Goal: Obtain resource: Obtain resource

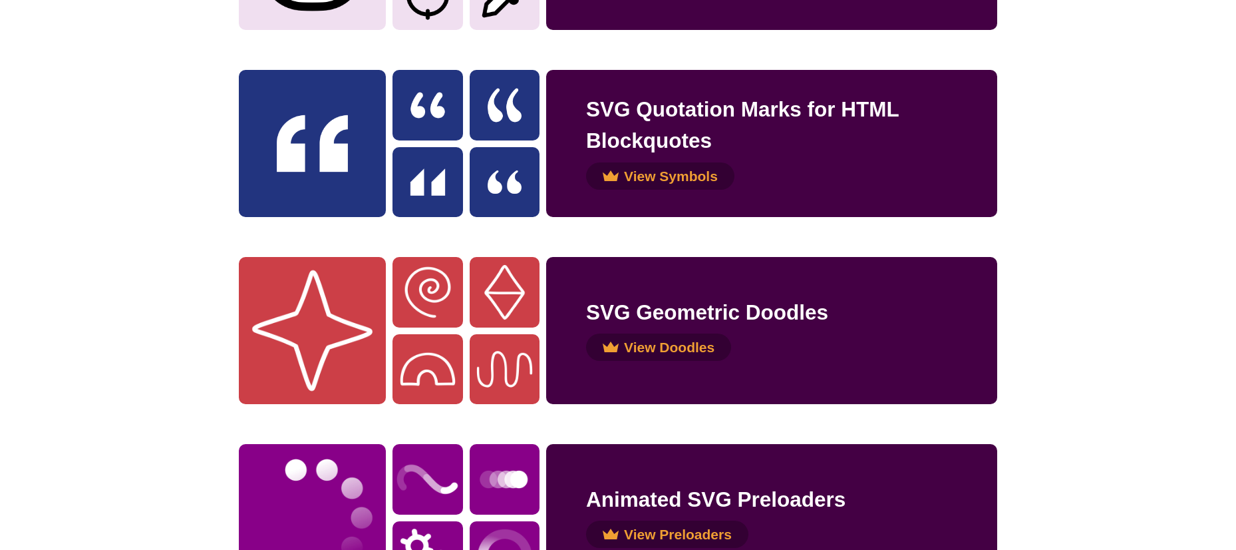
scroll to position [1730, 0]
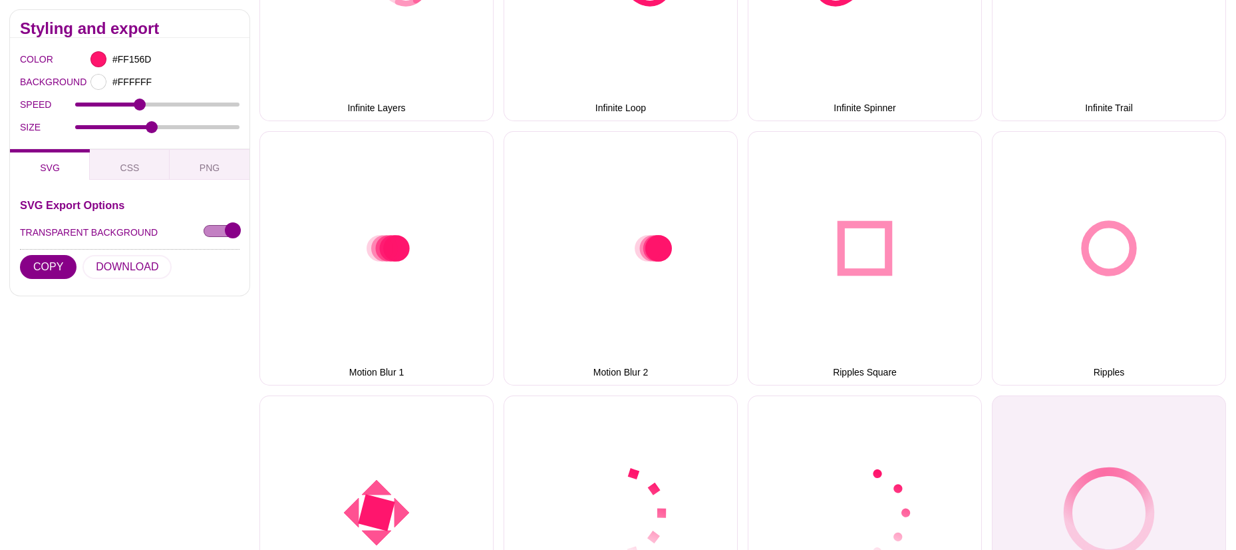
scroll to position [931, 0]
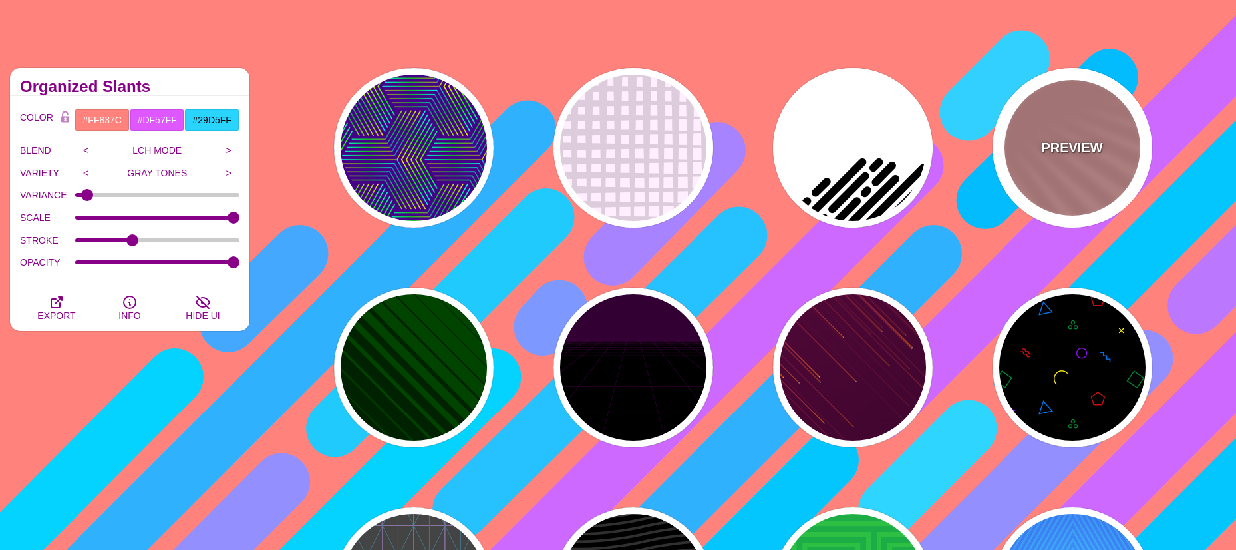
scroll to position [67, 0]
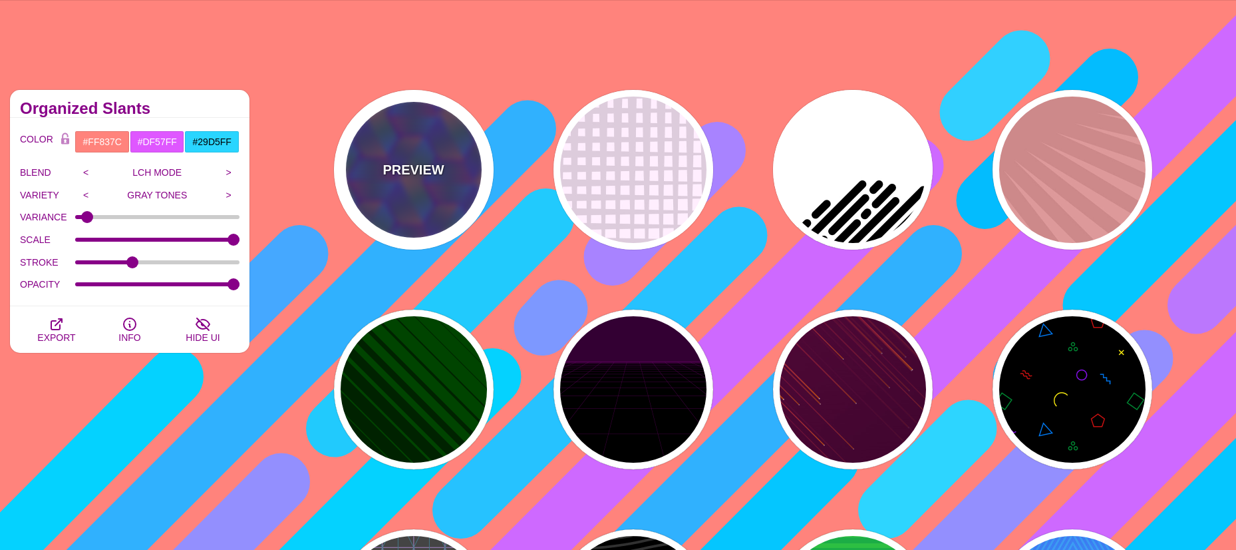
click at [422, 159] on div "PREVIEW" at bounding box center [414, 170] width 160 height 160
type input "#440088"
type input "#FFFF00"
type input "#00FF00"
type input "#00FFFF"
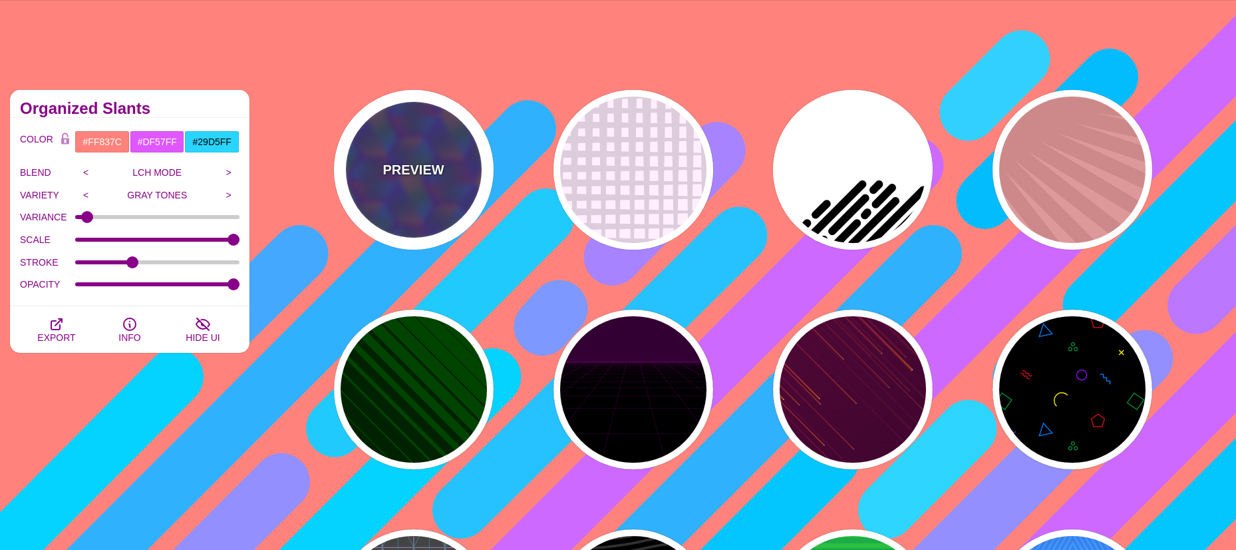
type input "1"
type input "0"
type input "0.5"
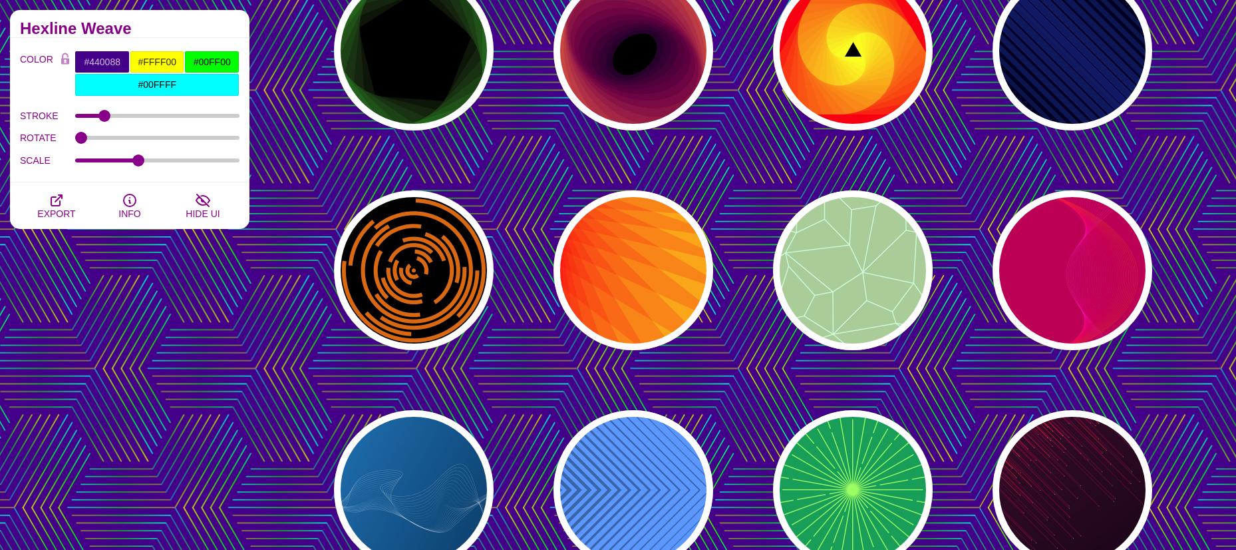
scroll to position [1065, 0]
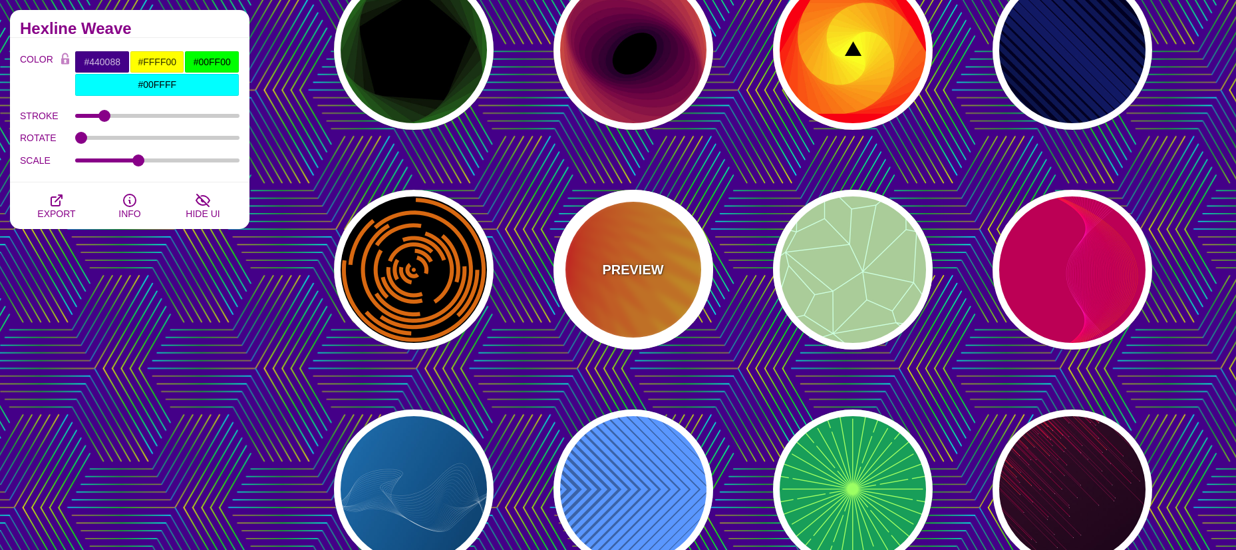
click at [643, 283] on div "PREVIEW" at bounding box center [634, 270] width 160 height 160
type input "#FFFF00"
type input "#FF0000"
type input "100"
type input "0.2"
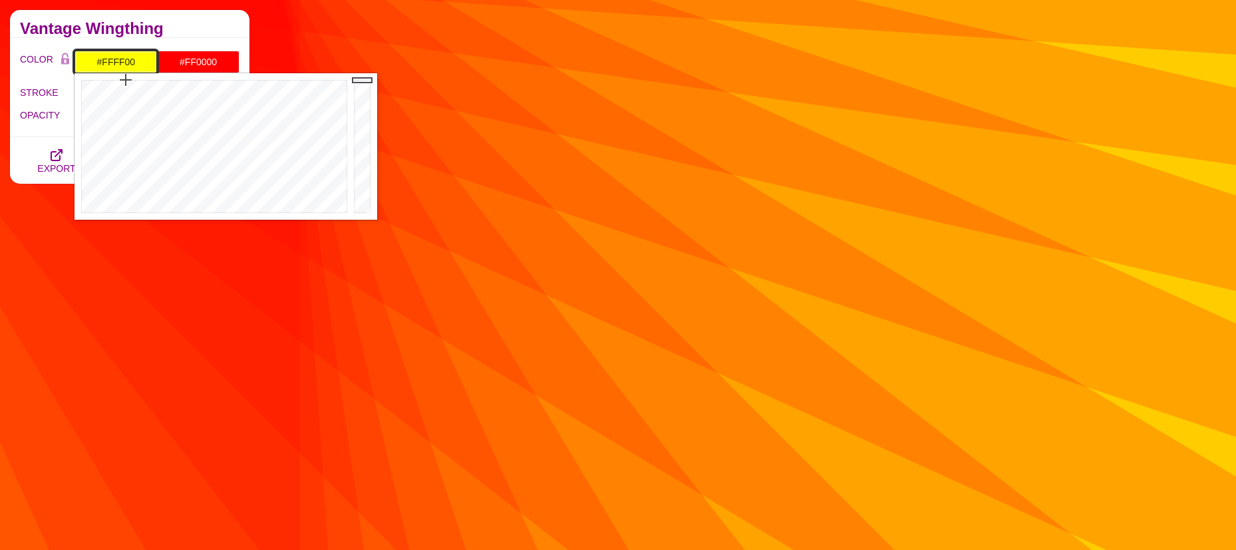
click at [124, 64] on input "#FFFF00" at bounding box center [116, 62] width 82 height 23
type input "#2CDFFF"
drag, startPoint x: 210, startPoint y: 99, endPoint x: 221, endPoint y: 102, distance: 11.8
click at [221, 102] on div at bounding box center [213, 146] width 276 height 146
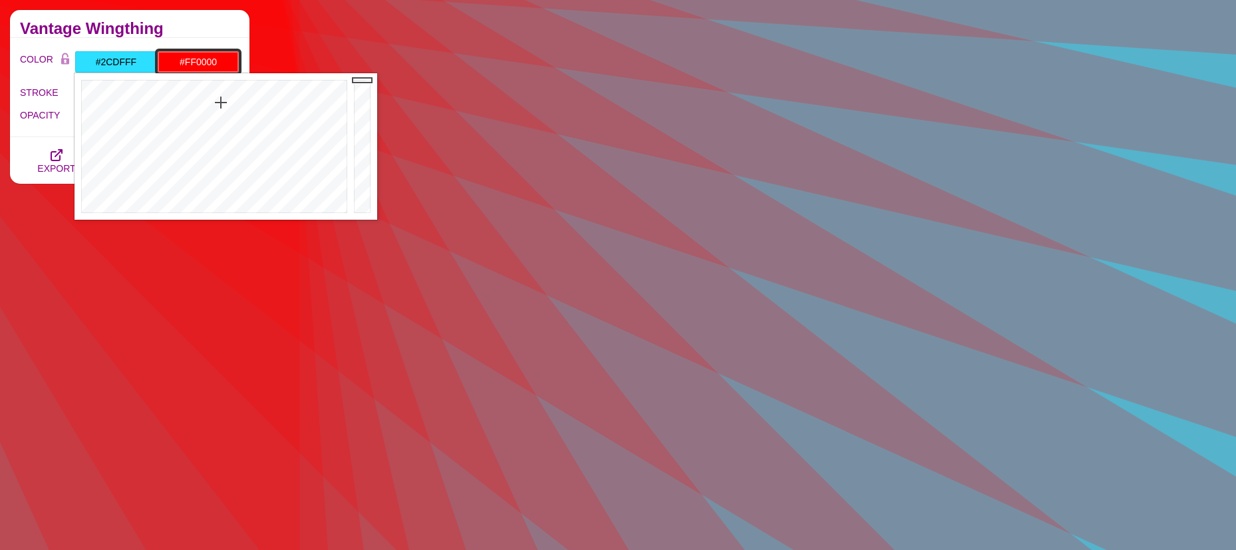
click at [190, 59] on input "#FF0000" at bounding box center [198, 62] width 82 height 23
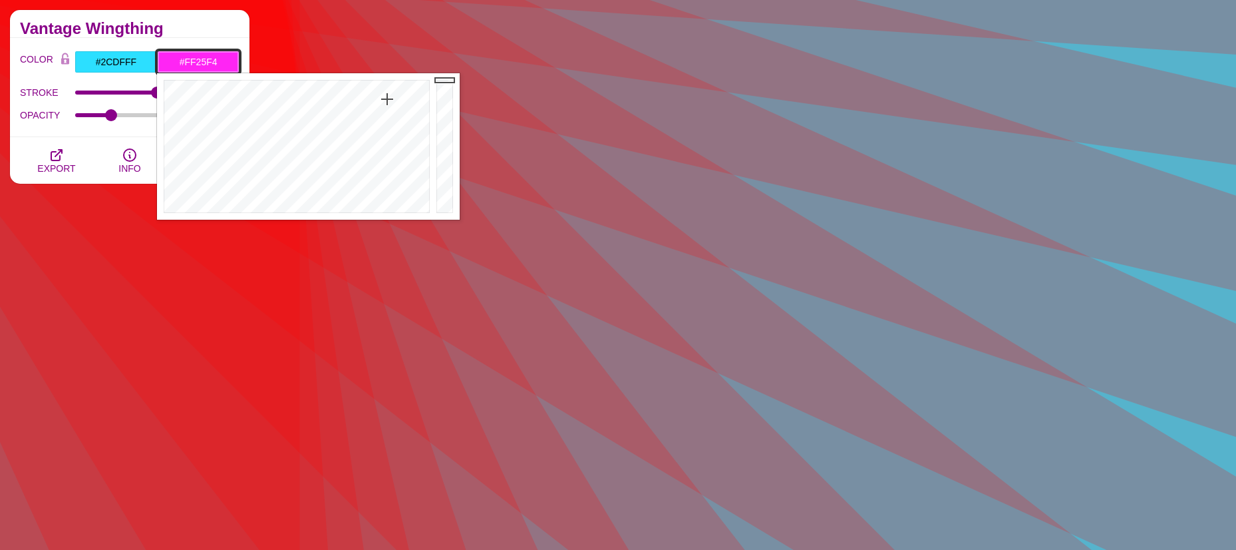
drag, startPoint x: 351, startPoint y: 118, endPoint x: 387, endPoint y: 99, distance: 40.8
click at [387, 99] on div at bounding box center [295, 146] width 276 height 146
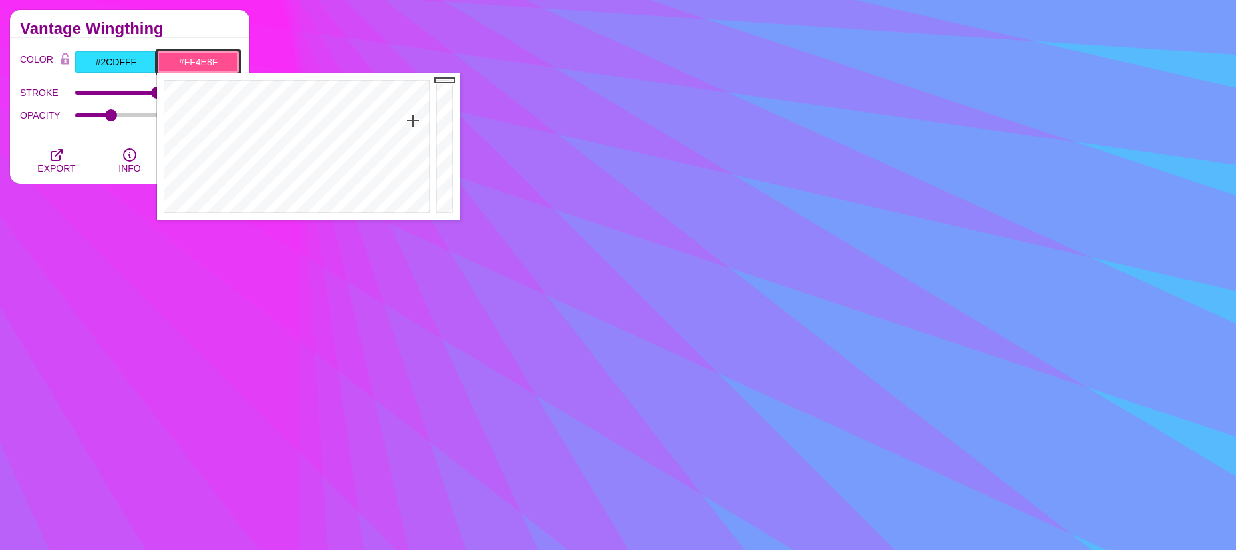
drag, startPoint x: 387, startPoint y: 99, endPoint x: 413, endPoint y: 120, distance: 33.6
click at [413, 120] on div at bounding box center [295, 146] width 276 height 146
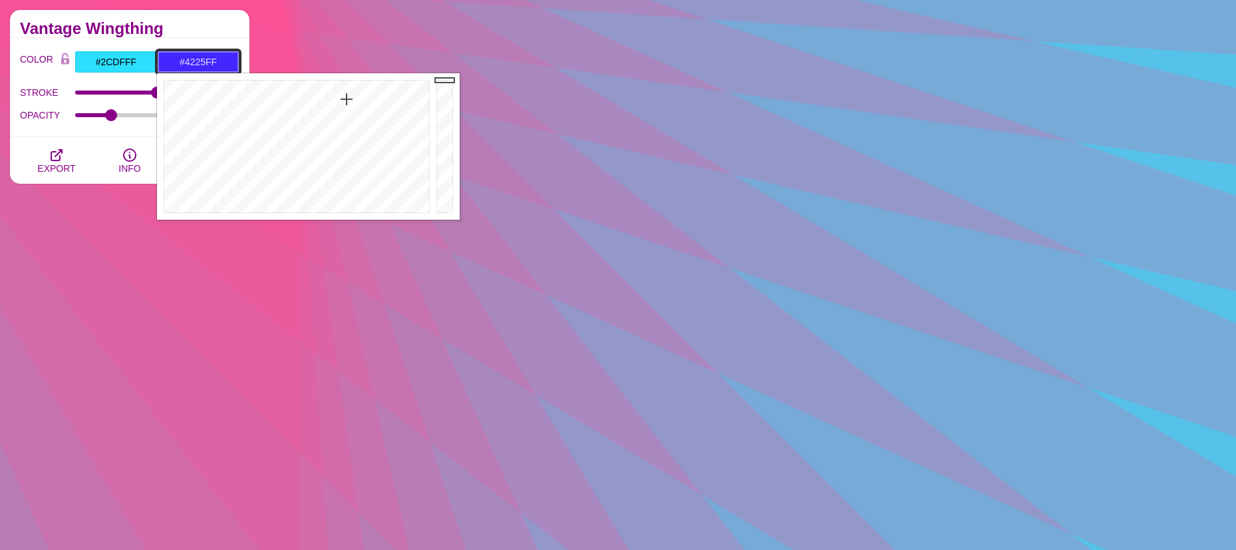
drag, startPoint x: 413, startPoint y: 120, endPoint x: 347, endPoint y: 99, distance: 69.9
click at [347, 99] on div at bounding box center [295, 146] width 276 height 146
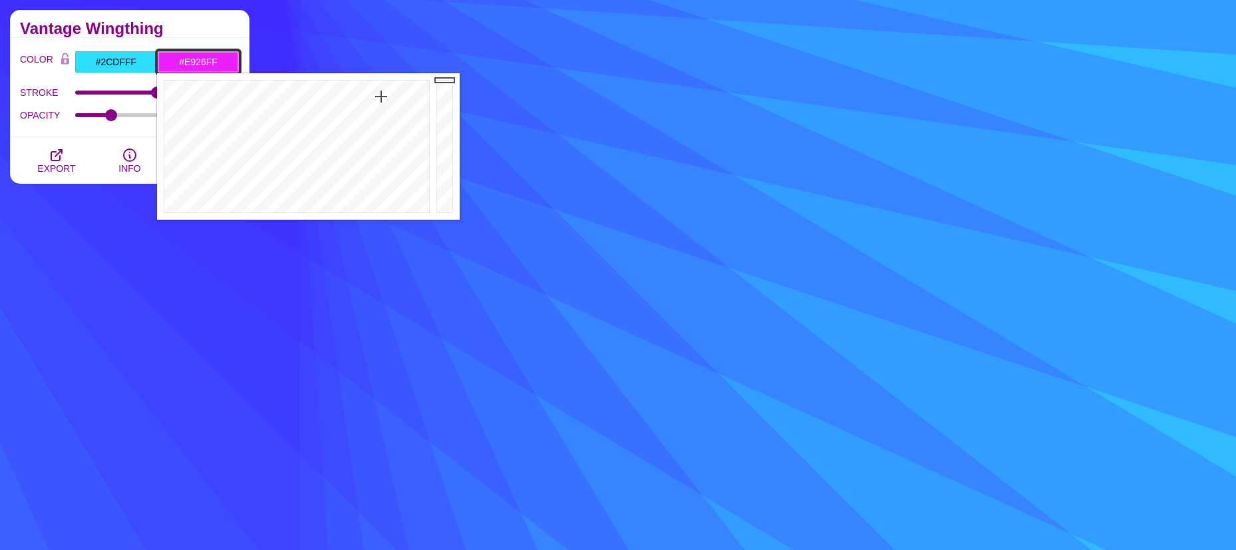
drag, startPoint x: 347, startPoint y: 99, endPoint x: 378, endPoint y: 98, distance: 31.3
click at [380, 100] on div at bounding box center [295, 146] width 276 height 146
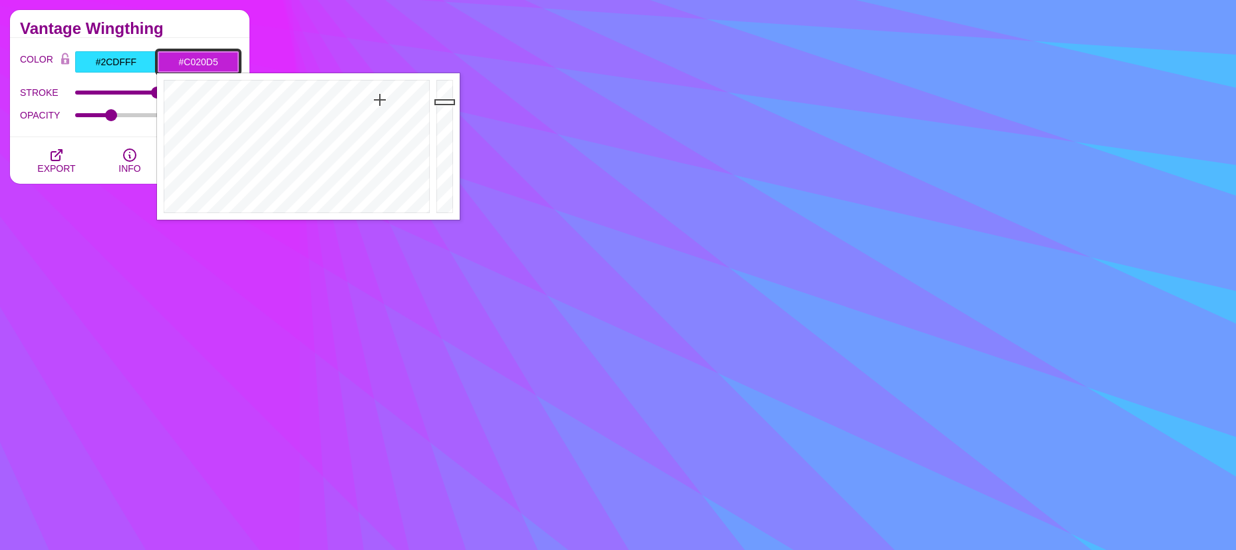
click at [444, 102] on div at bounding box center [446, 146] width 27 height 146
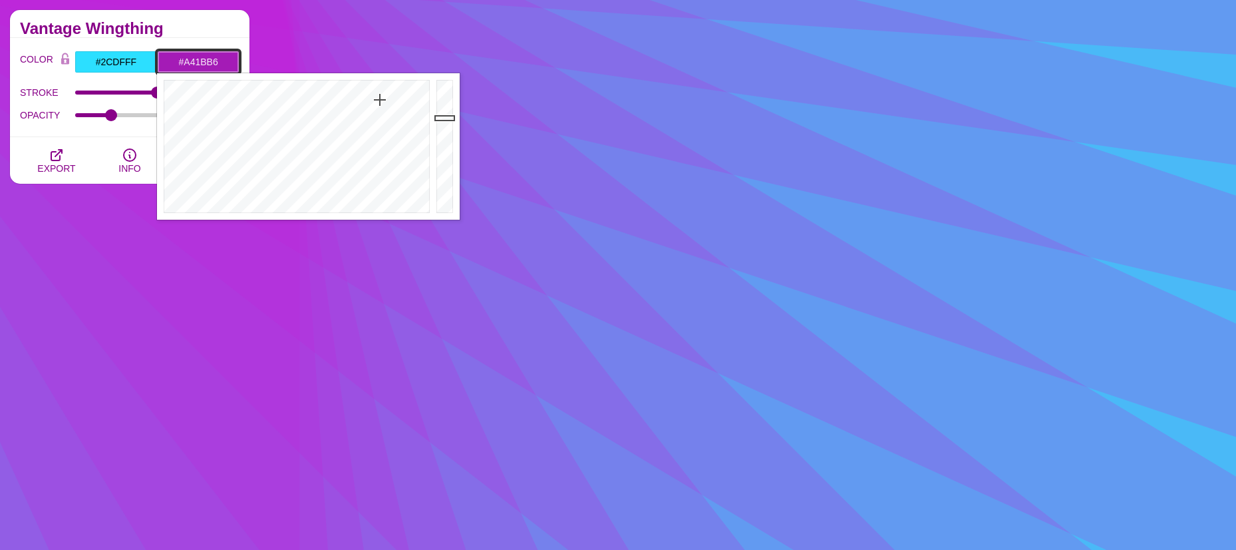
type input "#A31BB5"
drag, startPoint x: 444, startPoint y: 102, endPoint x: 442, endPoint y: 118, distance: 16.8
click at [442, 118] on div at bounding box center [446, 146] width 27 height 146
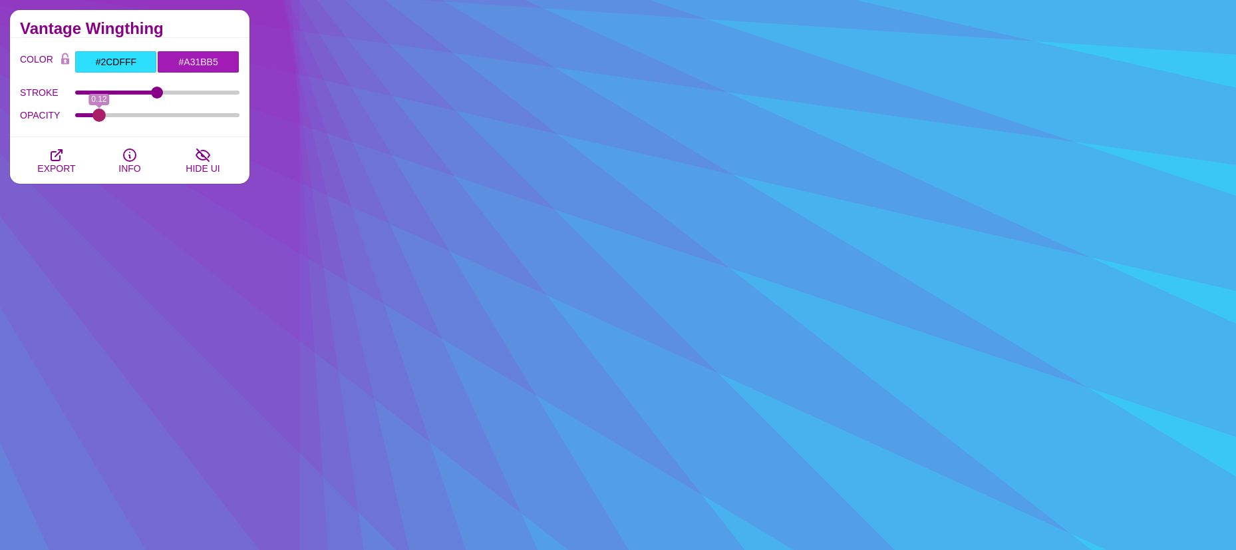
drag, startPoint x: 112, startPoint y: 116, endPoint x: 100, endPoint y: 112, distance: 13.1
type input "0.12"
click at [100, 112] on input "OPACITY" at bounding box center [157, 114] width 165 height 5
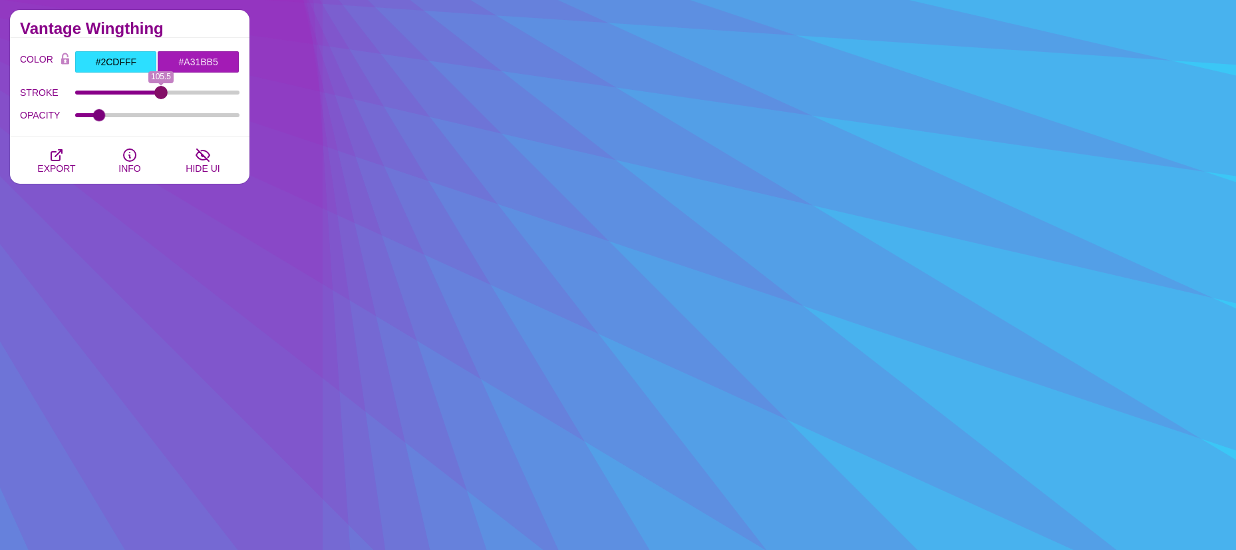
drag, startPoint x: 163, startPoint y: 93, endPoint x: 161, endPoint y: 102, distance: 8.9
type input "105.5"
click at [161, 95] on input "STROKE" at bounding box center [157, 92] width 165 height 5
click at [63, 157] on icon "button" at bounding box center [57, 155] width 16 height 16
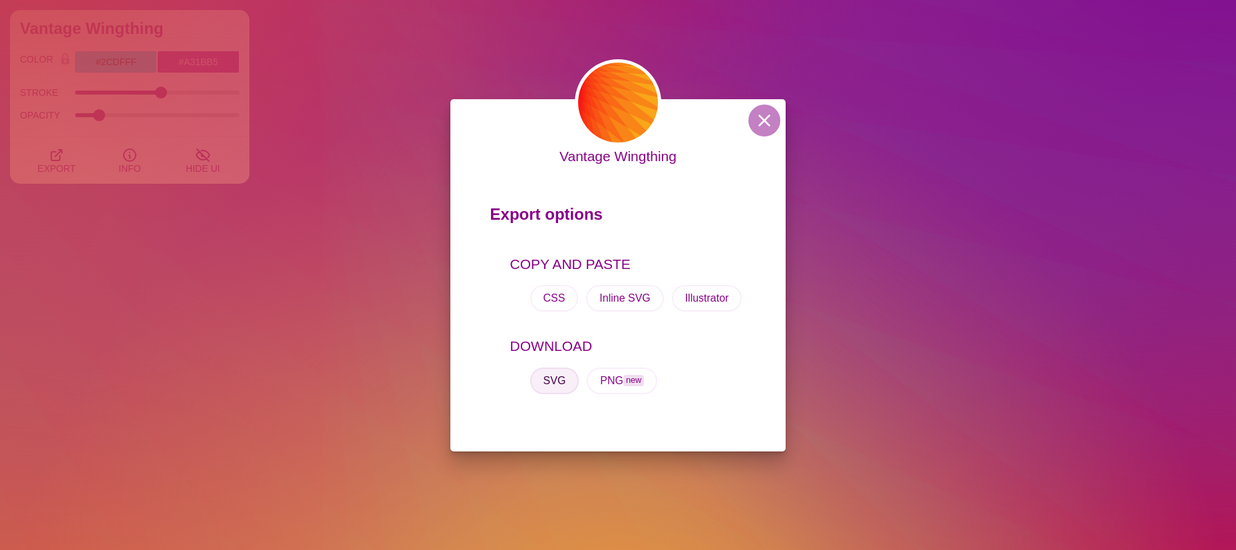
click at [558, 381] on button "SVG" at bounding box center [554, 380] width 49 height 27
click at [763, 124] on button at bounding box center [764, 120] width 32 height 32
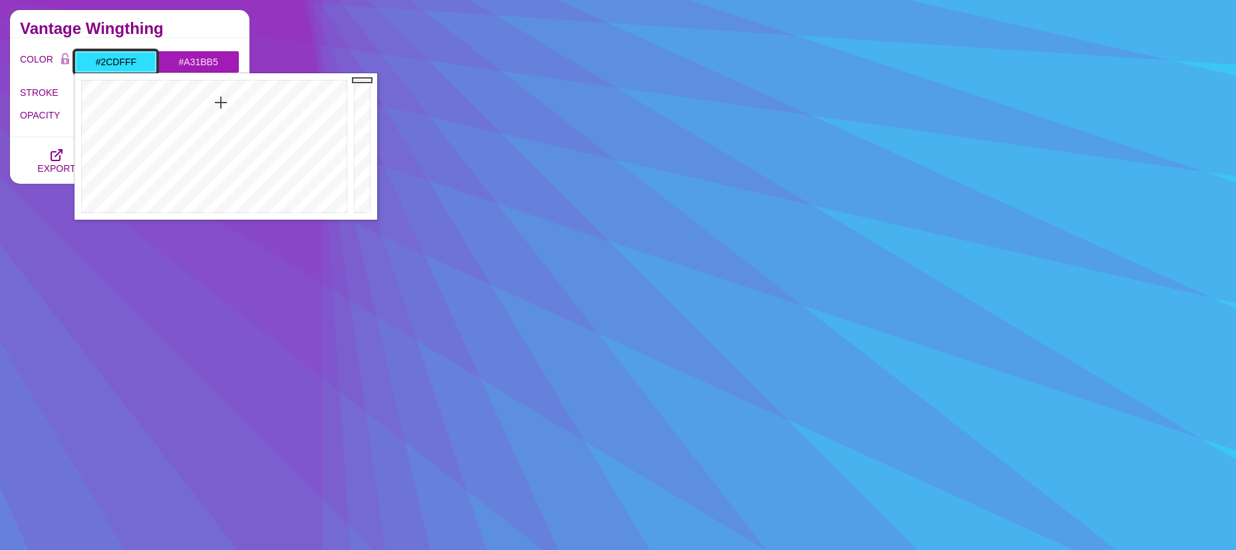
click at [121, 63] on input "#2CDFFF" at bounding box center [116, 62] width 82 height 23
type input "#FFF038"
drag, startPoint x: 154, startPoint y: 118, endPoint x: 122, endPoint y: 109, distance: 32.6
click at [122, 109] on div at bounding box center [213, 146] width 276 height 146
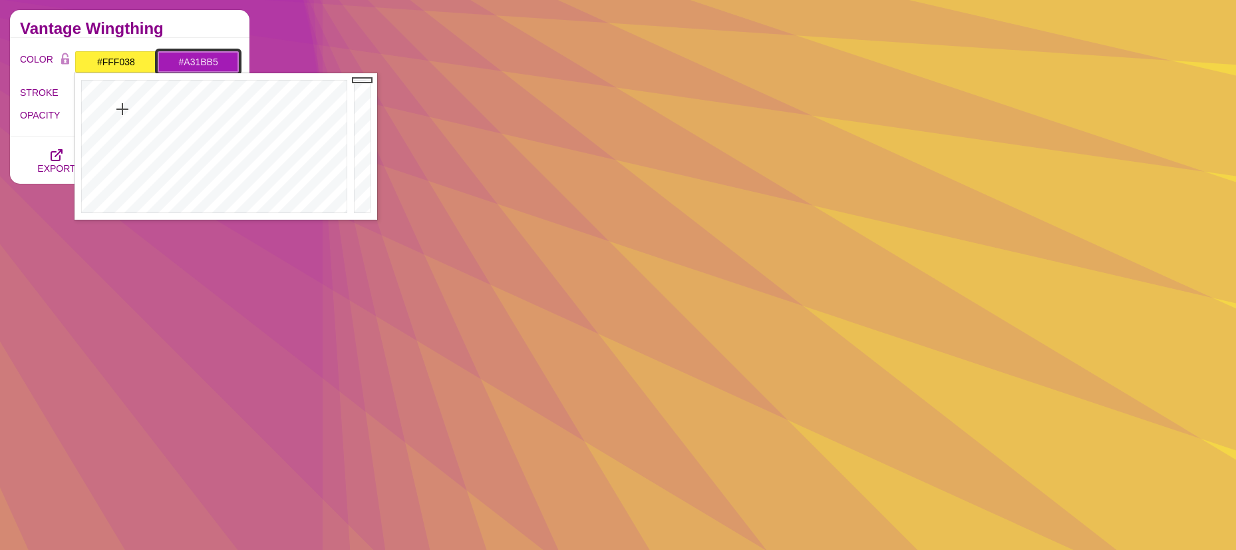
click at [196, 57] on input "#A31BB5" at bounding box center [198, 62] width 82 height 23
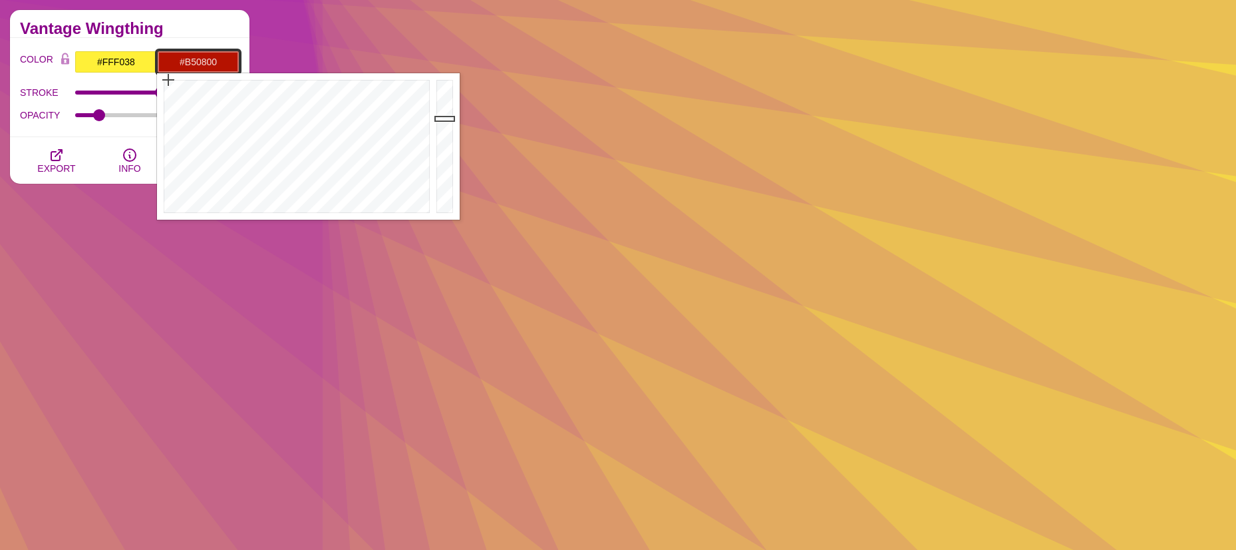
type input "#B50000"
drag, startPoint x: 192, startPoint y: 102, endPoint x: 160, endPoint y: 79, distance: 40.5
click at [160, 79] on div at bounding box center [295, 146] width 276 height 146
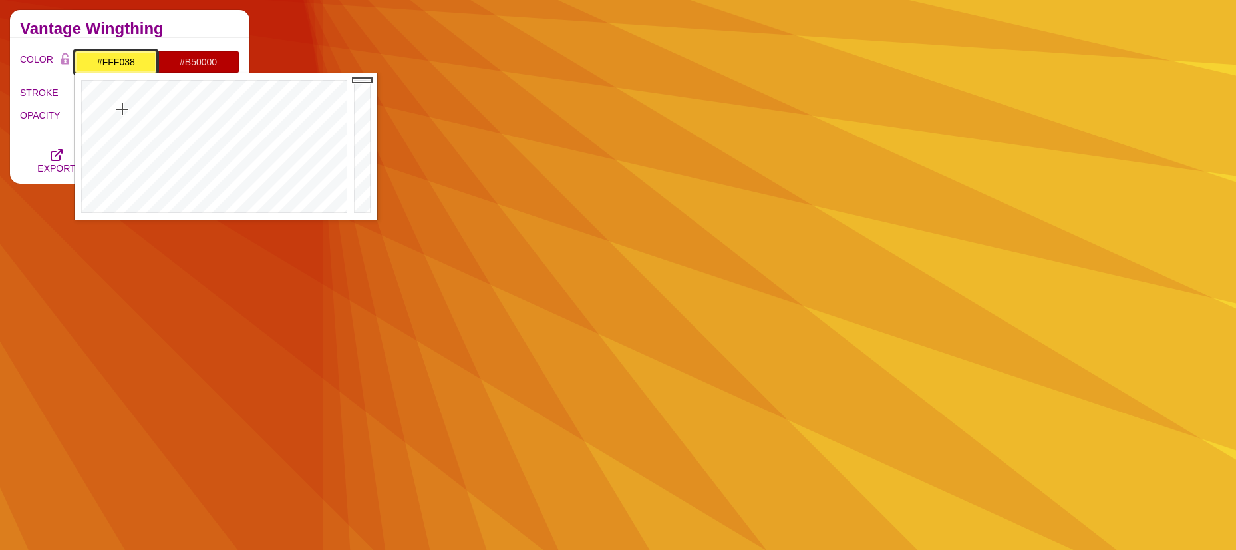
click at [99, 62] on input "#FFF038" at bounding box center [116, 62] width 82 height 23
type input "#FCFF49"
drag, startPoint x: 124, startPoint y: 109, endPoint x: 126, endPoint y: 118, distance: 9.0
click at [126, 118] on div at bounding box center [213, 146] width 276 height 146
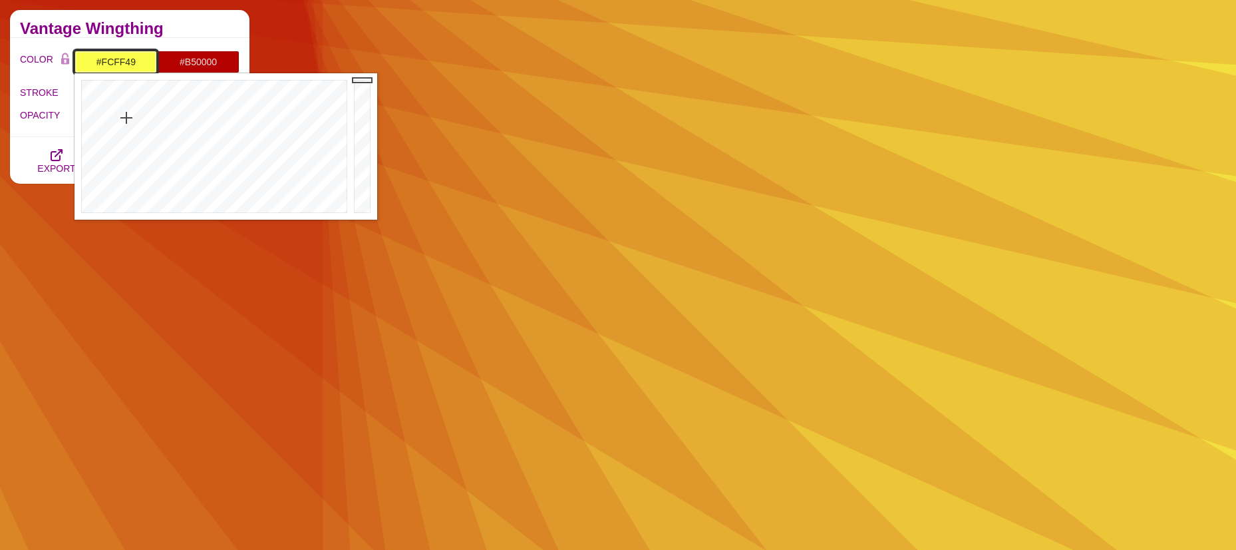
click at [126, 118] on div at bounding box center [213, 146] width 276 height 146
click at [186, 57] on input "#B50000" at bounding box center [198, 62] width 82 height 23
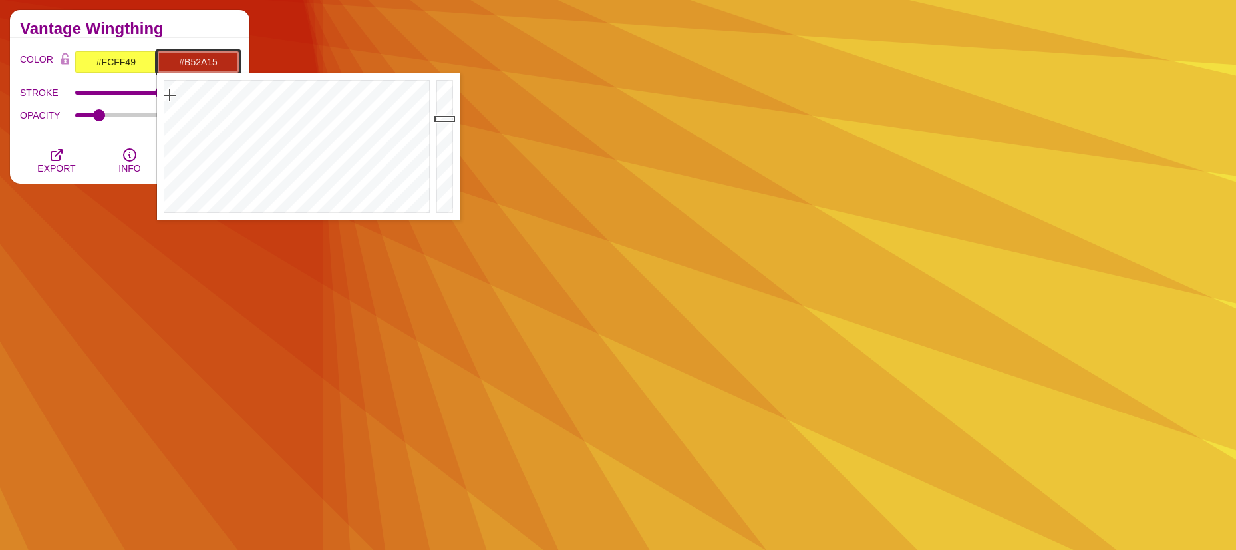
click at [170, 95] on div at bounding box center [295, 146] width 276 height 146
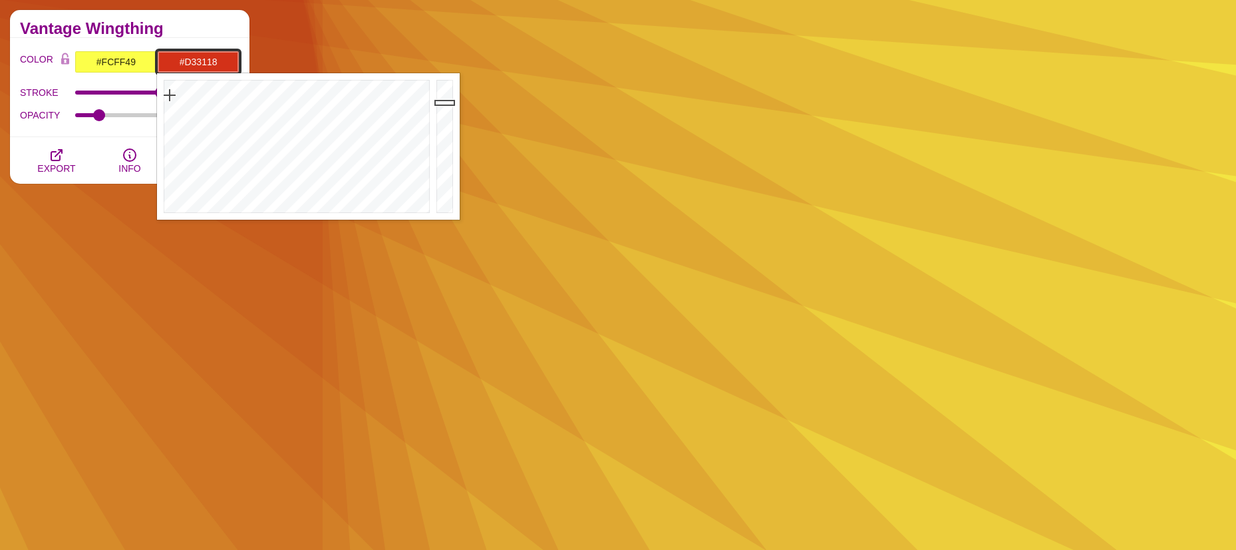
type input "#D53119"
drag, startPoint x: 445, startPoint y: 116, endPoint x: 446, endPoint y: 102, distance: 14.7
click at [446, 102] on div at bounding box center [446, 146] width 27 height 146
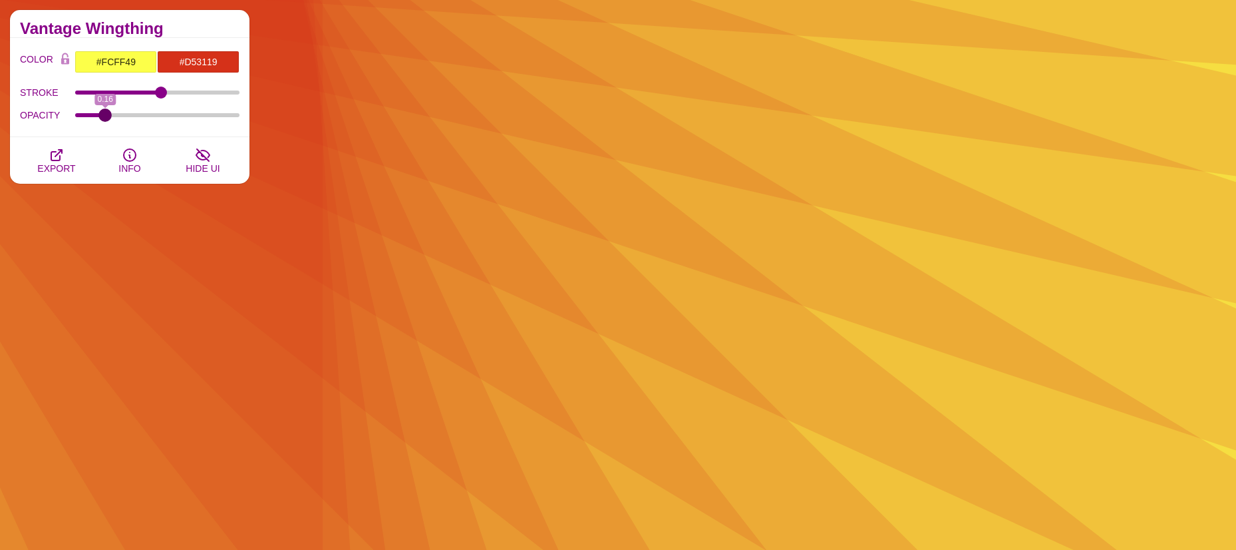
drag, startPoint x: 96, startPoint y: 113, endPoint x: 106, endPoint y: 113, distance: 10.0
type input "0.16"
click at [106, 113] on input "OPACITY" at bounding box center [157, 114] width 165 height 5
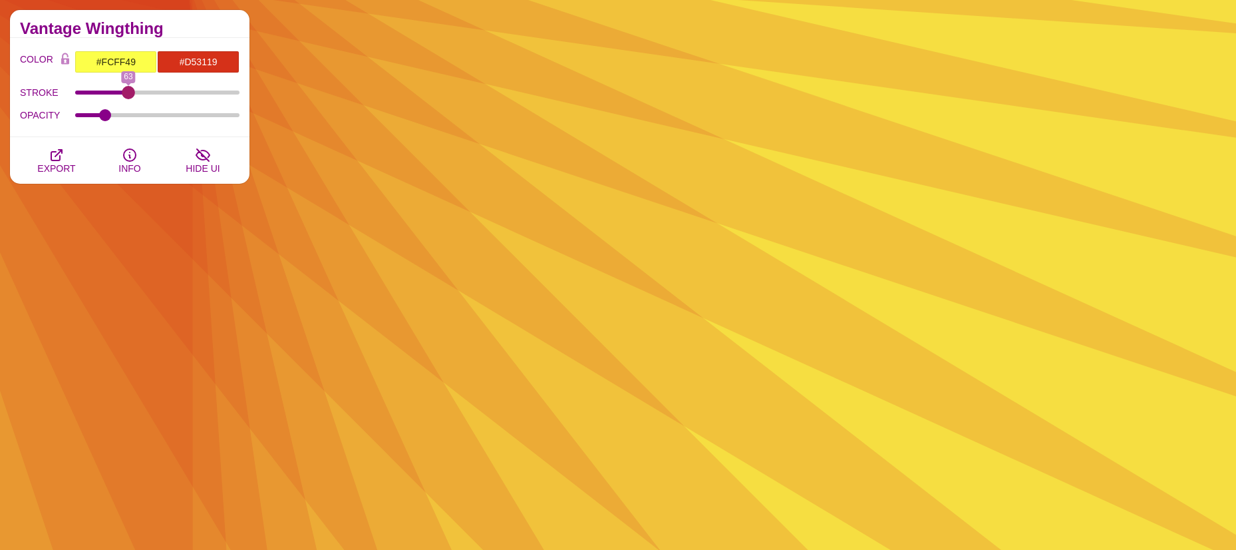
drag, startPoint x: 156, startPoint y: 91, endPoint x: 128, endPoint y: 95, distance: 28.2
type input "63"
click at [128, 95] on input "STROKE" at bounding box center [157, 92] width 165 height 5
click at [51, 156] on icon "button" at bounding box center [56, 155] width 11 height 11
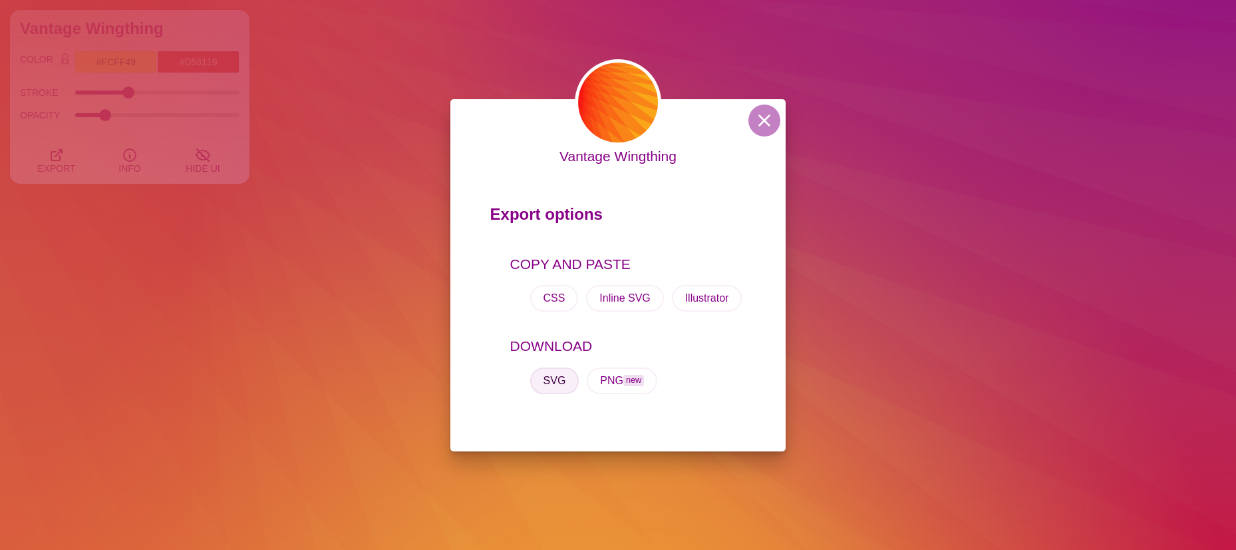
click at [552, 377] on button "SVG" at bounding box center [554, 380] width 49 height 27
click at [769, 118] on button at bounding box center [764, 120] width 32 height 32
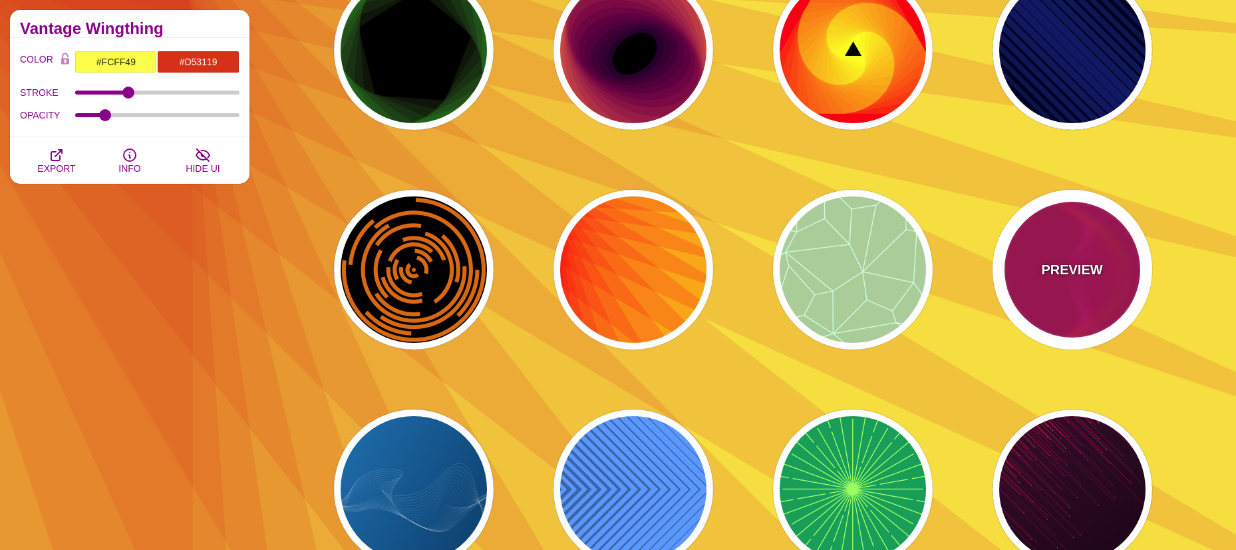
click at [1088, 251] on div "PREVIEW" at bounding box center [1073, 270] width 160 height 160
type input "#BB0055"
type input "#FF4400"
type input "#FF22BB"
type input "0"
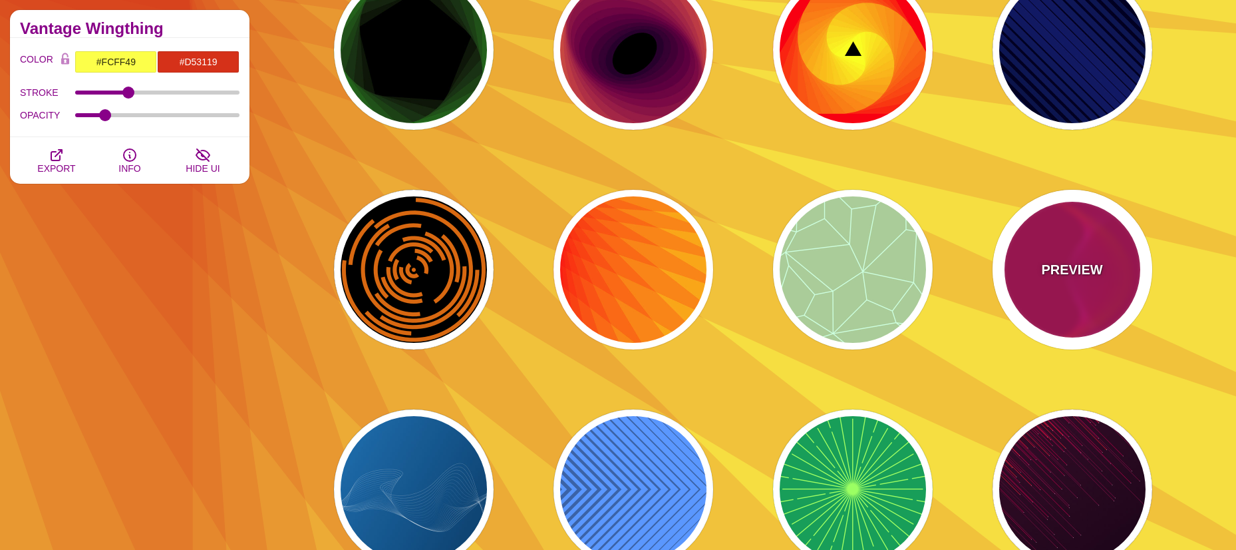
type input "1"
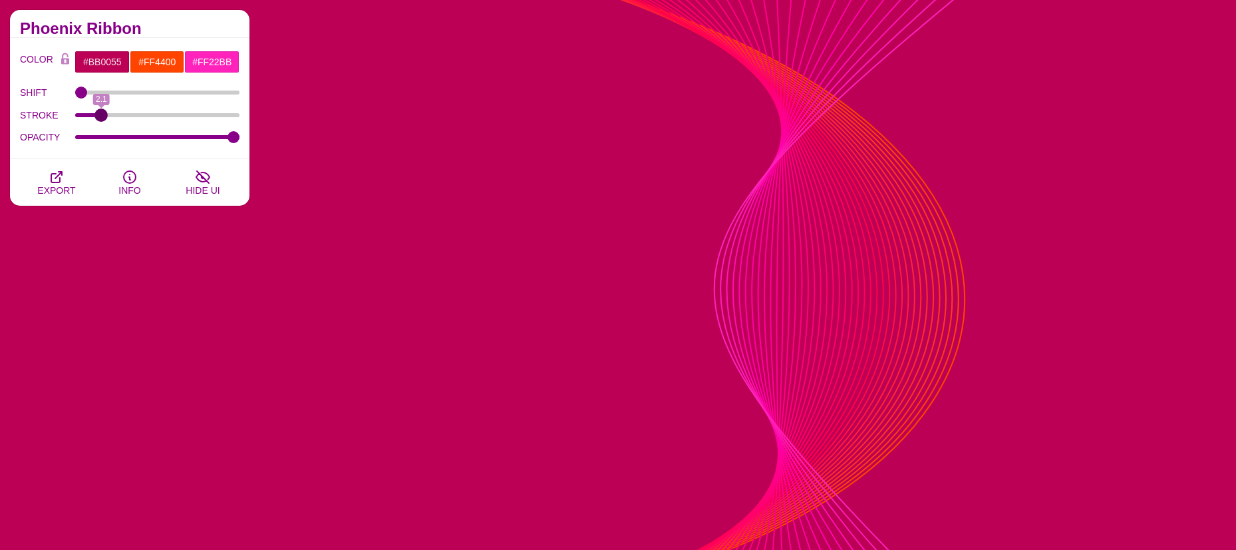
drag, startPoint x: 90, startPoint y: 114, endPoint x: 102, endPoint y: 115, distance: 11.3
type input "2.1"
click at [102, 115] on input "STROKE" at bounding box center [157, 114] width 165 height 5
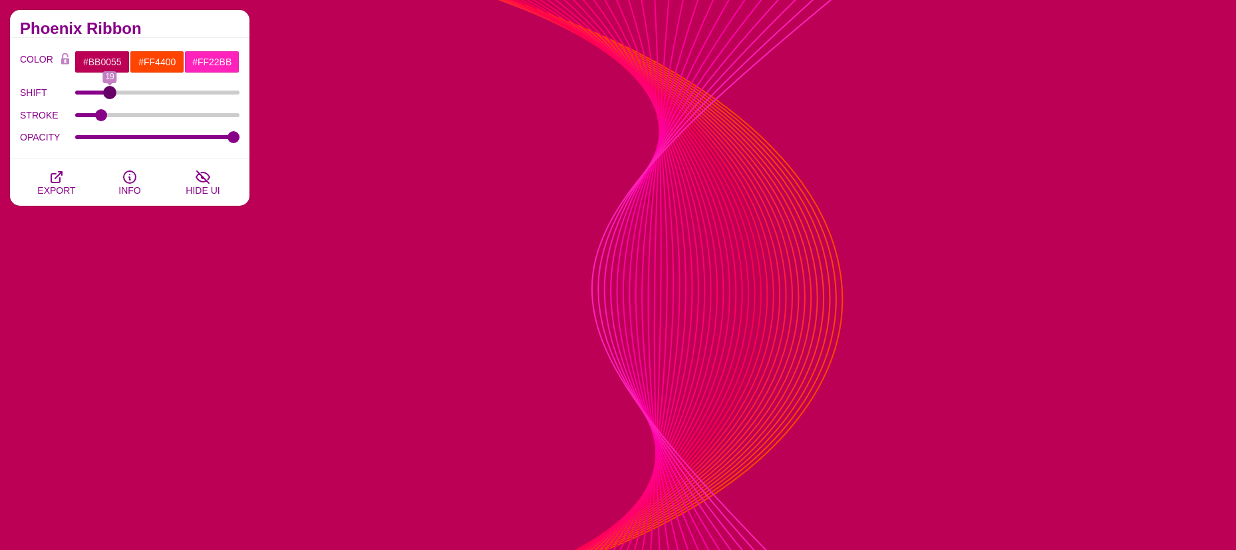
drag, startPoint x: 81, startPoint y: 93, endPoint x: 110, endPoint y: 98, distance: 29.6
type input "19"
click at [110, 95] on input "SHIFT" at bounding box center [157, 92] width 165 height 5
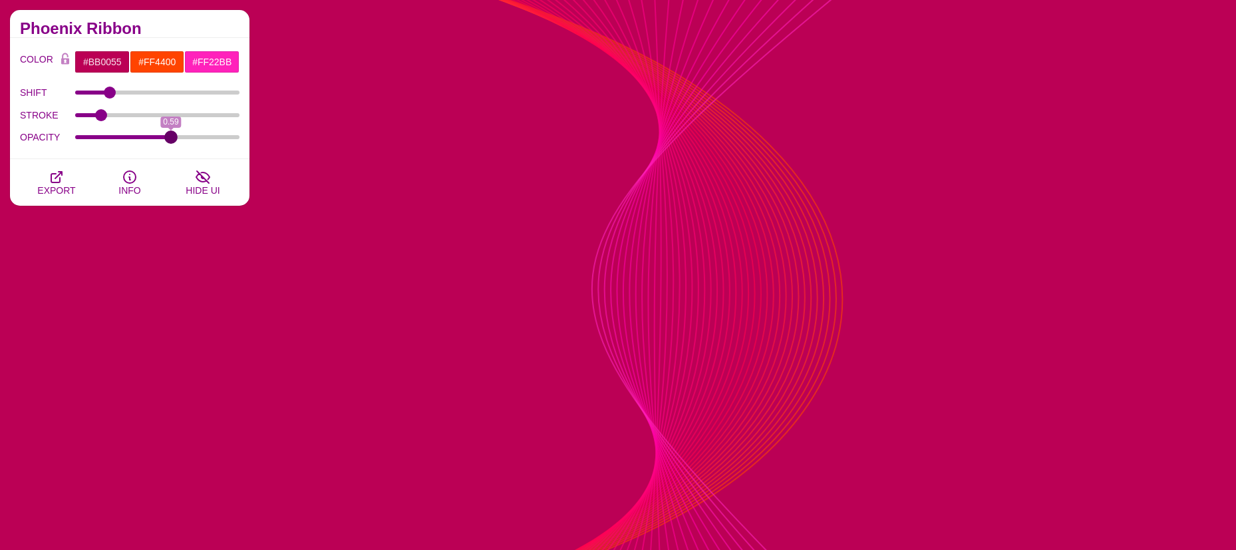
drag, startPoint x: 228, startPoint y: 138, endPoint x: 170, endPoint y: 135, distance: 57.9
type input "0.59"
click at [170, 135] on input "OPACITY" at bounding box center [157, 136] width 165 height 5
click at [94, 61] on input "#BB0055" at bounding box center [102, 62] width 55 height 23
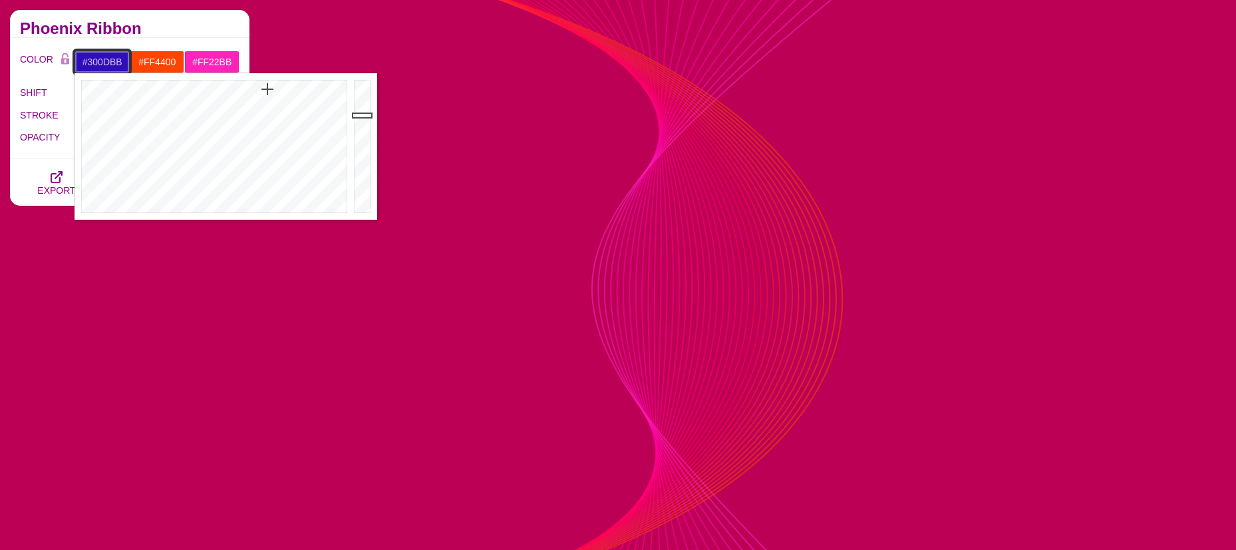
drag, startPoint x: 240, startPoint y: 96, endPoint x: 267, endPoint y: 89, distance: 28.1
click at [267, 89] on div at bounding box center [213, 146] width 276 height 146
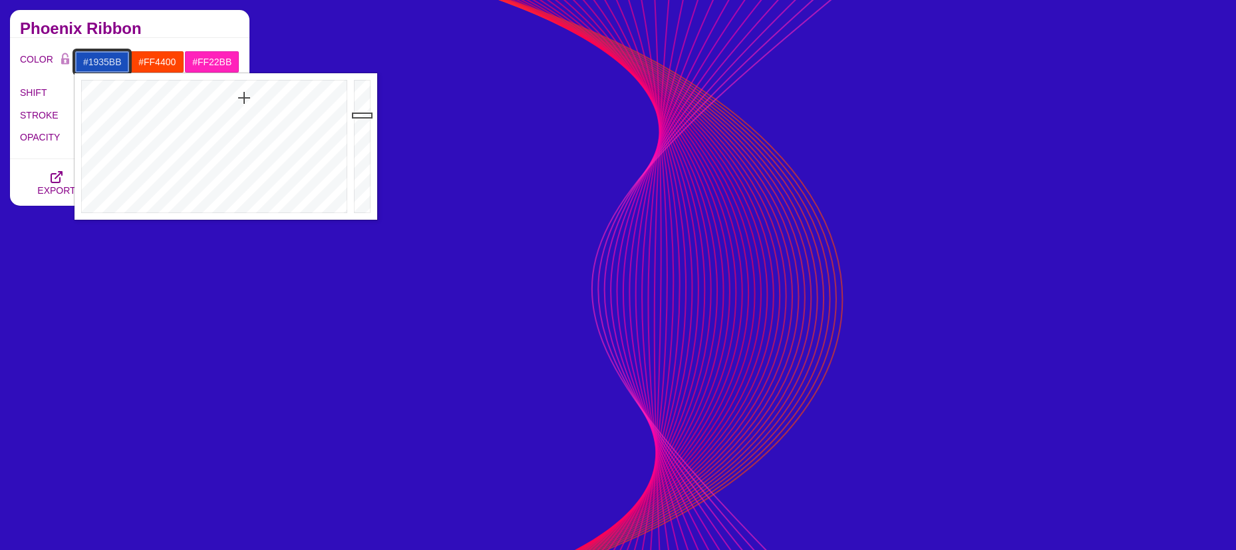
type input "#1933BB"
drag, startPoint x: 265, startPoint y: 89, endPoint x: 251, endPoint y: 98, distance: 16.4
click at [251, 98] on div at bounding box center [213, 146] width 276 height 146
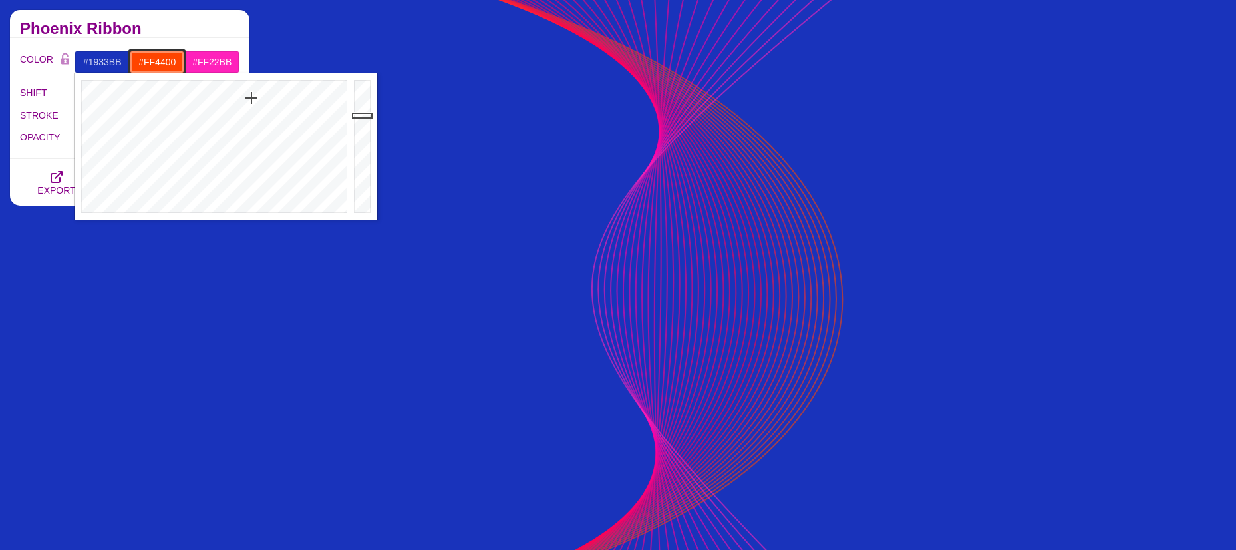
click at [160, 61] on input "#FF4400" at bounding box center [157, 62] width 55 height 23
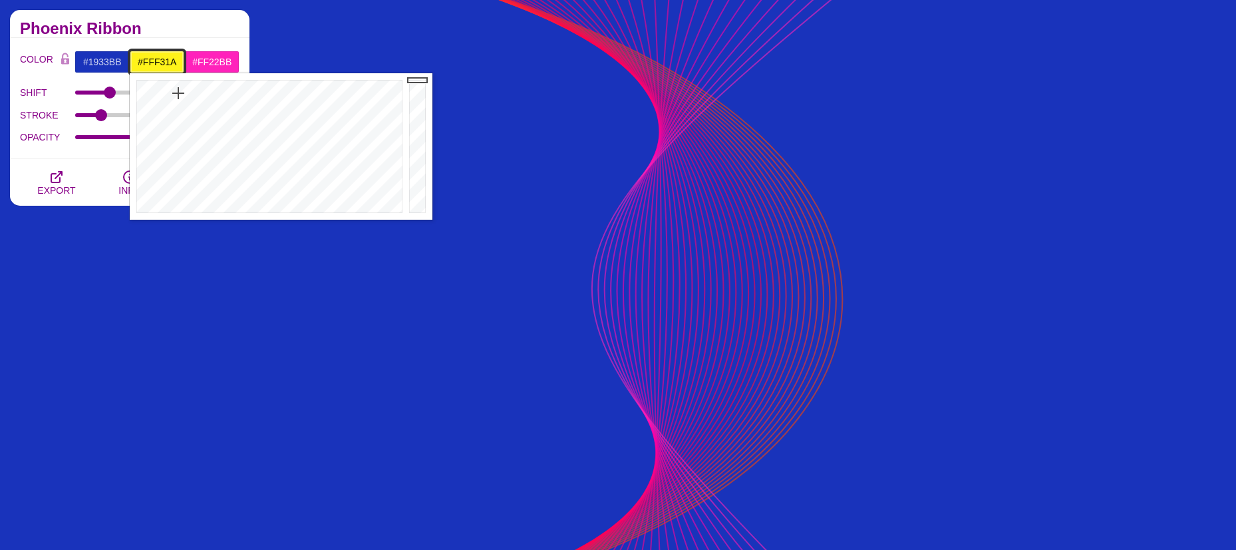
click at [178, 93] on div at bounding box center [268, 146] width 276 height 146
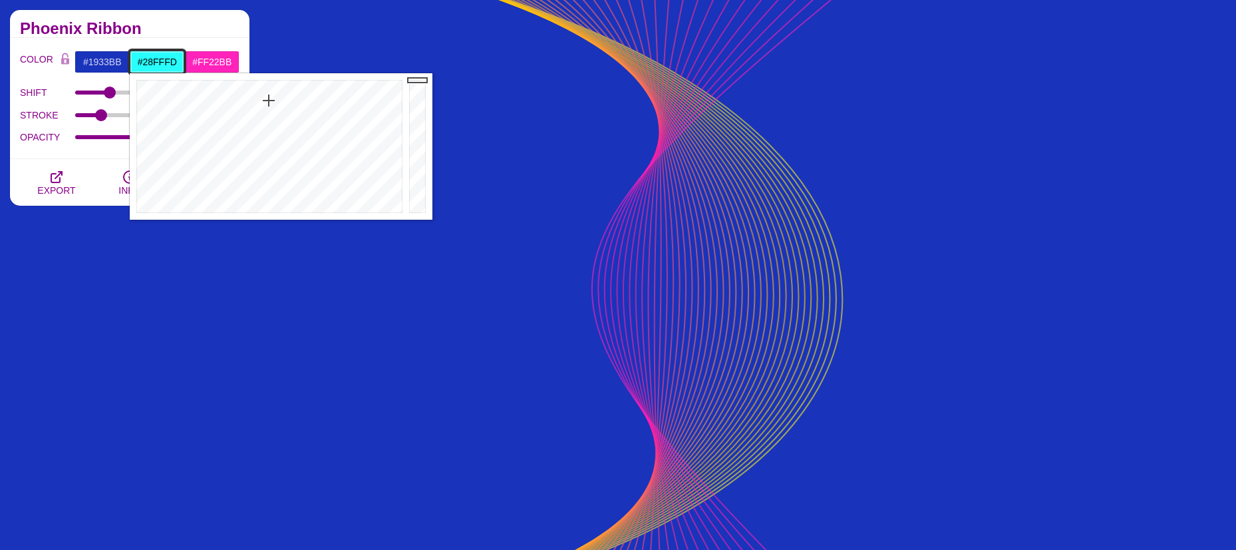
drag, startPoint x: 178, startPoint y: 93, endPoint x: 269, endPoint y: 100, distance: 90.8
click at [269, 100] on div at bounding box center [268, 146] width 276 height 146
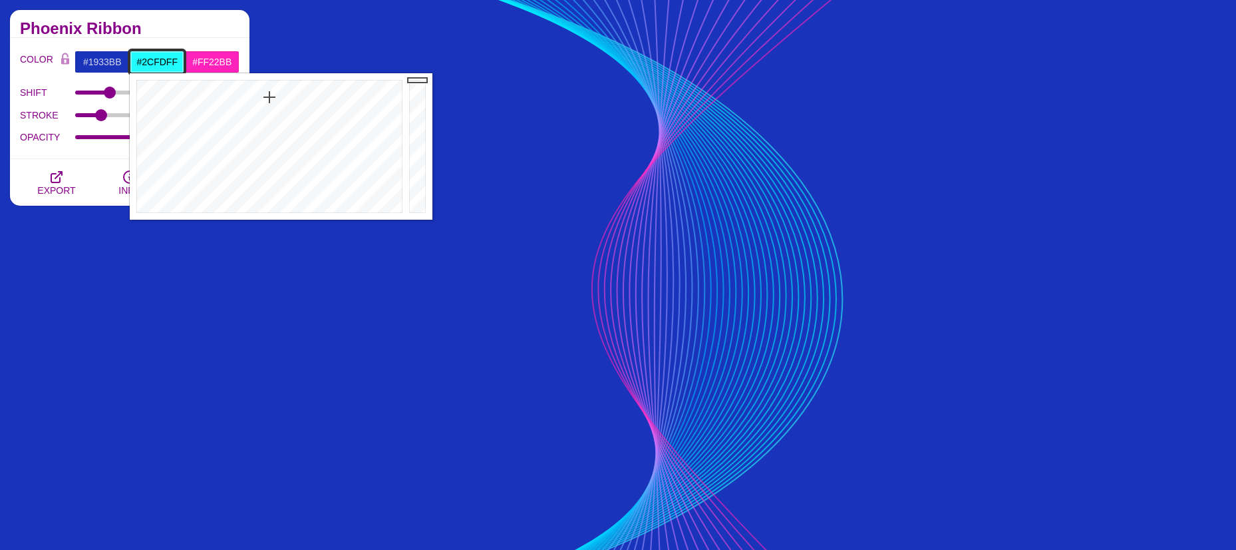
type input "#2DFDFF"
click at [269, 103] on div at bounding box center [268, 146] width 276 height 146
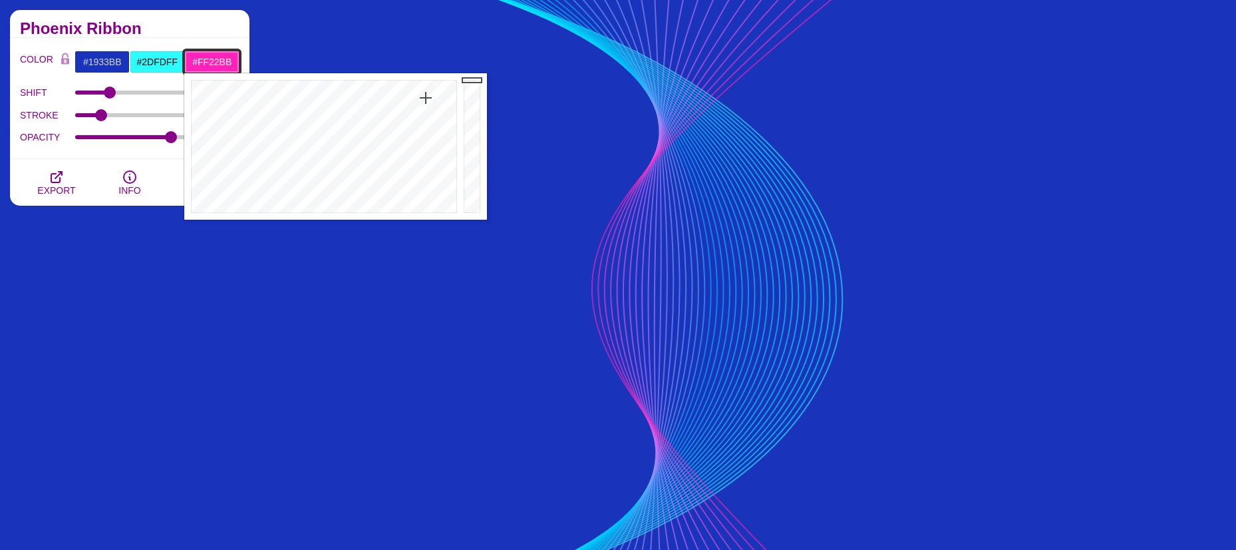
click at [209, 61] on input "#FF22BB" at bounding box center [211, 62] width 55 height 23
drag, startPoint x: 426, startPoint y: 100, endPoint x: 371, endPoint y: 100, distance: 54.6
click at [371, 100] on div at bounding box center [322, 146] width 276 height 146
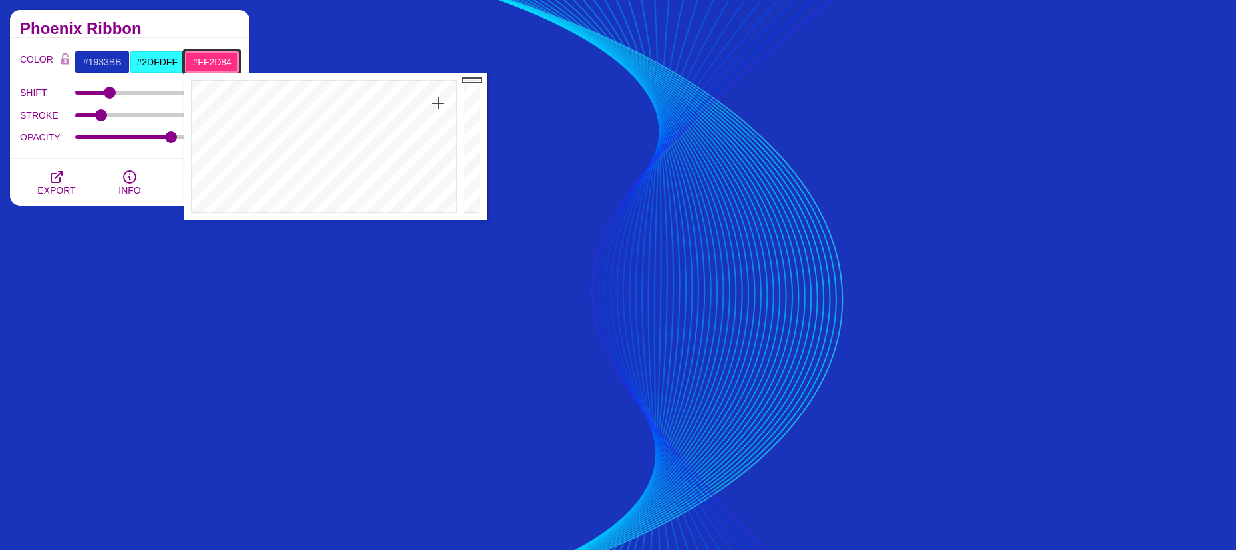
drag, startPoint x: 371, startPoint y: 100, endPoint x: 438, endPoint y: 103, distance: 67.2
click at [438, 103] on div at bounding box center [322, 146] width 276 height 146
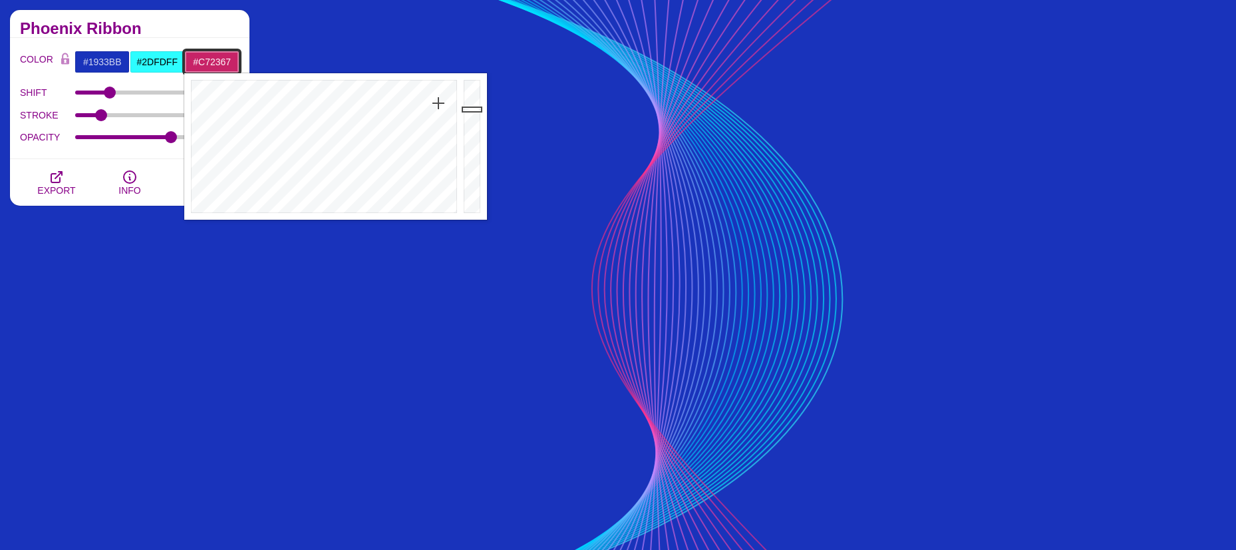
drag, startPoint x: 473, startPoint y: 96, endPoint x: 472, endPoint y: 109, distance: 13.4
click at [472, 109] on div at bounding box center [473, 146] width 27 height 146
drag, startPoint x: 437, startPoint y: 102, endPoint x: 422, endPoint y: 95, distance: 16.1
click at [422, 95] on div at bounding box center [322, 146] width 276 height 146
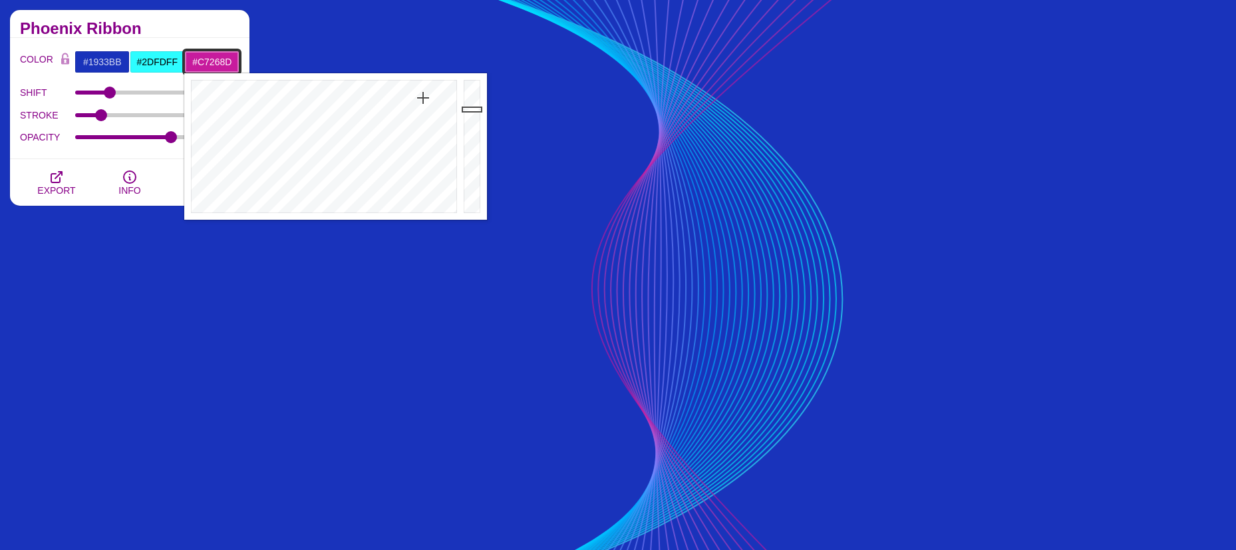
type input "#C7278B"
drag, startPoint x: 422, startPoint y: 97, endPoint x: 429, endPoint y: 106, distance: 10.9
click at [429, 106] on div at bounding box center [322, 146] width 276 height 146
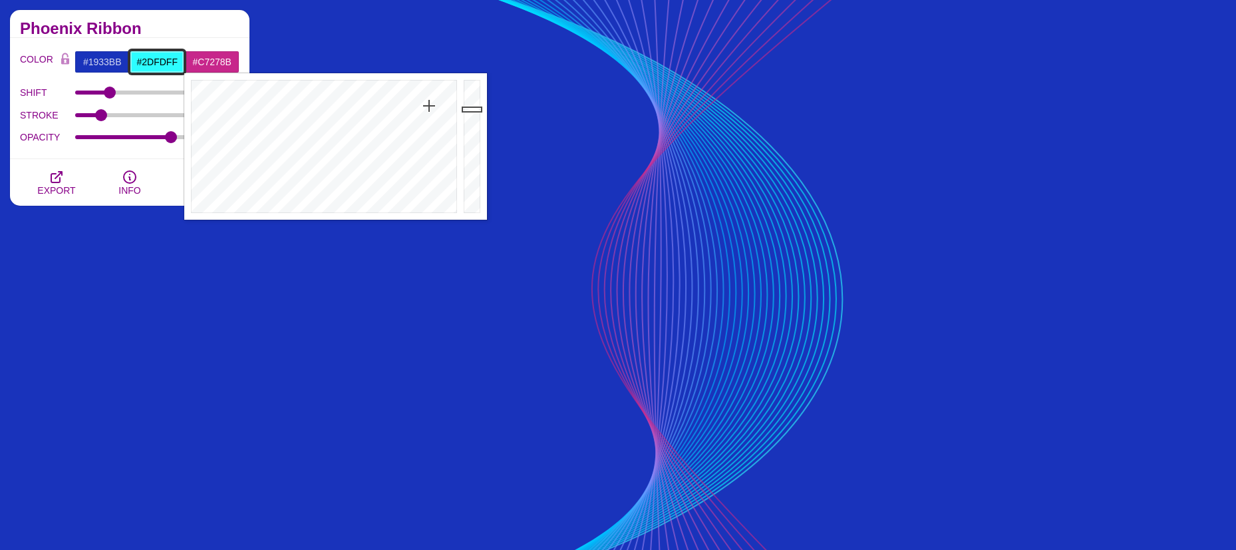
click at [145, 60] on input "#2DFDFF" at bounding box center [157, 62] width 55 height 23
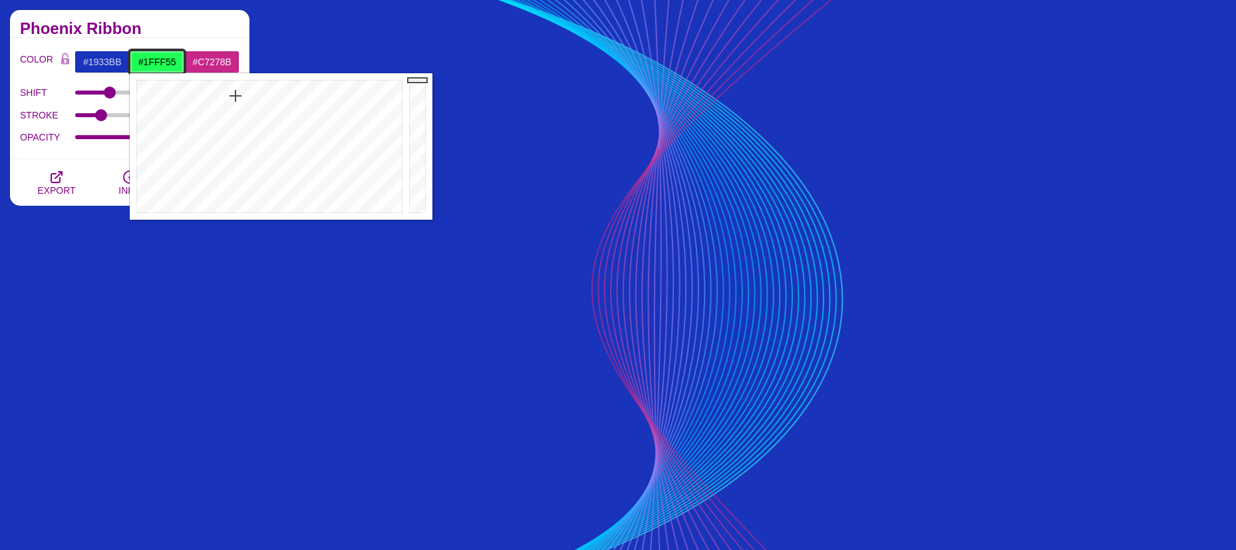
drag, startPoint x: 267, startPoint y: 102, endPoint x: 236, endPoint y: 96, distance: 32.5
click at [236, 96] on div at bounding box center [268, 146] width 276 height 146
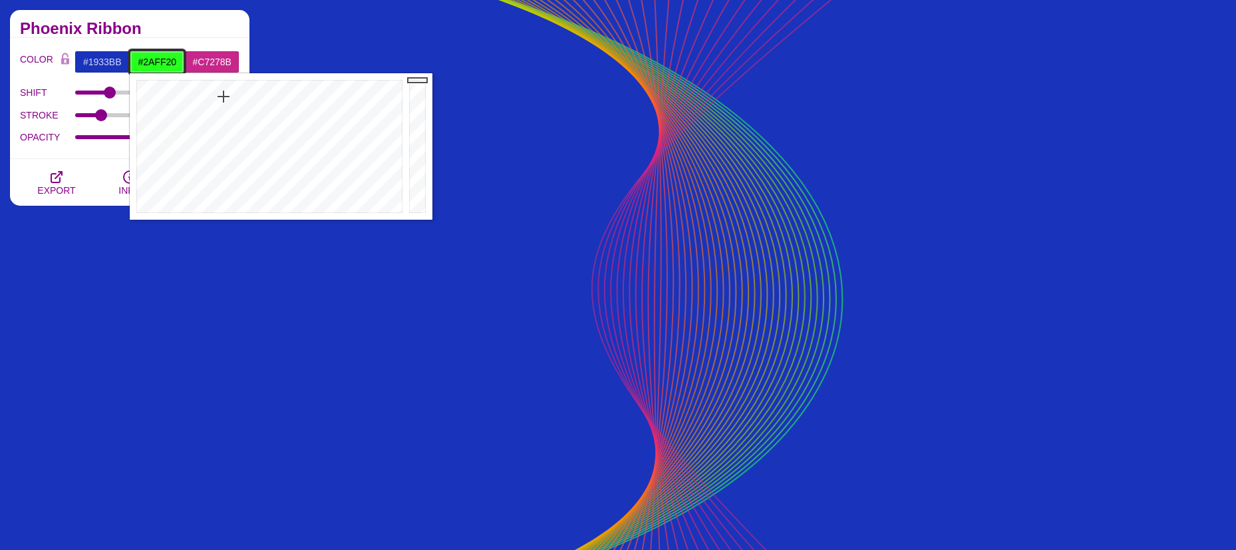
drag, startPoint x: 236, startPoint y: 96, endPoint x: 223, endPoint y: 96, distance: 12.7
click at [223, 96] on div at bounding box center [268, 146] width 276 height 146
drag, startPoint x: 223, startPoint y: 96, endPoint x: 183, endPoint y: 107, distance: 41.3
click at [183, 107] on div at bounding box center [268, 146] width 276 height 146
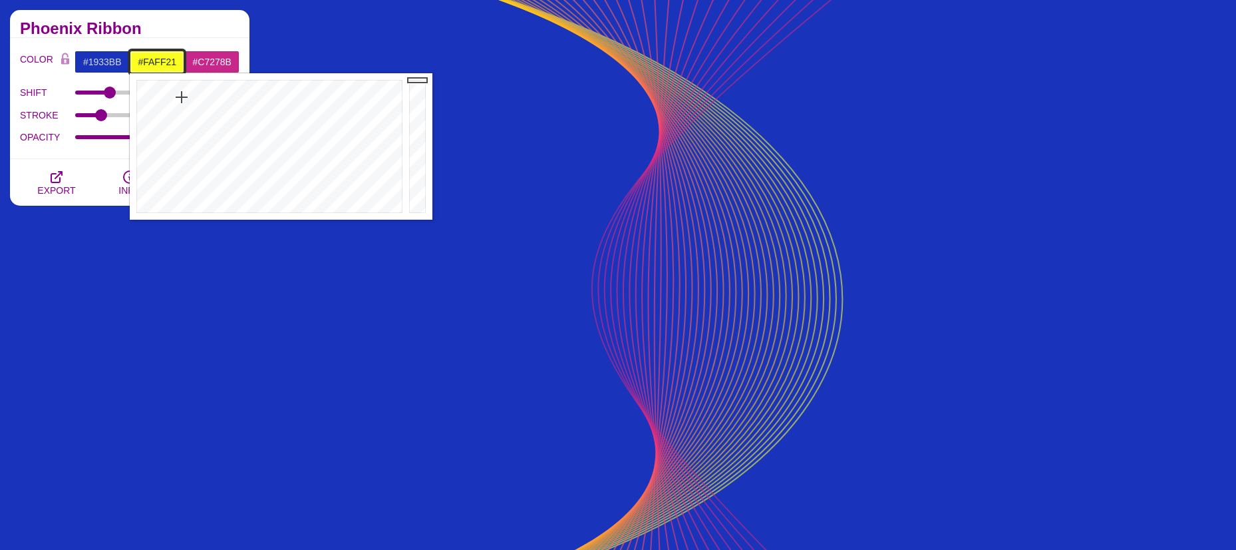
type input "#FAFF20"
drag, startPoint x: 183, startPoint y: 106, endPoint x: 182, endPoint y: 96, distance: 10.1
click at [182, 96] on div at bounding box center [268, 146] width 276 height 146
click at [208, 15] on div "Phoenix Ribbon" at bounding box center [130, 24] width 240 height 28
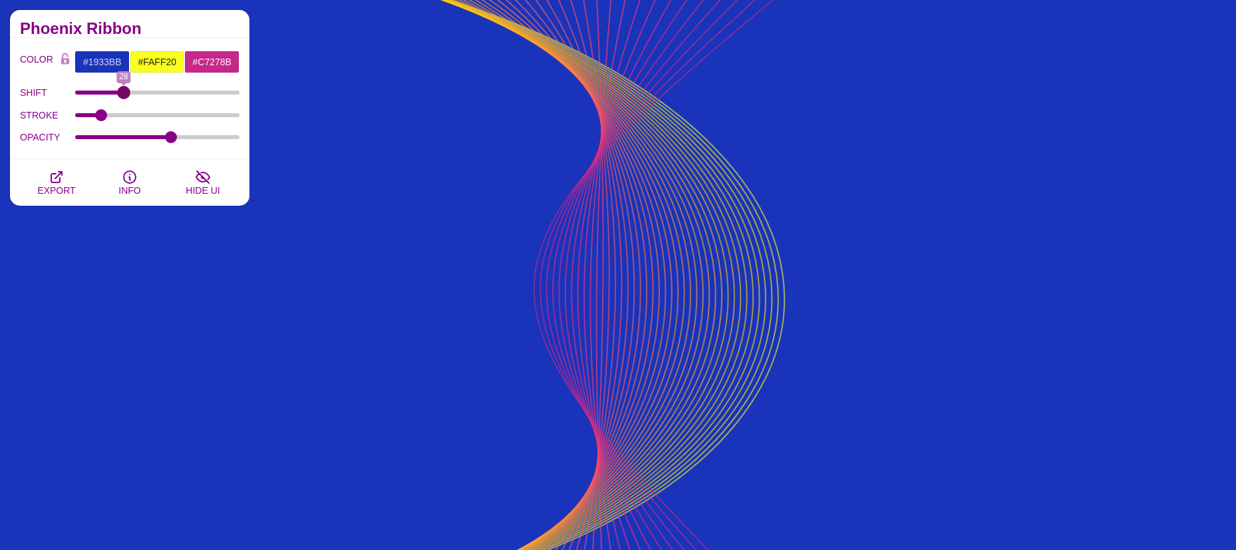
drag, startPoint x: 105, startPoint y: 90, endPoint x: 124, endPoint y: 101, distance: 21.8
type input "28"
click at [124, 95] on input "SHIFT" at bounding box center [157, 92] width 165 height 5
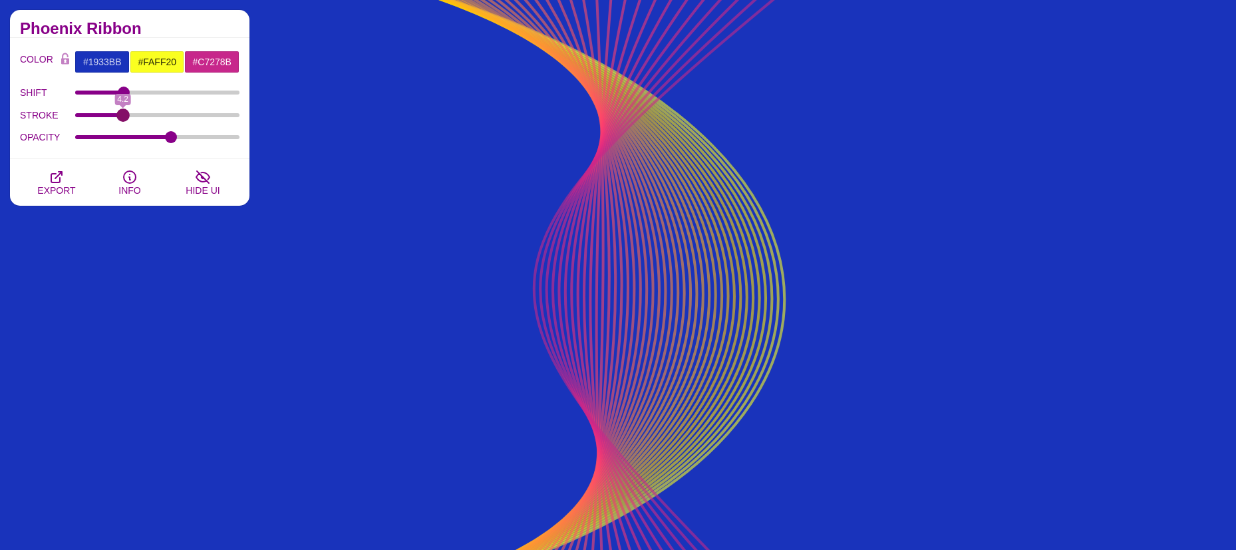
drag, startPoint x: 101, startPoint y: 116, endPoint x: 123, endPoint y: 118, distance: 22.0
type input "4.2"
click at [123, 118] on input "STROKE" at bounding box center [157, 114] width 165 height 5
drag, startPoint x: 132, startPoint y: 135, endPoint x: 169, endPoint y: 141, distance: 37.7
type input "0.58"
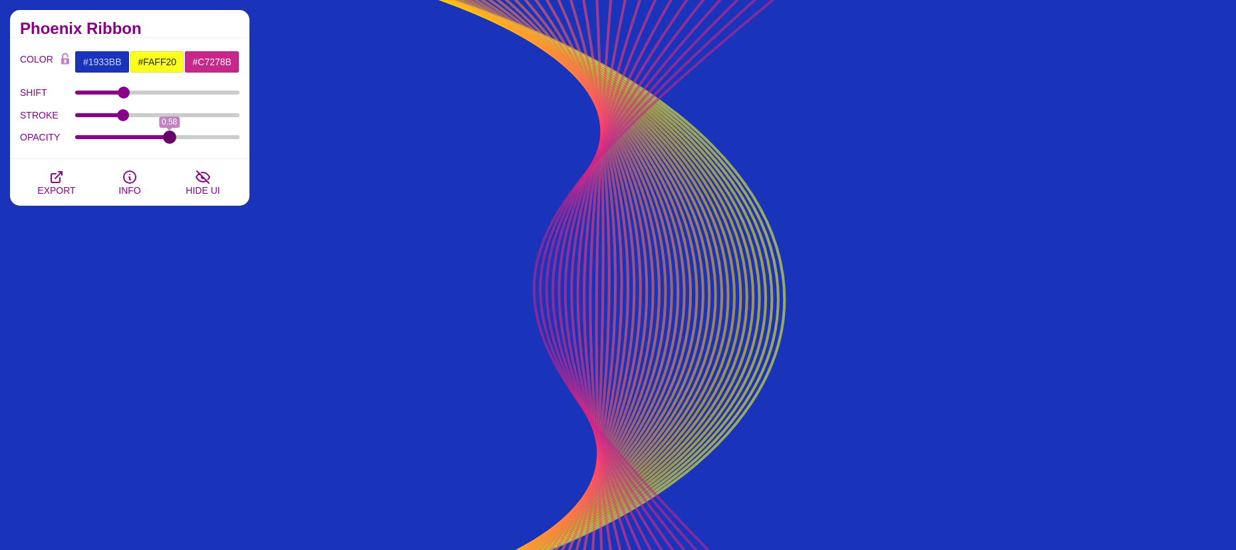
click at [169, 140] on input "OPACITY" at bounding box center [157, 136] width 165 height 5
click at [158, 60] on input "#FAFF20" at bounding box center [157, 62] width 55 height 23
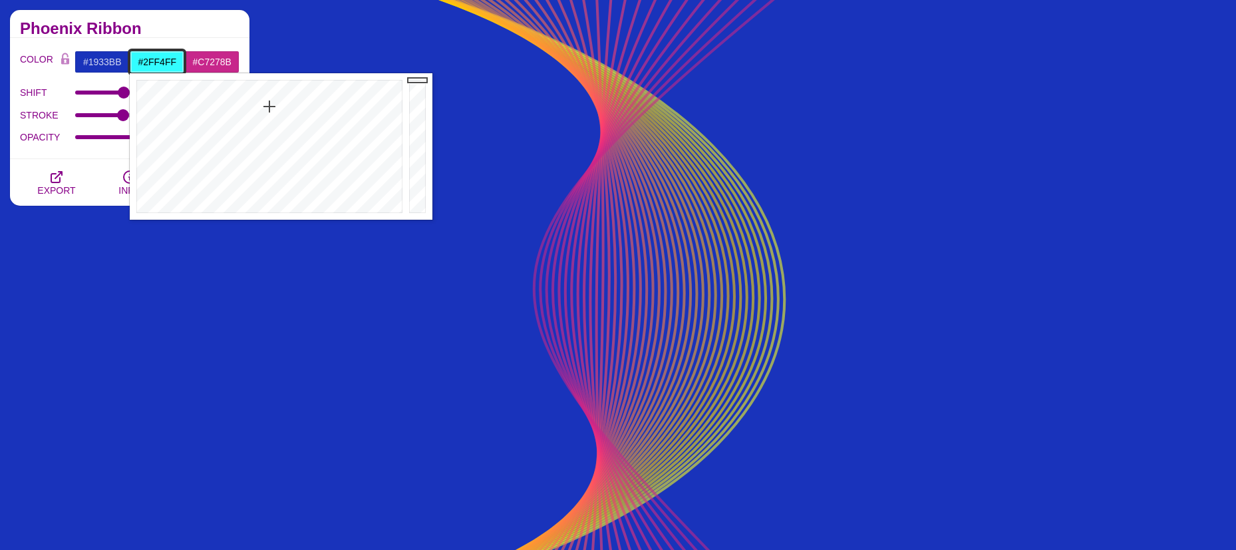
type input "#2FF1FF"
drag, startPoint x: 261, startPoint y: 109, endPoint x: 272, endPoint y: 104, distance: 12.2
click at [272, 104] on div at bounding box center [268, 146] width 276 height 146
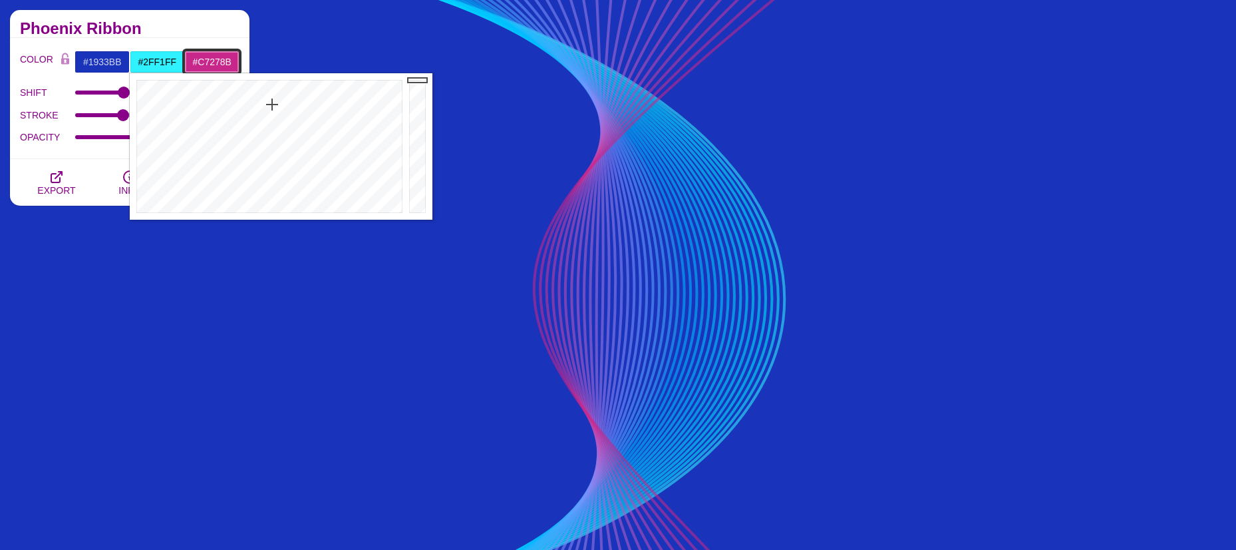
click at [208, 62] on input "#C7278B" at bounding box center [211, 62] width 55 height 23
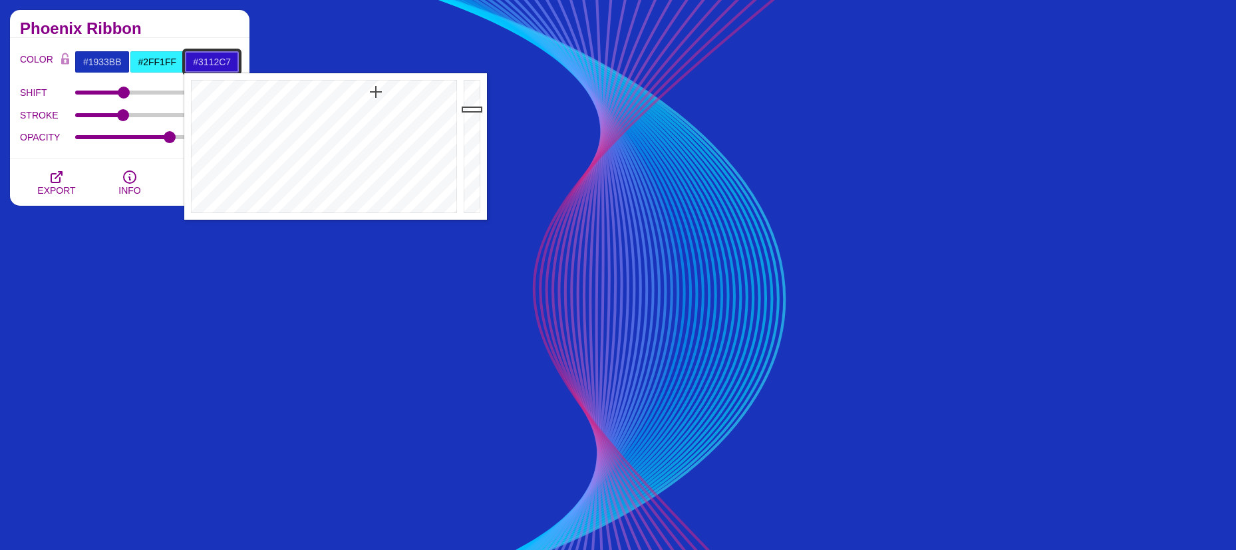
drag, startPoint x: 352, startPoint y: 106, endPoint x: 376, endPoint y: 92, distance: 27.7
click at [376, 92] on div at bounding box center [322, 146] width 276 height 146
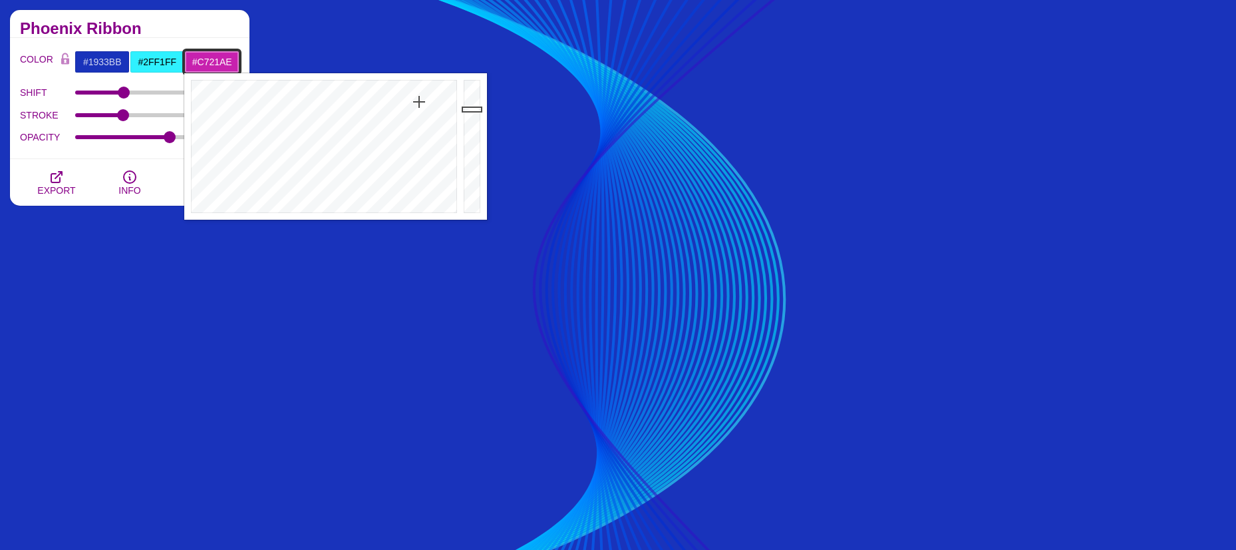
drag, startPoint x: 375, startPoint y: 92, endPoint x: 419, endPoint y: 102, distance: 45.0
click at [419, 102] on div at bounding box center [322, 146] width 276 height 146
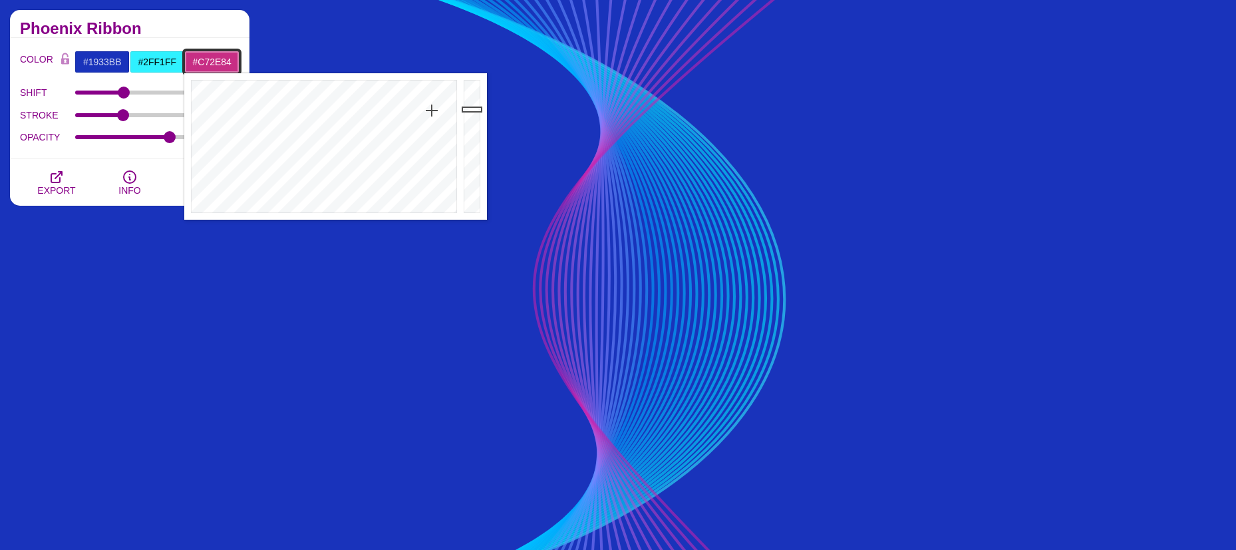
drag, startPoint x: 419, startPoint y: 102, endPoint x: 432, endPoint y: 110, distance: 15.3
click at [432, 110] on div at bounding box center [322, 146] width 276 height 146
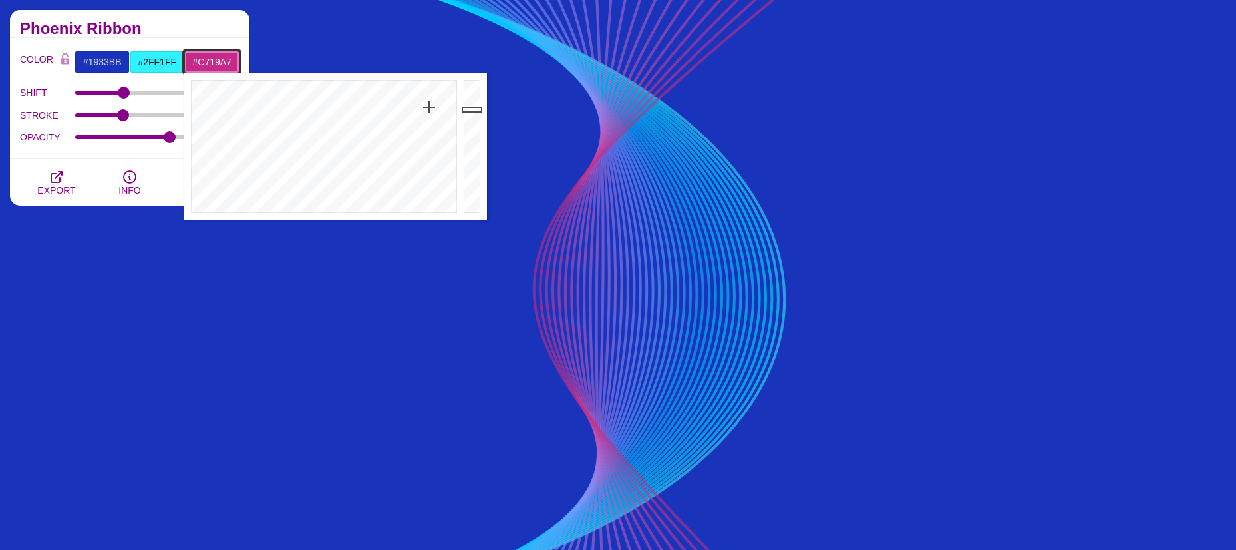
type input "#C718A7"
drag, startPoint x: 432, startPoint y: 110, endPoint x: 420, endPoint y: 96, distance: 18.5
click at [420, 96] on div at bounding box center [322, 146] width 276 height 146
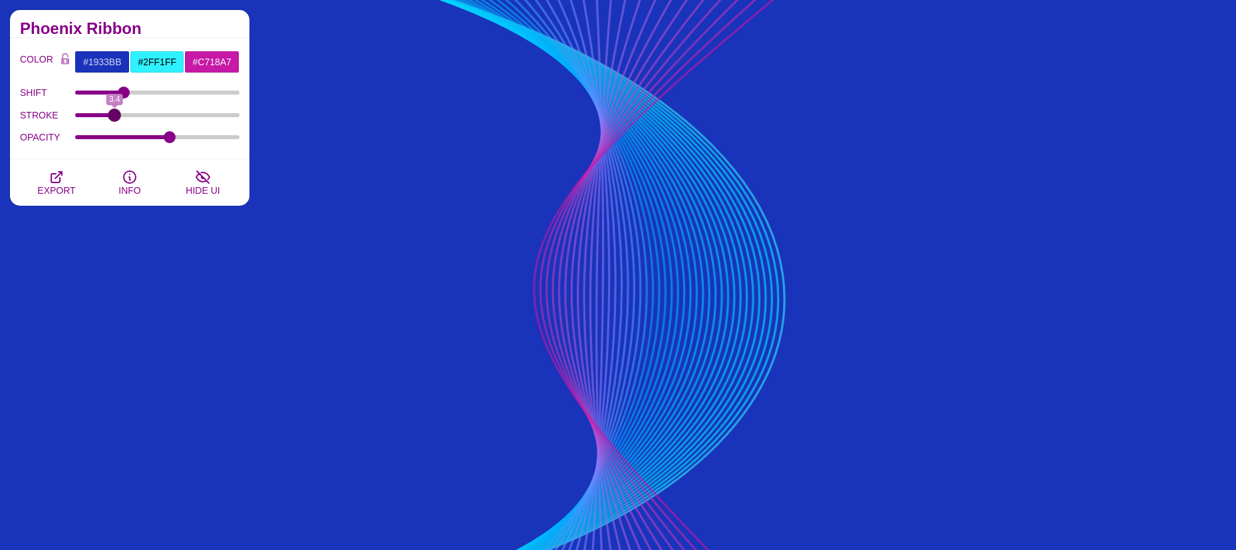
type input "3.4"
click at [115, 116] on input "STROKE" at bounding box center [157, 114] width 165 height 5
click at [157, 65] on input "#2FF1FF" at bounding box center [157, 62] width 55 height 23
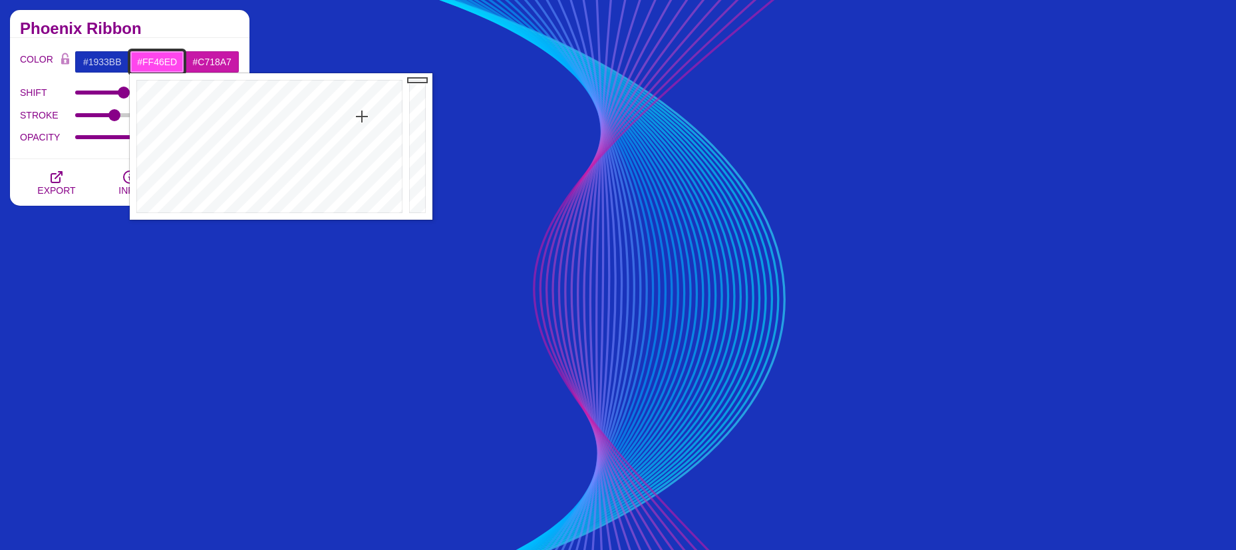
click at [362, 116] on div at bounding box center [268, 146] width 276 height 146
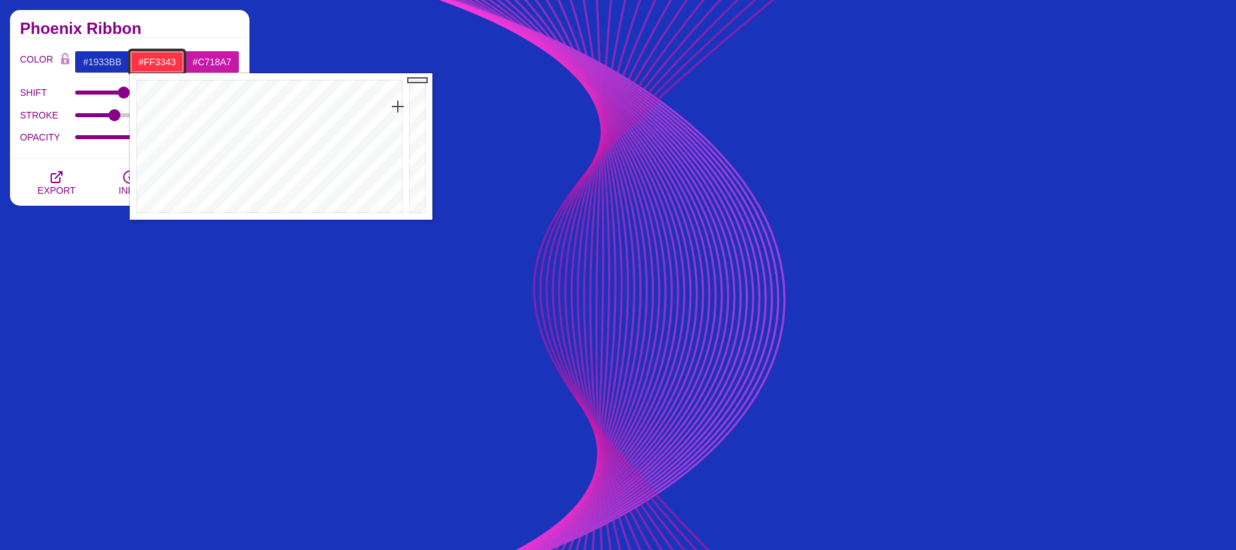
drag, startPoint x: 362, startPoint y: 115, endPoint x: 399, endPoint y: 106, distance: 37.6
click at [399, 106] on div at bounding box center [268, 146] width 276 height 146
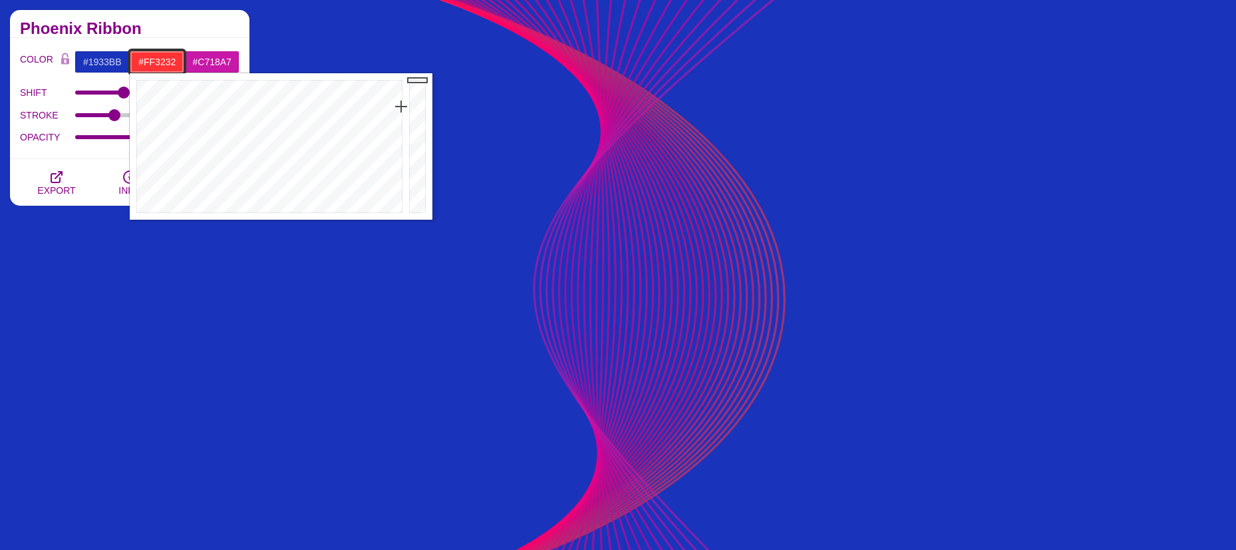
type input "#FF3131"
click at [403, 105] on div at bounding box center [268, 146] width 276 height 146
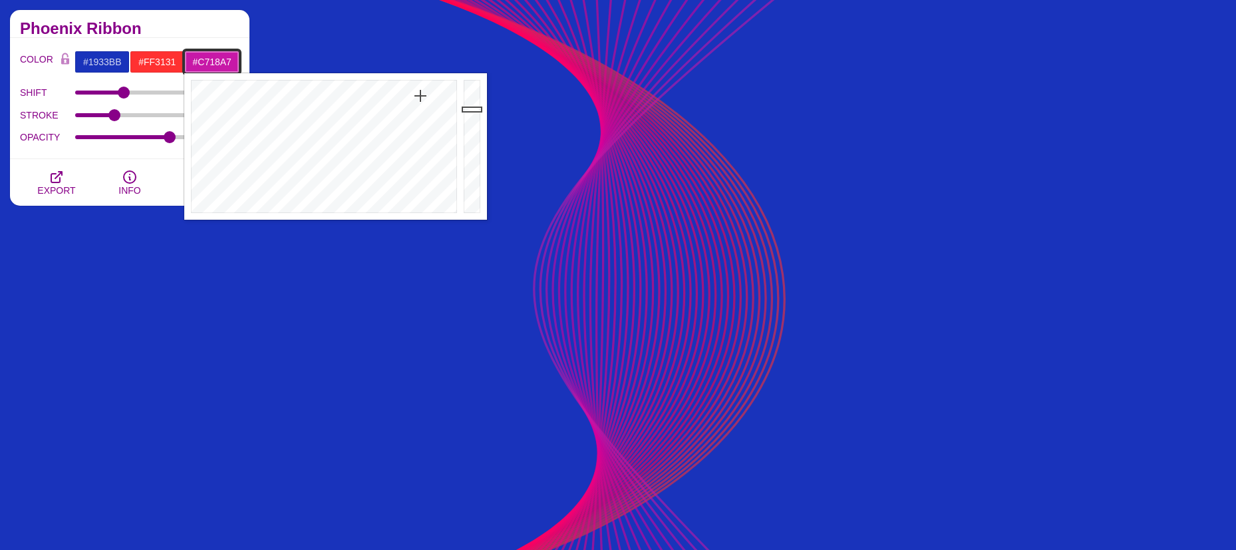
click at [196, 60] on input "#C718A7" at bounding box center [211, 62] width 55 height 23
drag, startPoint x: 417, startPoint y: 100, endPoint x: 412, endPoint y: 115, distance: 16.0
click at [412, 115] on div at bounding box center [322, 146] width 276 height 146
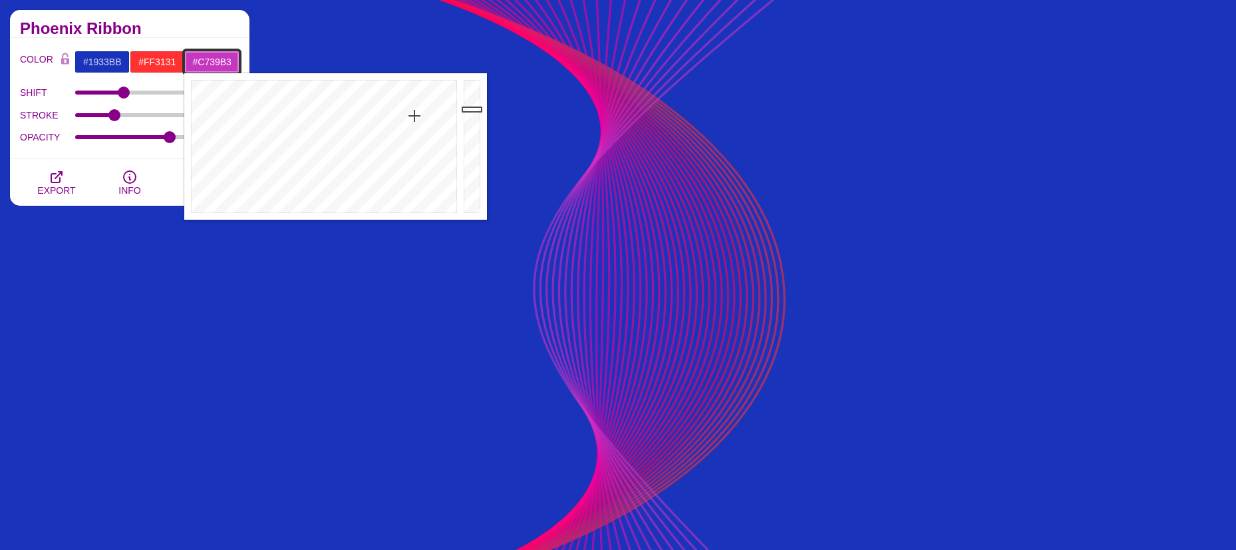
type input "#C73AB4"
drag, startPoint x: 412, startPoint y: 115, endPoint x: 418, endPoint y: 118, distance: 6.8
click at [418, 118] on div at bounding box center [322, 146] width 276 height 146
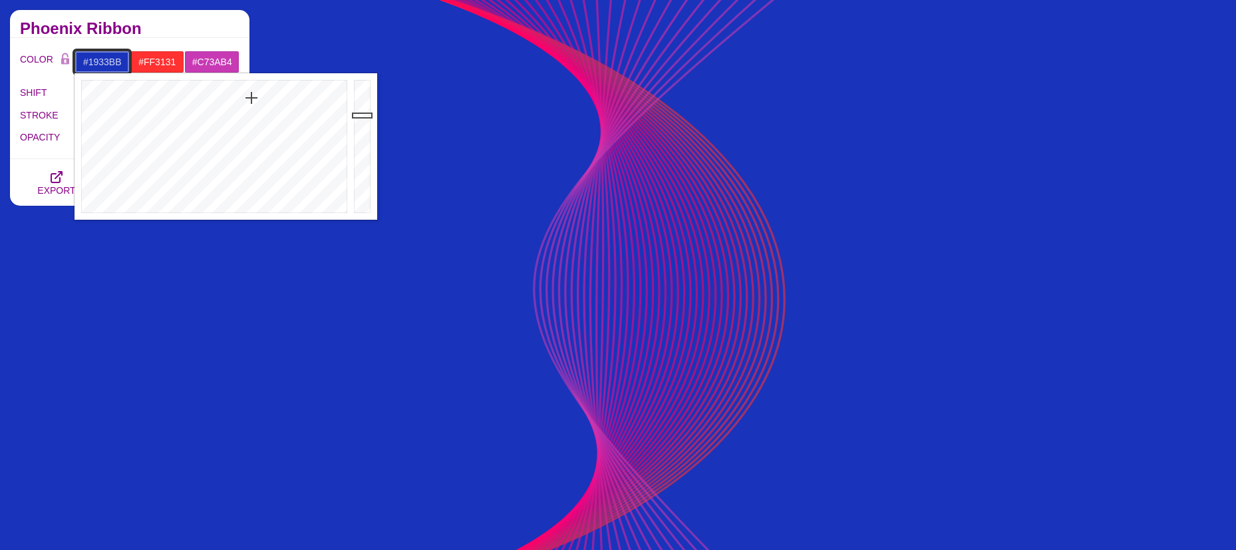
click at [97, 58] on input "#1933BB" at bounding box center [102, 62] width 55 height 23
drag, startPoint x: 253, startPoint y: 96, endPoint x: 216, endPoint y: 62, distance: 50.4
click at [247, 104] on div at bounding box center [213, 146] width 276 height 146
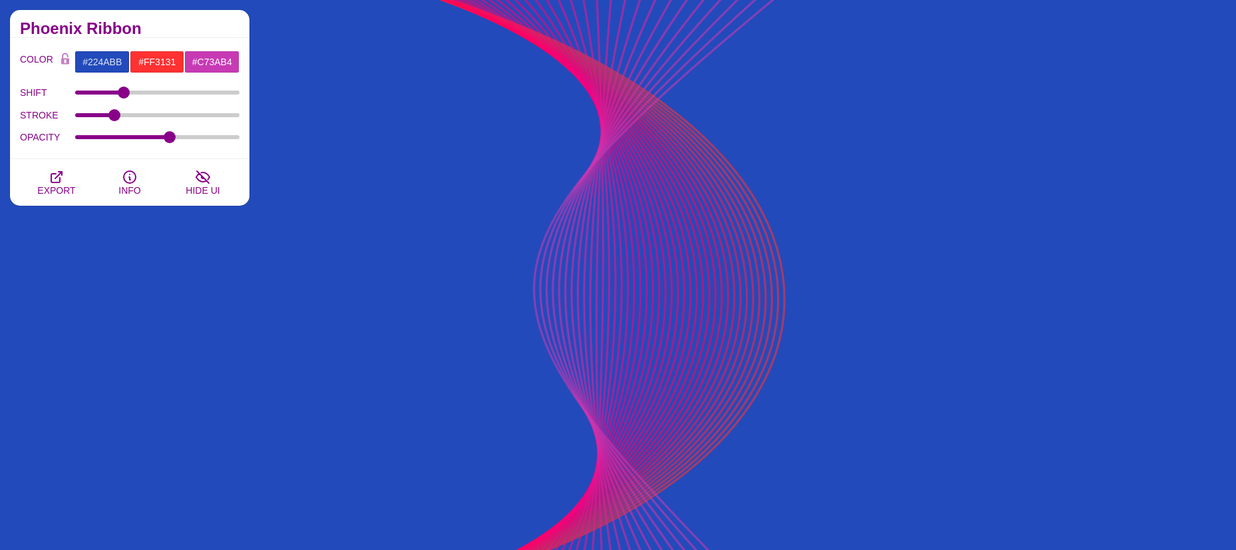
click at [193, 29] on h2 "Phoenix Ribbon" at bounding box center [130, 28] width 220 height 11
click at [63, 181] on icon "button" at bounding box center [57, 177] width 16 height 16
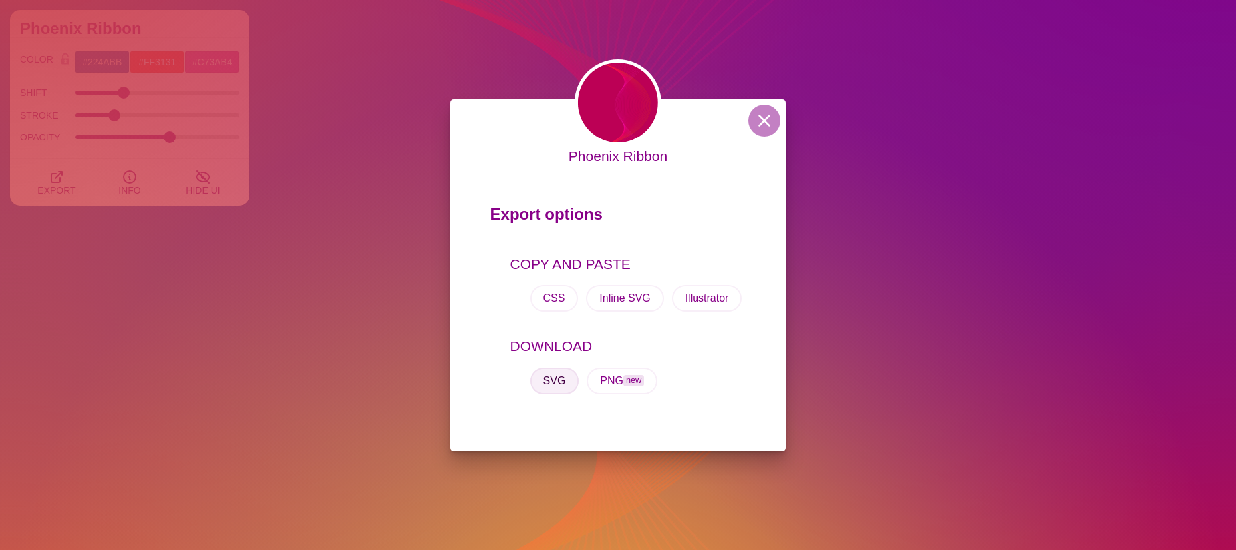
click at [548, 377] on button "SVG" at bounding box center [554, 380] width 49 height 27
click at [771, 118] on button at bounding box center [764, 120] width 32 height 32
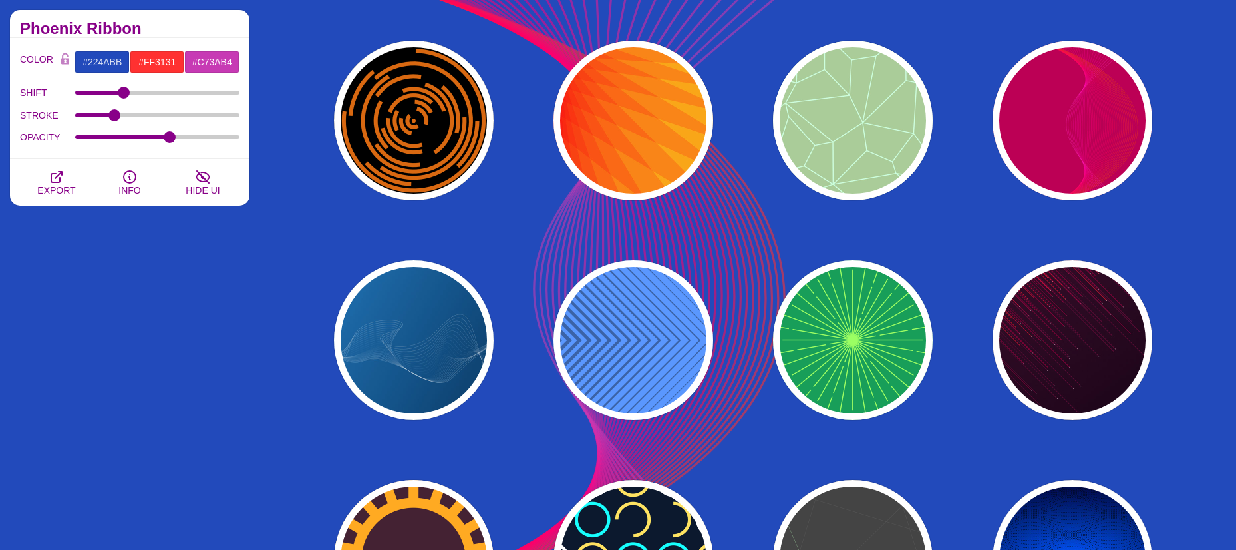
scroll to position [1264, 0]
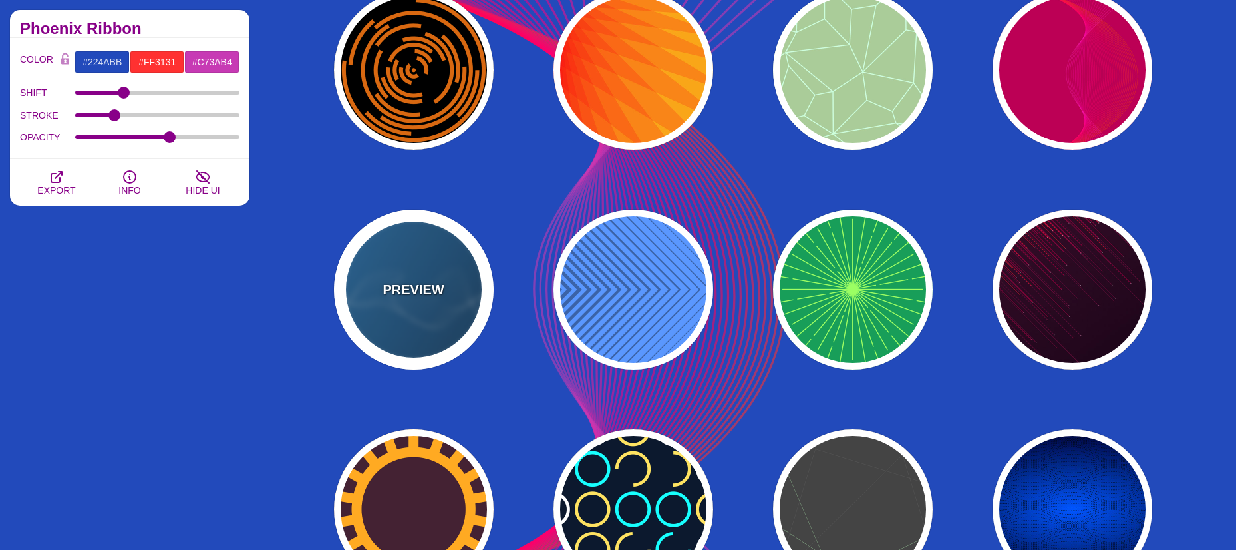
click at [371, 291] on div "PREVIEW" at bounding box center [414, 290] width 160 height 160
type input "#2277BB"
type input "#002244"
type input "#FFFFFF"
type input "1"
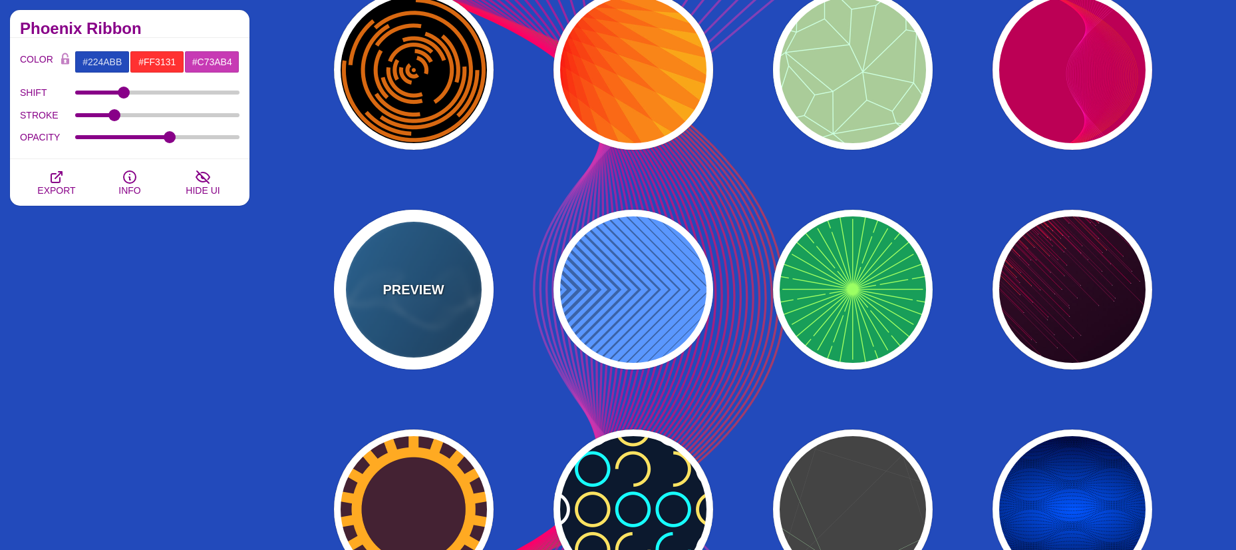
type input "0.5"
type input "1"
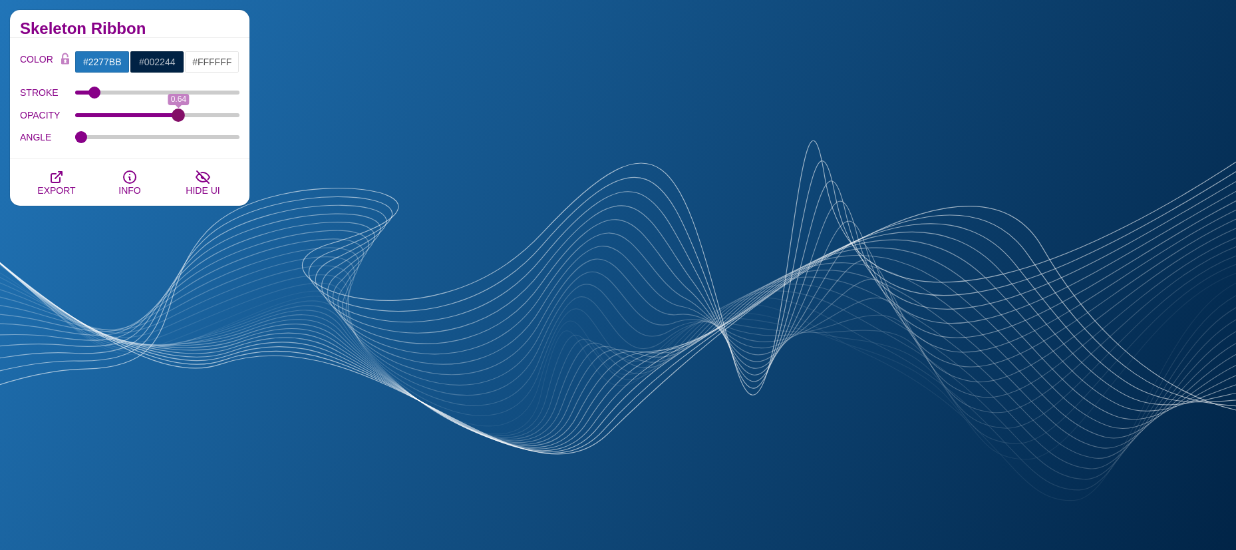
drag, startPoint x: 158, startPoint y: 113, endPoint x: 179, endPoint y: 117, distance: 21.0
type input "0.64"
click at [179, 117] on input "OPACITY" at bounding box center [157, 114] width 165 height 5
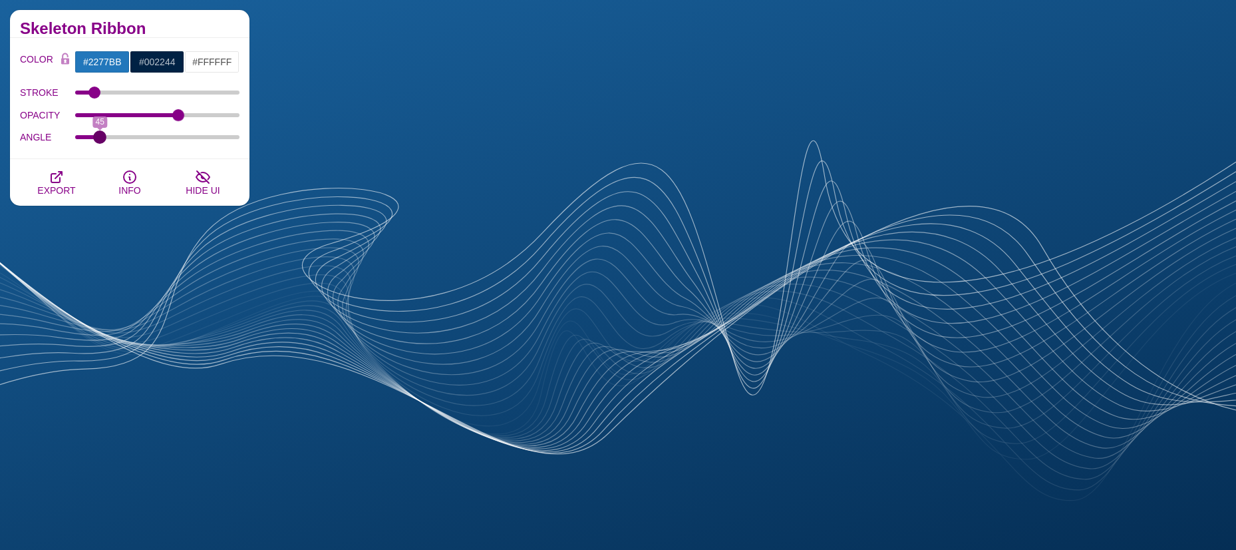
drag, startPoint x: 85, startPoint y: 136, endPoint x: 100, endPoint y: 138, distance: 14.8
type input "45"
click at [100, 138] on input "ANGLE" at bounding box center [157, 136] width 165 height 5
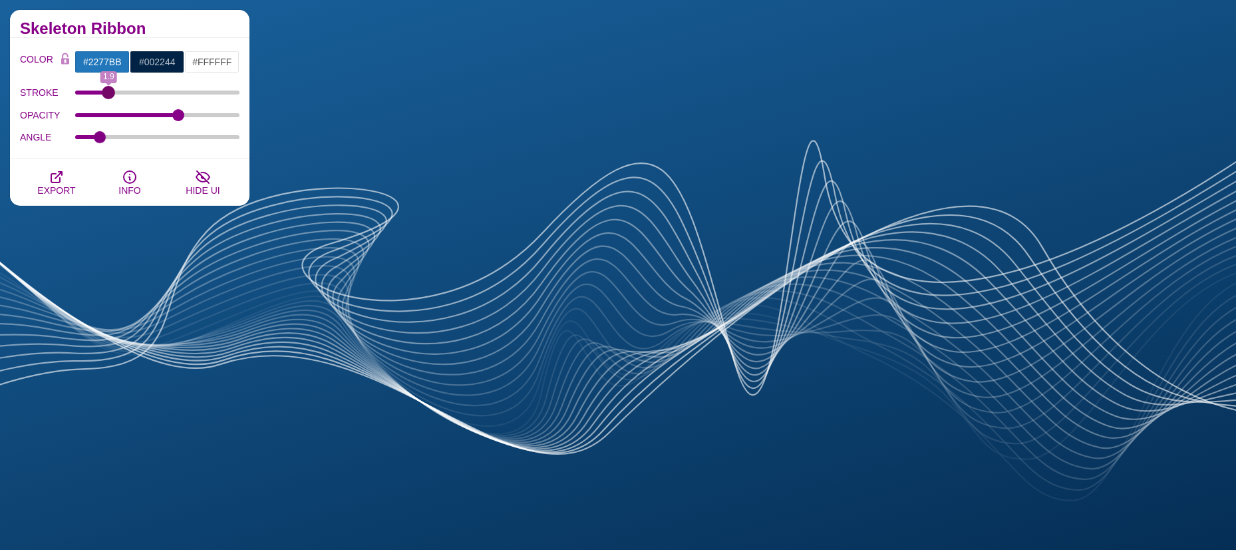
drag, startPoint x: 90, startPoint y: 92, endPoint x: 108, endPoint y: 99, distance: 19.2
type input "1.9"
click at [108, 95] on input "STROKE" at bounding box center [157, 92] width 165 height 5
click at [214, 60] on input "#FFFFFF" at bounding box center [211, 62] width 55 height 23
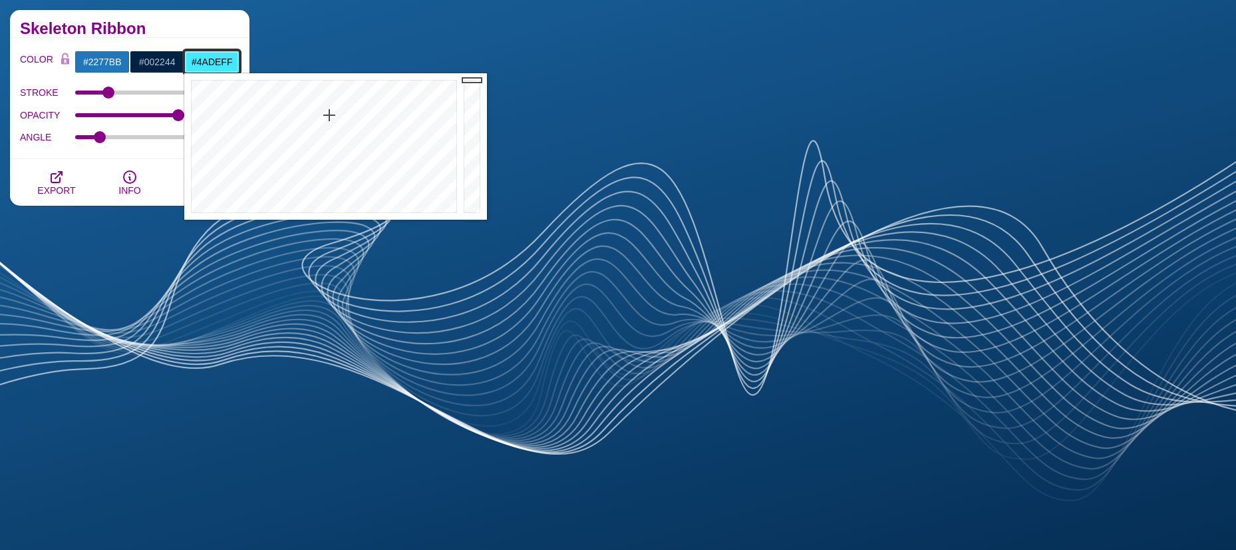
type input "#4ADCFF"
drag, startPoint x: 329, startPoint y: 134, endPoint x: 333, endPoint y: 118, distance: 15.8
click at [333, 118] on div at bounding box center [322, 146] width 276 height 146
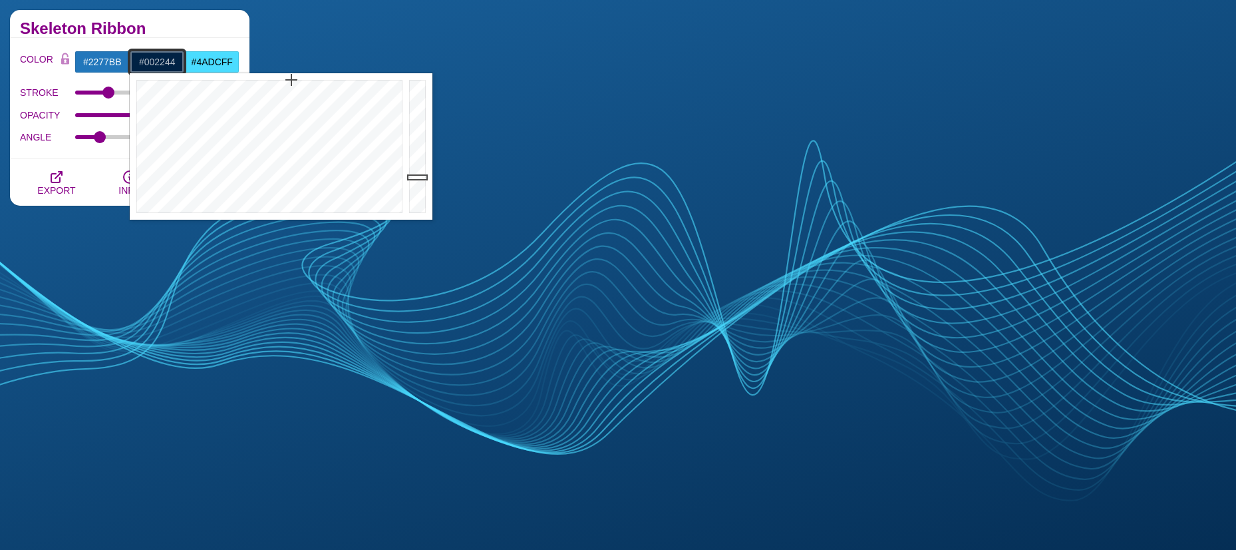
click at [158, 60] on input "#002244" at bounding box center [157, 62] width 55 height 23
drag, startPoint x: 254, startPoint y: 114, endPoint x: 361, endPoint y: 110, distance: 106.6
click at [361, 110] on div at bounding box center [268, 146] width 276 height 146
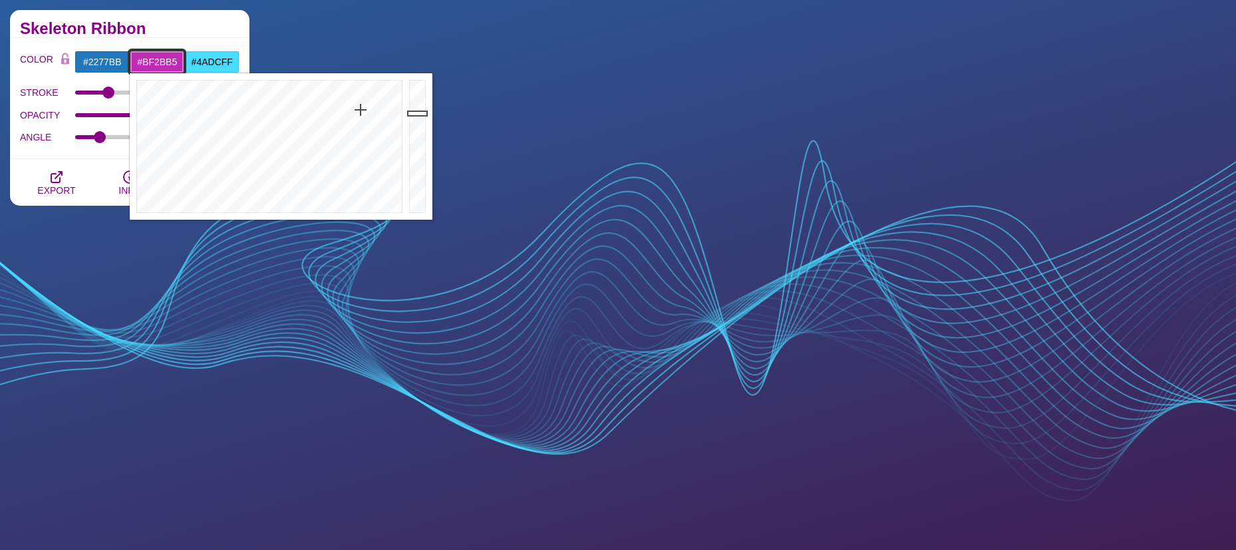
drag, startPoint x: 422, startPoint y: 141, endPoint x: 423, endPoint y: 113, distance: 28.0
click at [423, 113] on div at bounding box center [419, 146] width 27 height 146
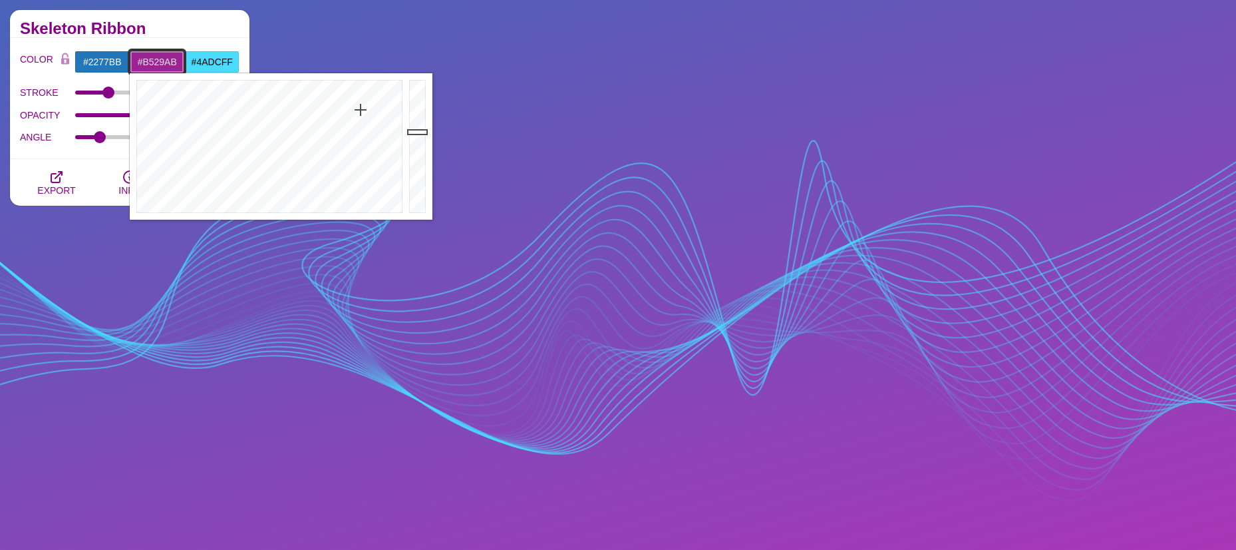
type input "#BA2AB0"
click at [423, 116] on div at bounding box center [419, 146] width 27 height 146
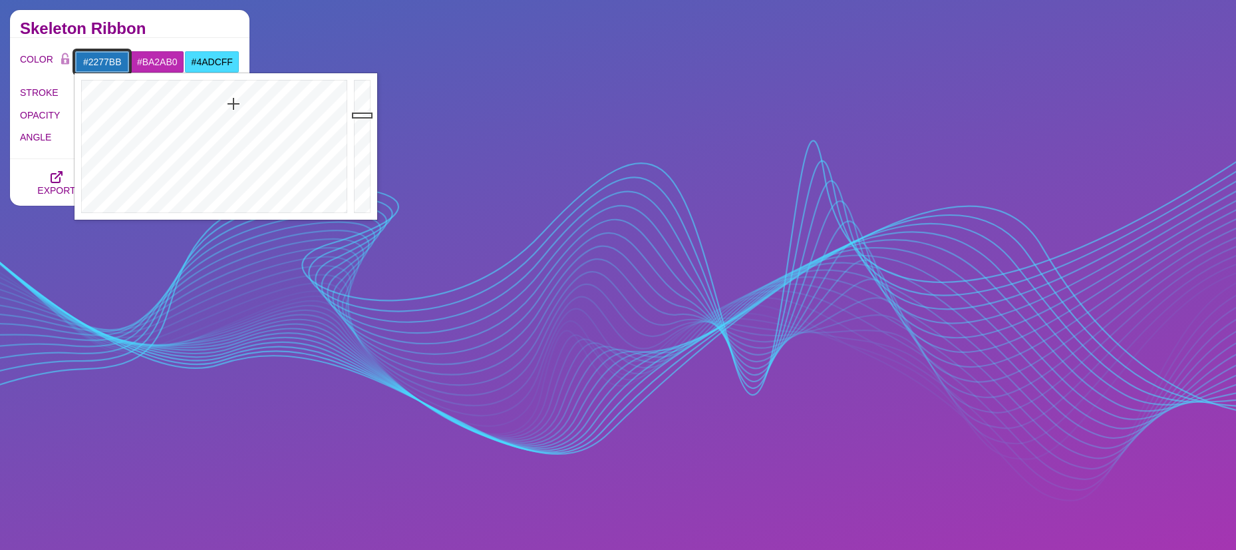
click at [90, 60] on input "#2277BB" at bounding box center [102, 62] width 55 height 23
drag, startPoint x: 233, startPoint y: 102, endPoint x: 262, endPoint y: 115, distance: 31.9
click at [262, 115] on div at bounding box center [213, 146] width 276 height 146
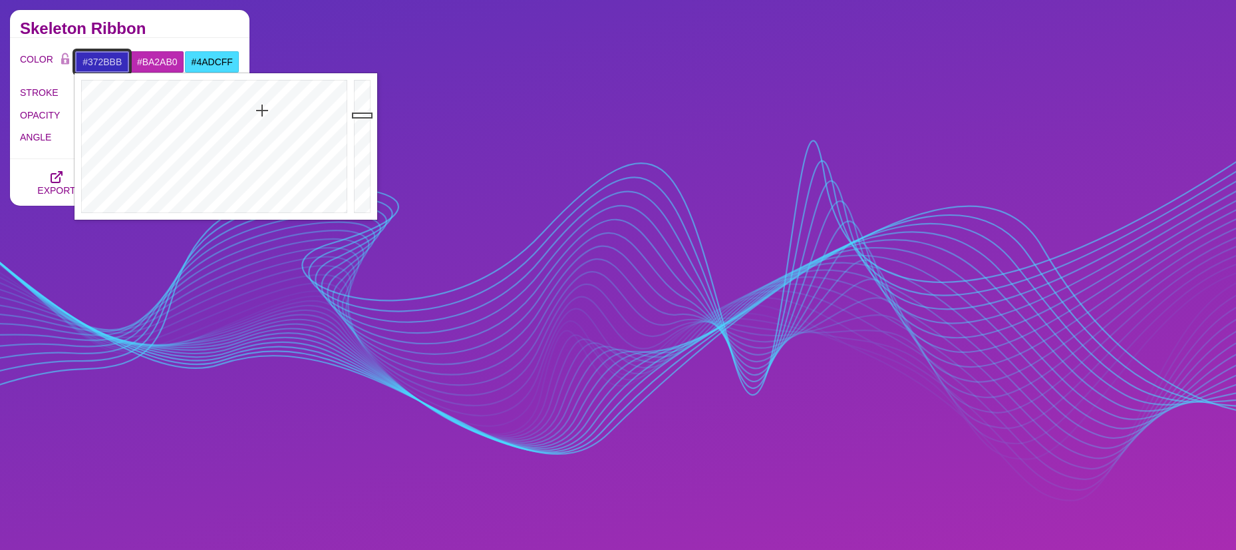
click at [262, 110] on div at bounding box center [213, 146] width 276 height 146
drag, startPoint x: 363, startPoint y: 118, endPoint x: 363, endPoint y: 128, distance: 10.0
click at [363, 128] on div at bounding box center [364, 146] width 27 height 146
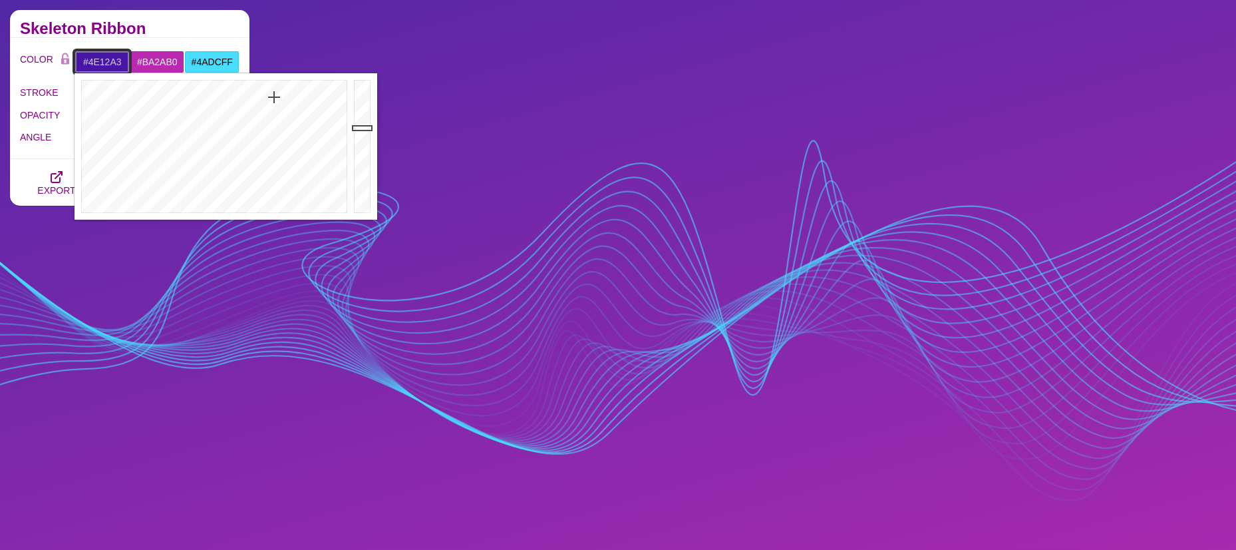
drag, startPoint x: 269, startPoint y: 101, endPoint x: 277, endPoint y: 94, distance: 9.9
click at [277, 94] on div at bounding box center [213, 146] width 276 height 146
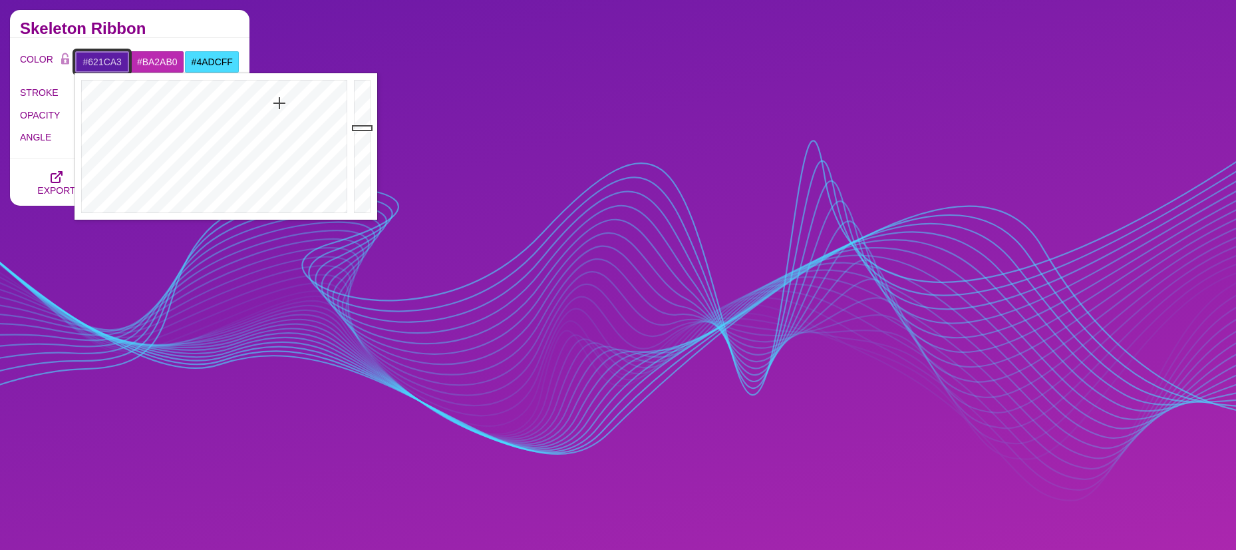
drag, startPoint x: 275, startPoint y: 95, endPoint x: 272, endPoint y: 102, distance: 7.2
type input "#601CA3"
click at [281, 102] on div at bounding box center [213, 146] width 276 height 146
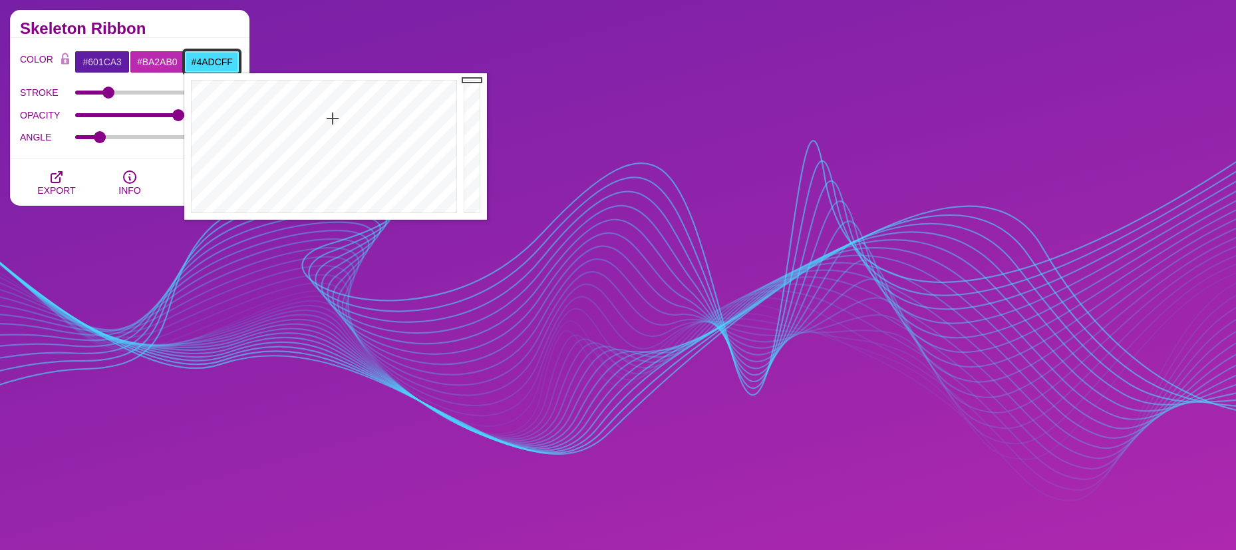
drag, startPoint x: 218, startPoint y: 63, endPoint x: 228, endPoint y: 80, distance: 19.4
click at [218, 65] on input "#4ADCFF" at bounding box center [211, 62] width 55 height 23
drag, startPoint x: 333, startPoint y: 120, endPoint x: 325, endPoint y: 137, distance: 18.2
click at [325, 137] on div at bounding box center [322, 146] width 276 height 146
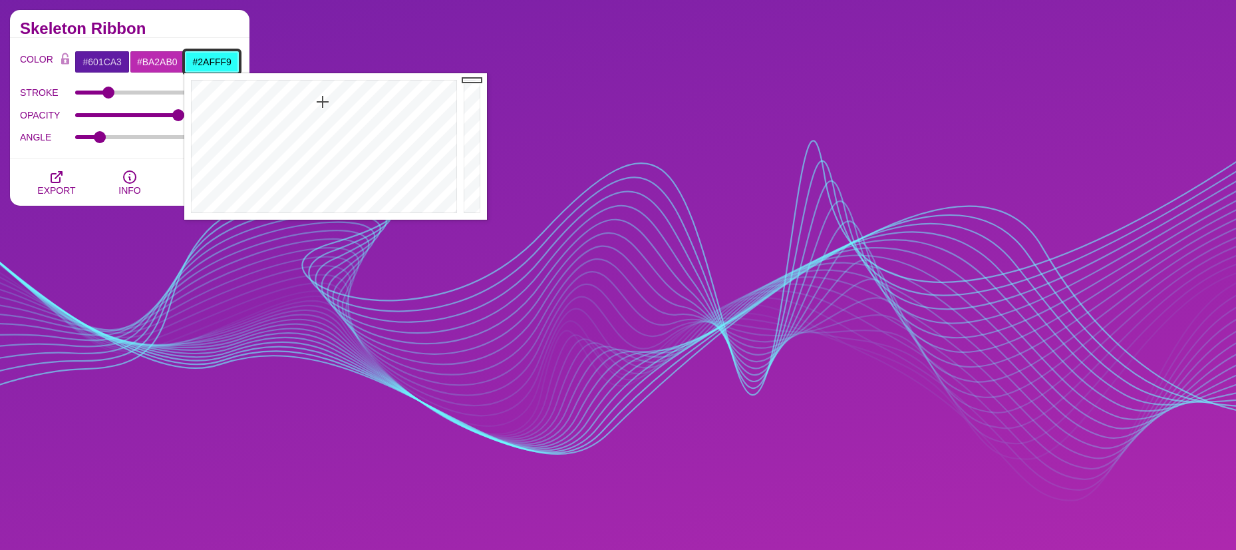
drag, startPoint x: 324, startPoint y: 137, endPoint x: 323, endPoint y: 102, distance: 35.3
click at [323, 102] on div at bounding box center [322, 146] width 276 height 146
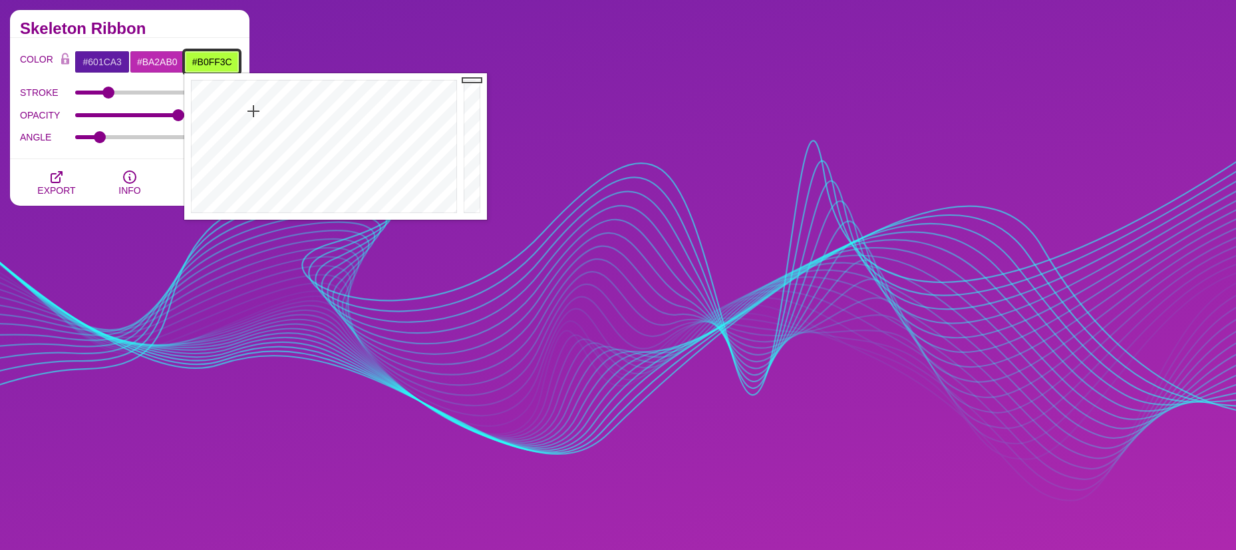
drag, startPoint x: 323, startPoint y: 102, endPoint x: 253, endPoint y: 111, distance: 69.8
click at [253, 111] on div at bounding box center [322, 146] width 276 height 146
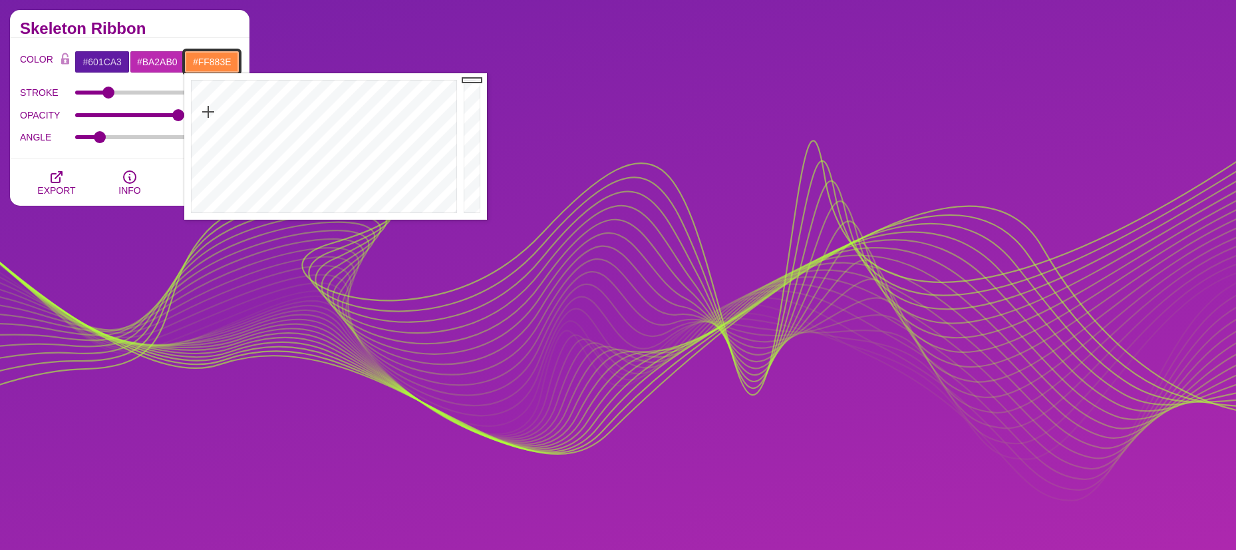
drag, startPoint x: 253, startPoint y: 111, endPoint x: 208, endPoint y: 112, distance: 45.2
click at [208, 112] on div at bounding box center [322, 146] width 276 height 146
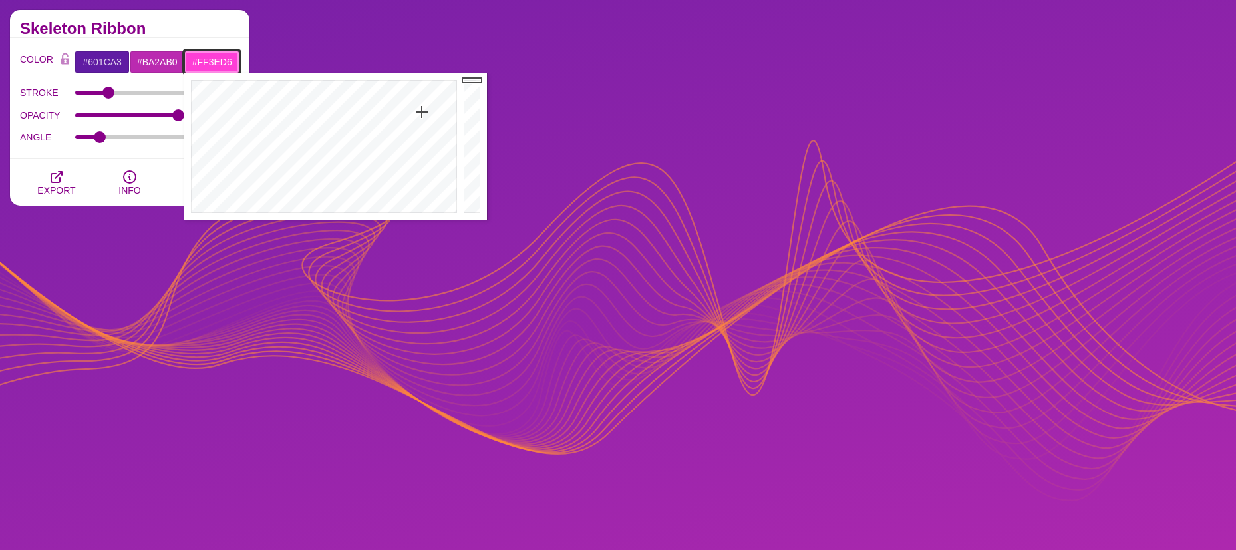
drag, startPoint x: 208, startPoint y: 112, endPoint x: 422, endPoint y: 112, distance: 213.6
click at [422, 112] on div at bounding box center [322, 146] width 276 height 146
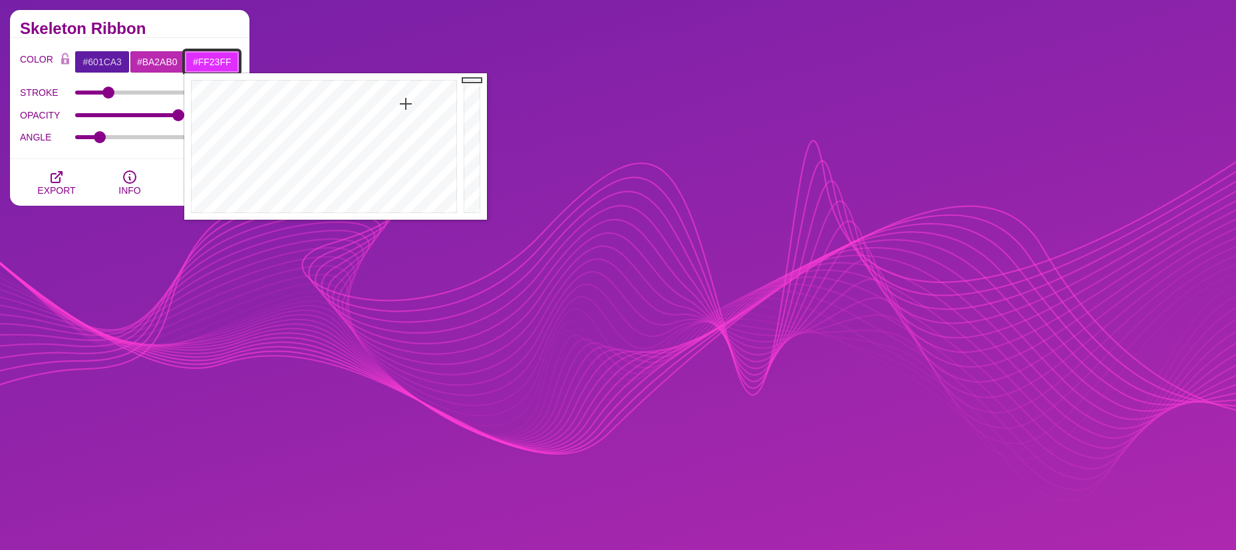
type input "#FF21FF"
drag, startPoint x: 422, startPoint y: 112, endPoint x: 412, endPoint y: 97, distance: 17.3
click at [412, 97] on div at bounding box center [322, 146] width 276 height 146
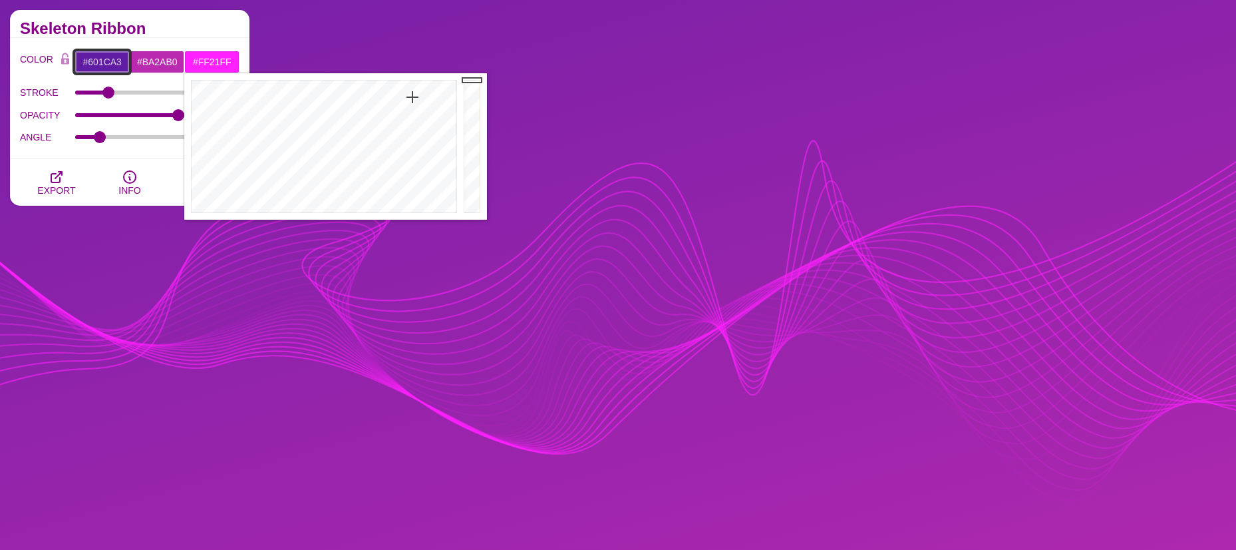
click at [106, 59] on input "#601CA3" at bounding box center [102, 62] width 55 height 23
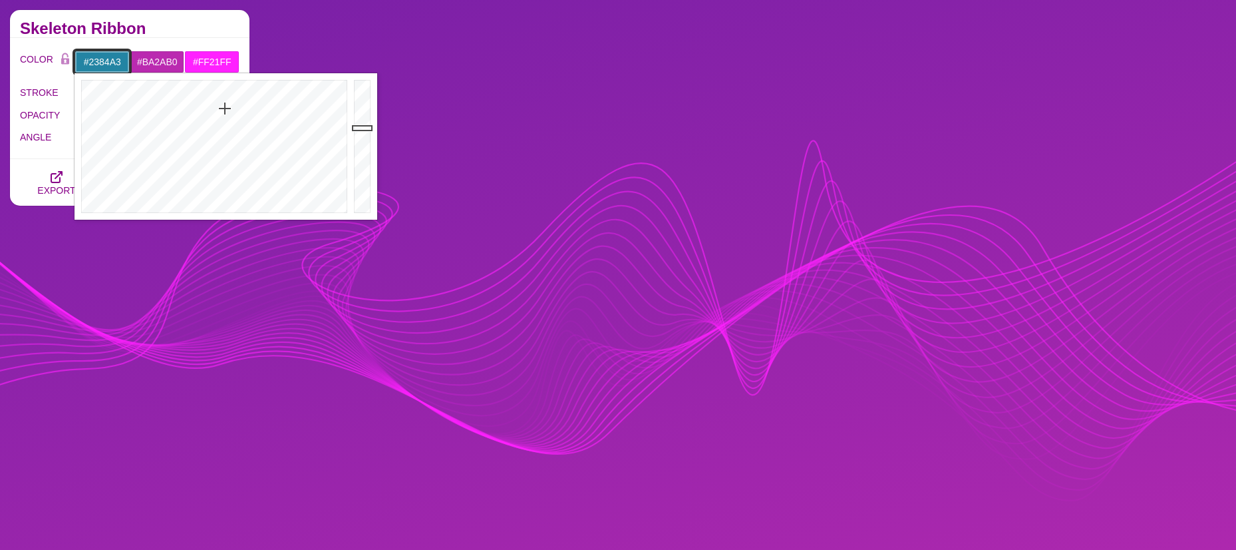
drag, startPoint x: 274, startPoint y: 104, endPoint x: 225, endPoint y: 108, distance: 49.5
click at [225, 108] on div at bounding box center [213, 146] width 276 height 146
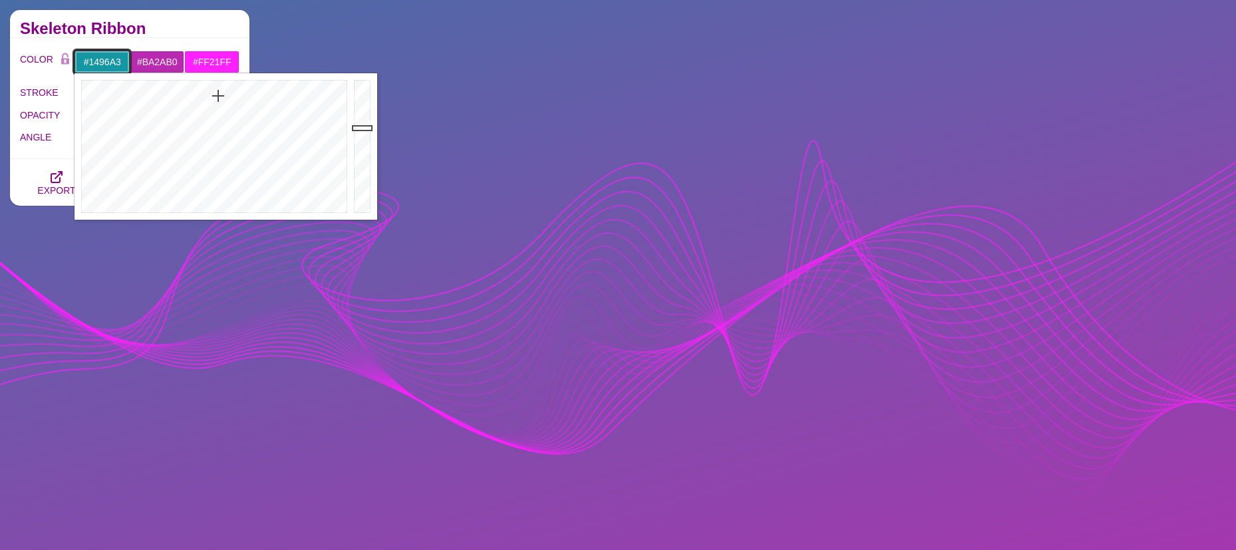
drag, startPoint x: 225, startPoint y: 108, endPoint x: 218, endPoint y: 96, distance: 14.3
click at [218, 96] on div at bounding box center [213, 146] width 276 height 146
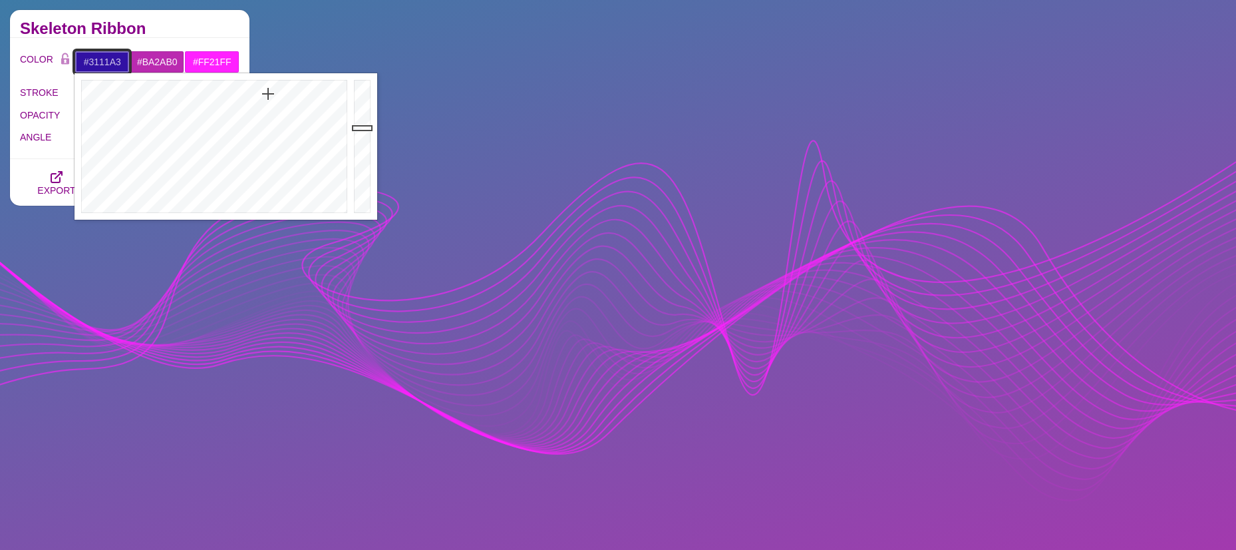
drag, startPoint x: 217, startPoint y: 96, endPoint x: 346, endPoint y: 119, distance: 131.2
click at [267, 94] on div at bounding box center [213, 146] width 276 height 146
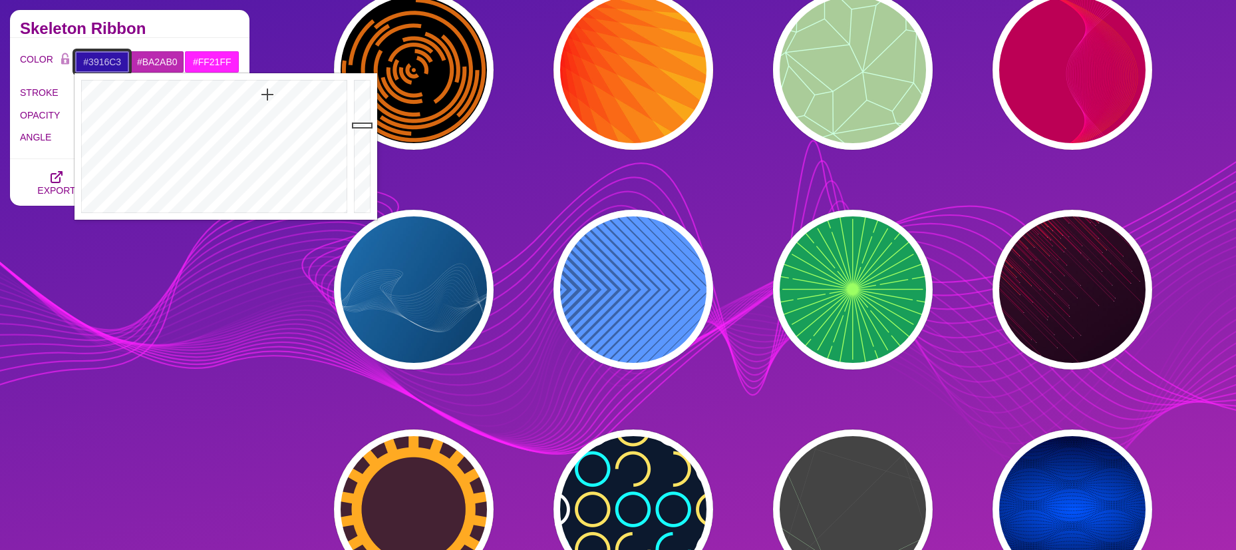
type input "#3916C4"
drag, startPoint x: 364, startPoint y: 125, endPoint x: 363, endPoint y: 110, distance: 14.7
click at [363, 110] on div at bounding box center [364, 146] width 27 height 146
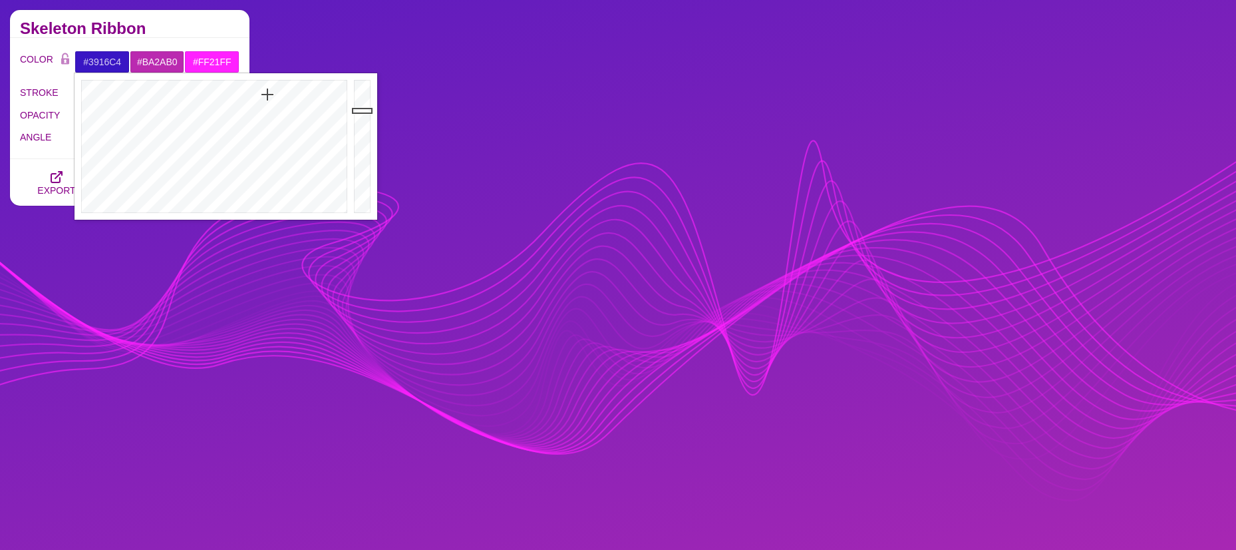
click at [42, 109] on label "OPACITY" at bounding box center [47, 114] width 55 height 17
click at [75, 112] on input "OPACITY" at bounding box center [157, 114] width 165 height 5
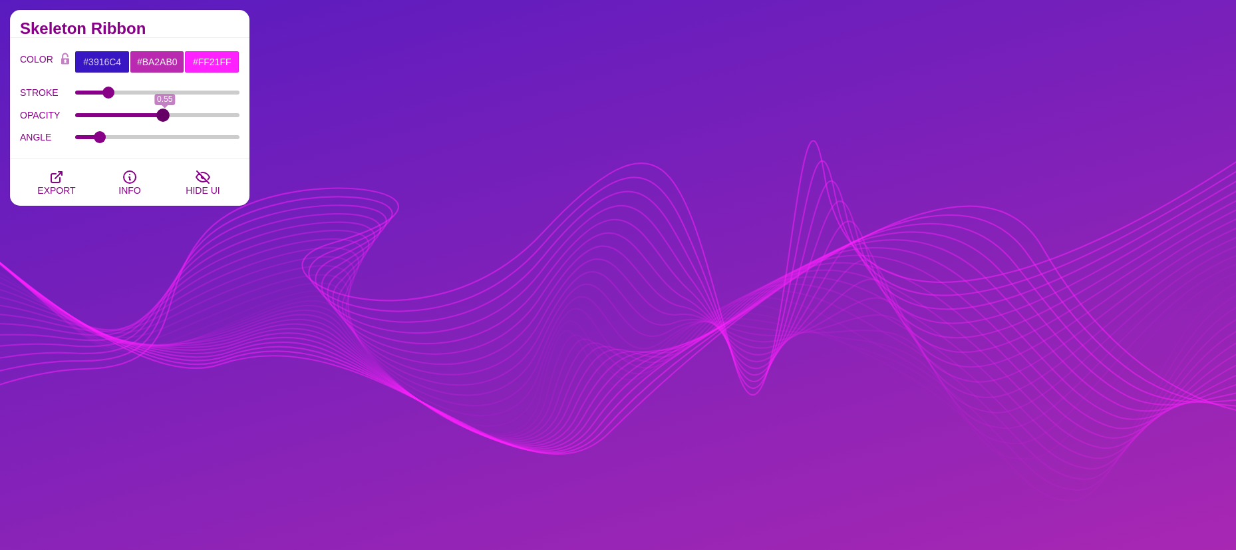
drag, startPoint x: 178, startPoint y: 118, endPoint x: 126, endPoint y: 105, distance: 53.6
type input "0.54"
click at [164, 118] on input "OPACITY" at bounding box center [157, 114] width 165 height 5
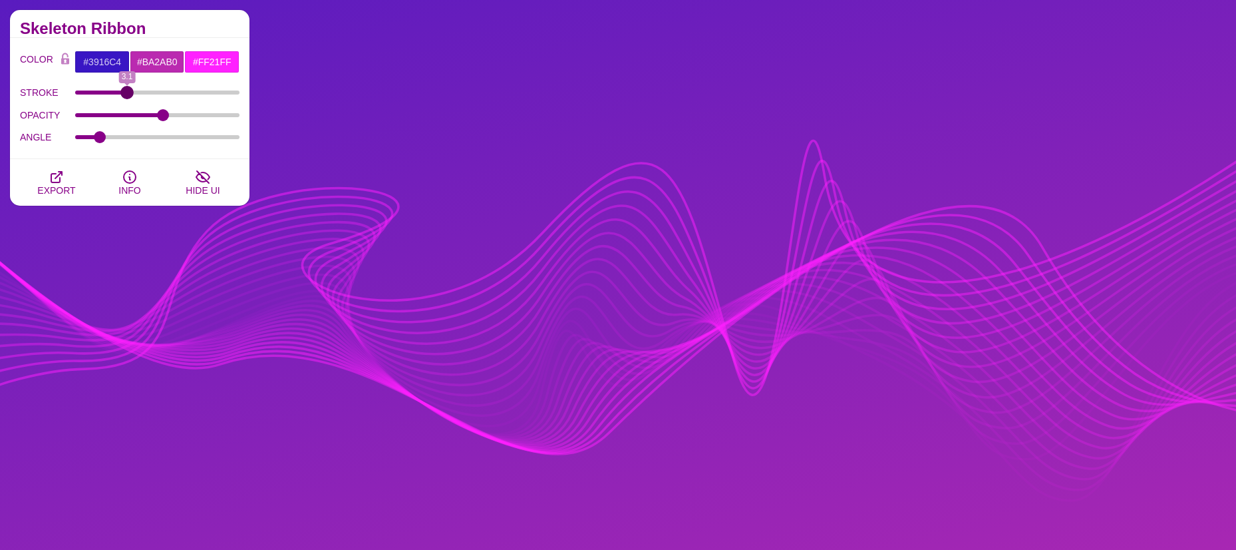
drag, startPoint x: 104, startPoint y: 90, endPoint x: 126, endPoint y: 100, distance: 24.4
type input "3.1"
click at [126, 95] on input "STROKE" at bounding box center [157, 92] width 165 height 5
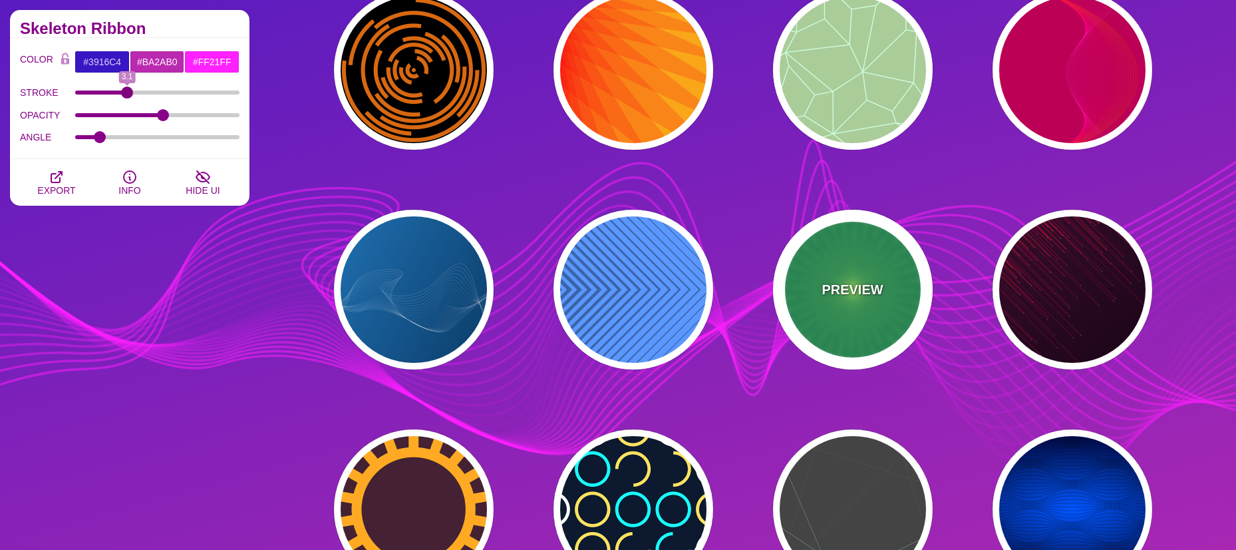
click at [849, 303] on div "PREVIEW" at bounding box center [853, 290] width 160 height 160
type input "#189E59"
type input "#9BFF63"
type input "0"
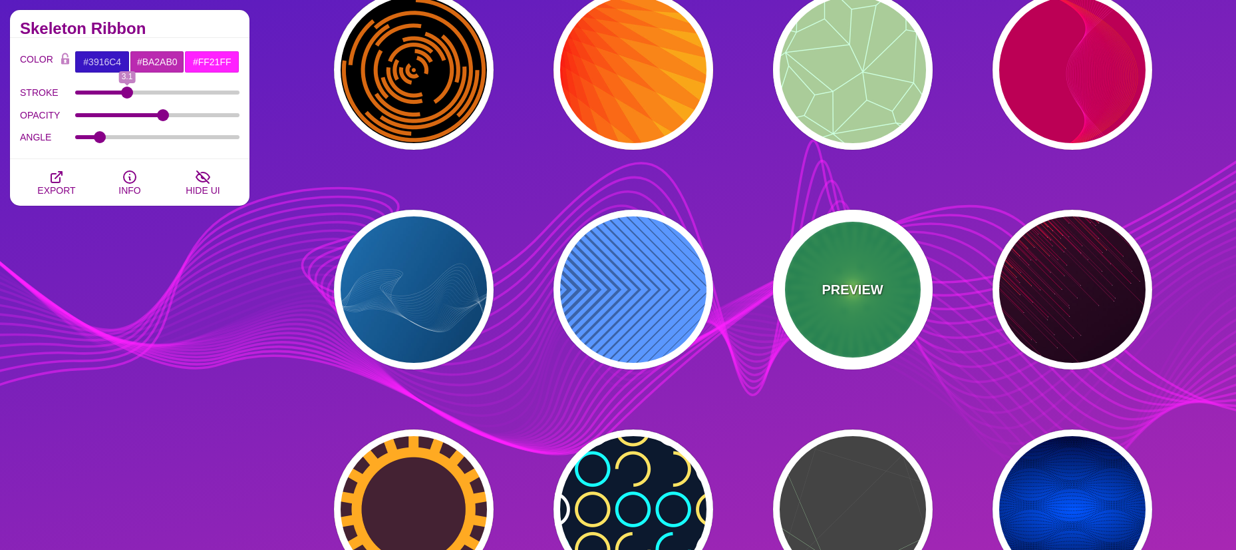
type input "0"
type input "5"
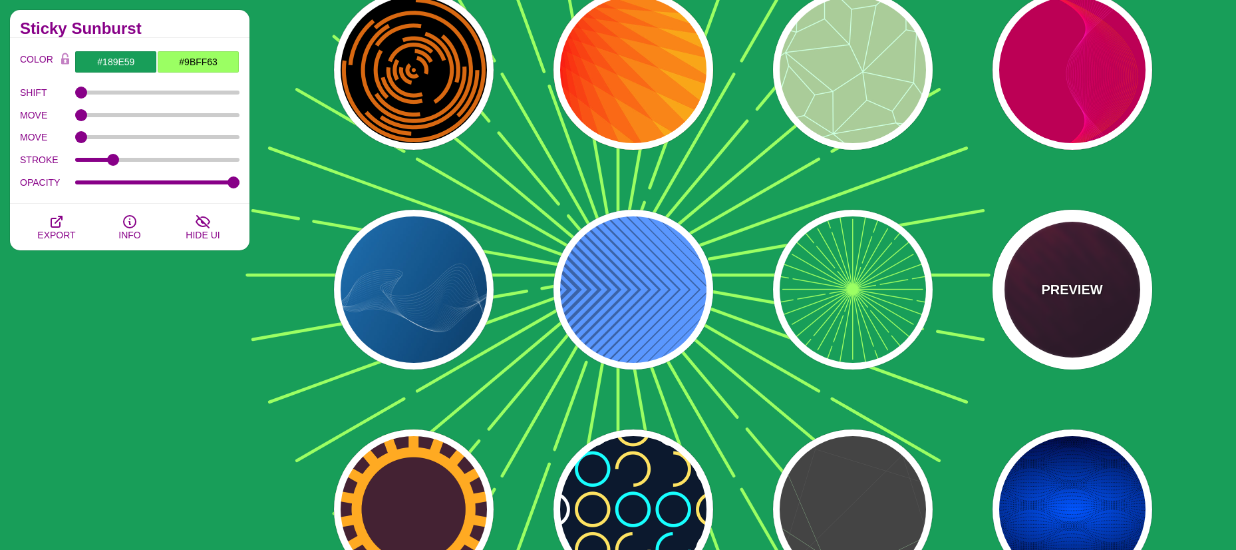
click at [1053, 279] on p "PREVIEW" at bounding box center [1071, 289] width 61 height 20
type input "#110011"
type input "#FF4400"
type input "#FFFFFF"
type input "2"
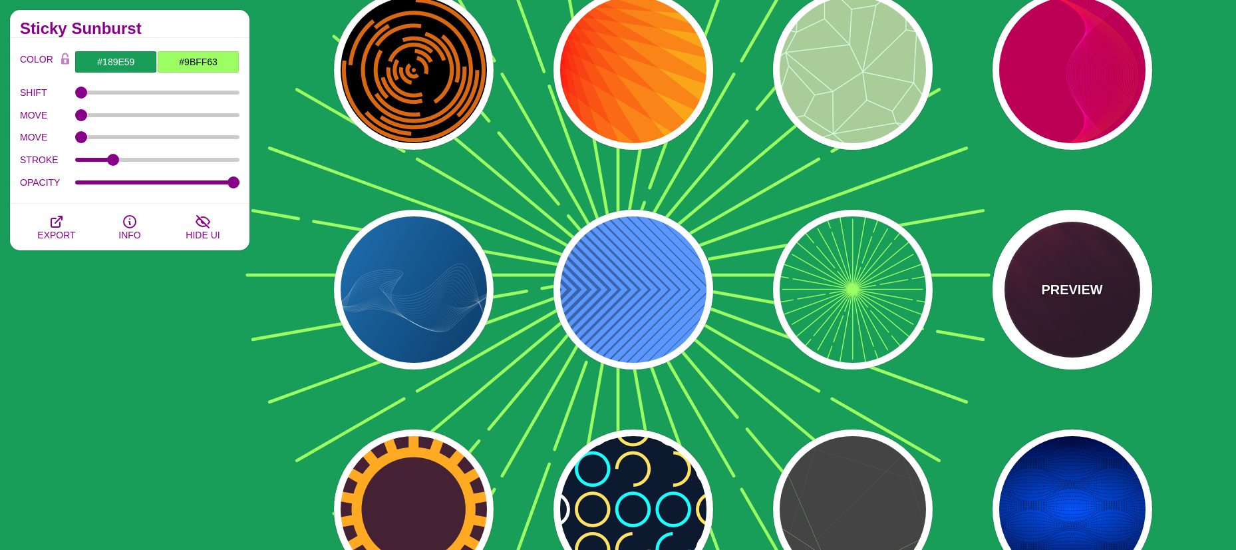
type input "5"
type input "1"
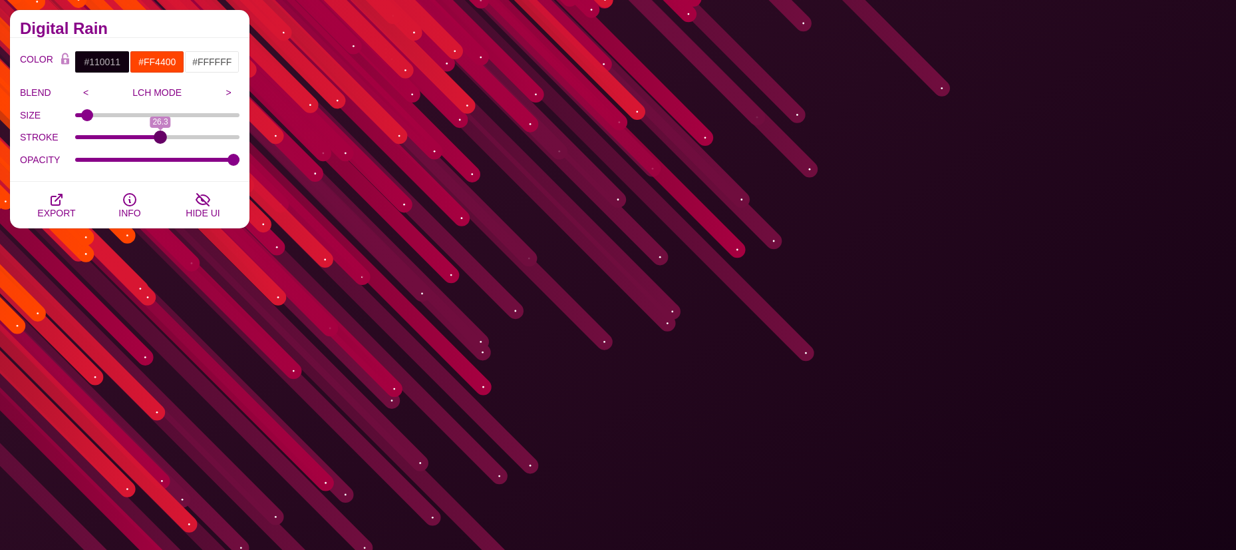
drag, startPoint x: 94, startPoint y: 134, endPoint x: 160, endPoint y: 142, distance: 66.9
type input "26.3"
click at [160, 140] on input "STROKE" at bounding box center [157, 136] width 165 height 5
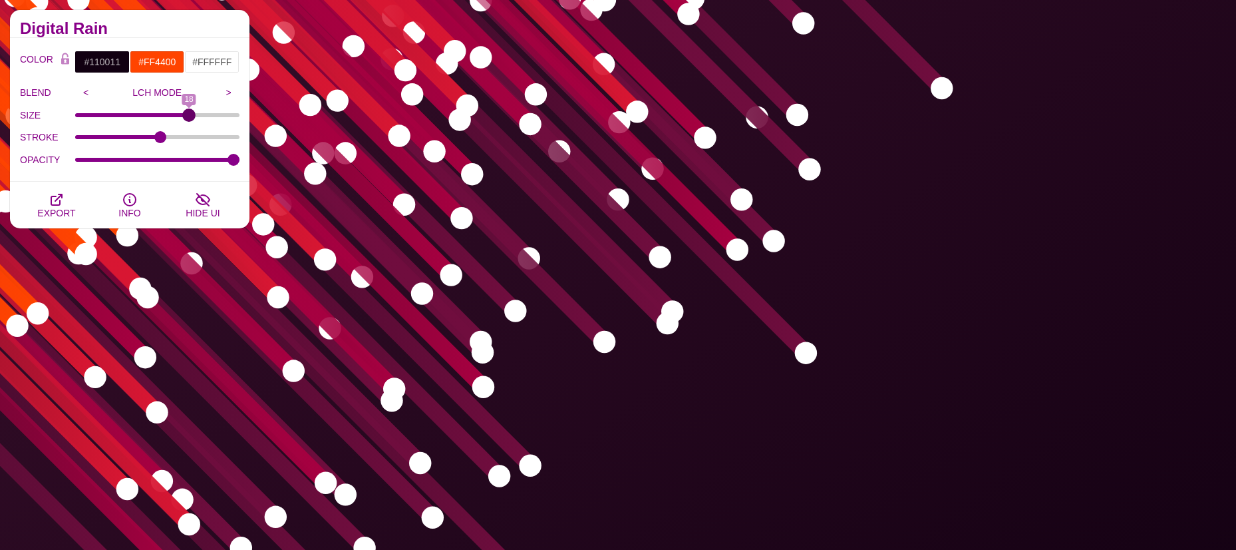
drag, startPoint x: 87, startPoint y: 115, endPoint x: 188, endPoint y: 120, distance: 100.6
type input "18"
click at [188, 118] on input "SIZE" at bounding box center [157, 114] width 165 height 5
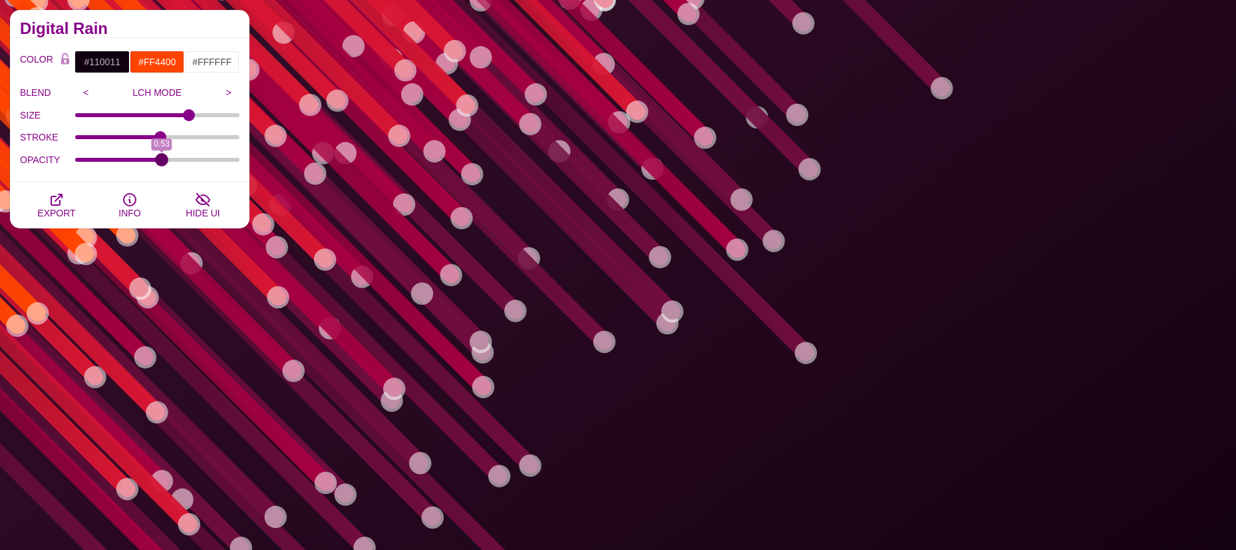
drag, startPoint x: 235, startPoint y: 162, endPoint x: 162, endPoint y: 160, distance: 72.5
type input "0.53"
click at [162, 160] on input "OPACITY" at bounding box center [157, 159] width 165 height 5
click at [205, 61] on input "#FFFFFF" at bounding box center [211, 62] width 55 height 23
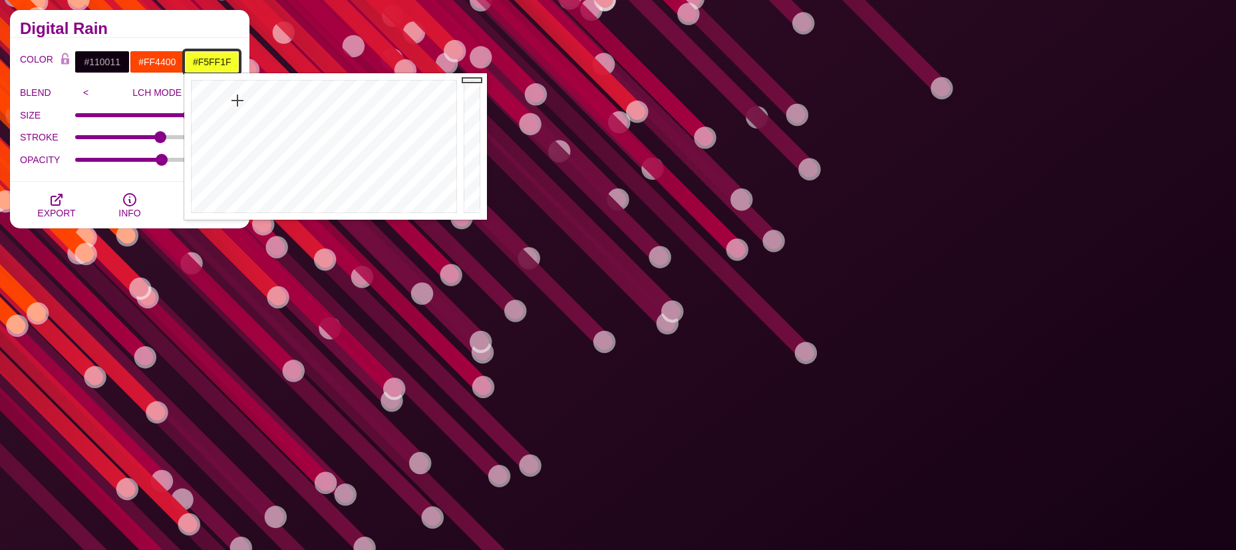
type input "#F1FF1D"
click at [238, 95] on div at bounding box center [322, 146] width 276 height 146
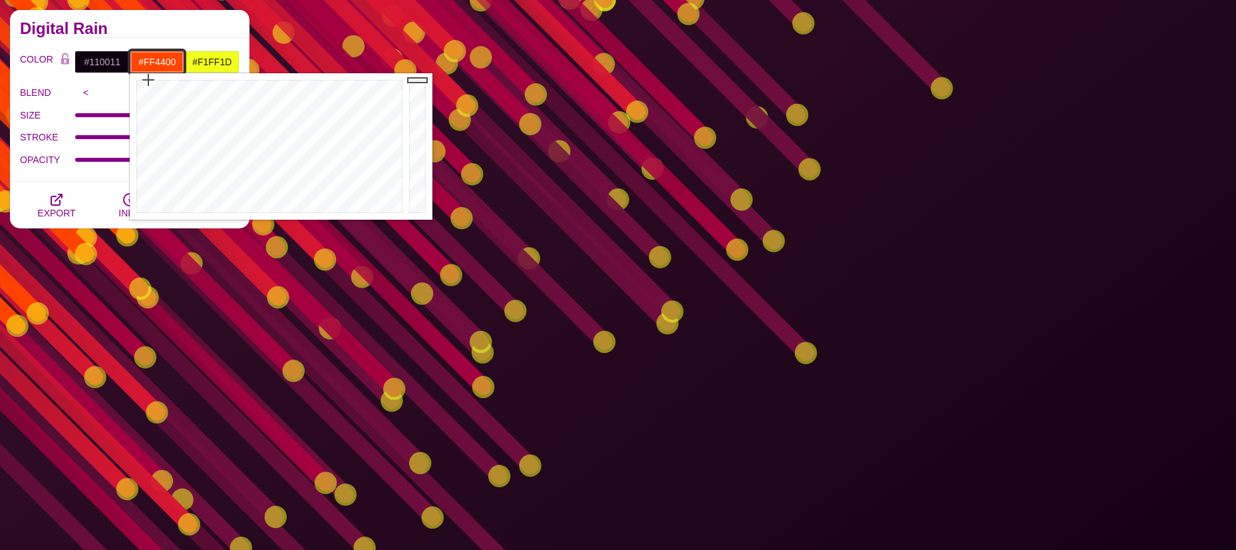
click at [152, 62] on input "#FF4400" at bounding box center [157, 62] width 55 height 23
drag, startPoint x: 152, startPoint y: 84, endPoint x: 148, endPoint y: 116, distance: 32.3
click at [148, 116] on div at bounding box center [268, 146] width 276 height 146
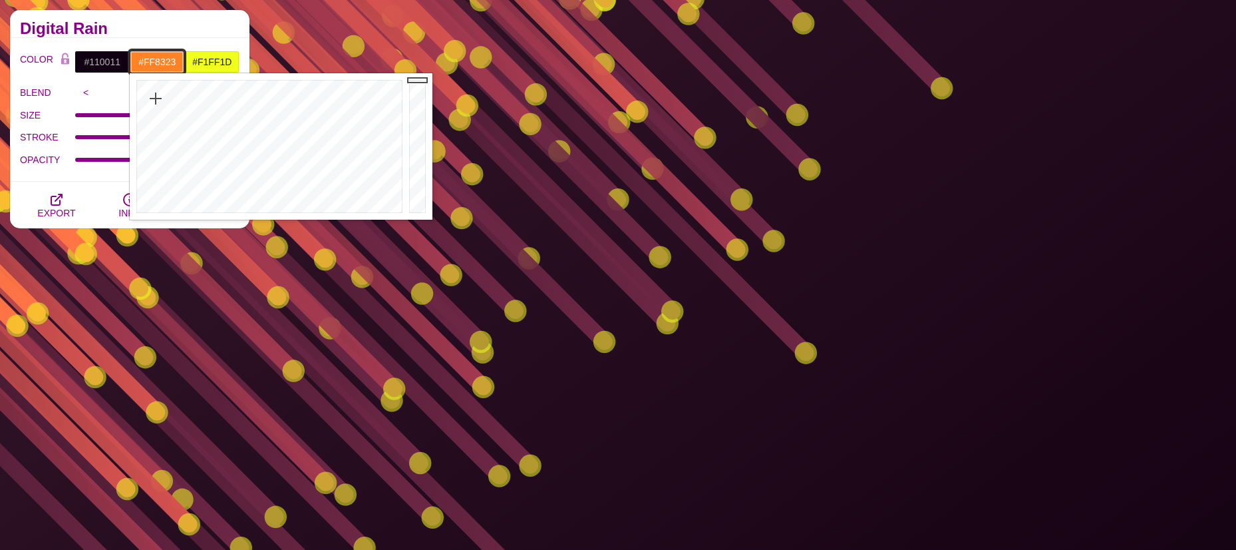
drag, startPoint x: 148, startPoint y: 115, endPoint x: 156, endPoint y: 98, distance: 19.1
click at [156, 98] on div at bounding box center [268, 146] width 276 height 146
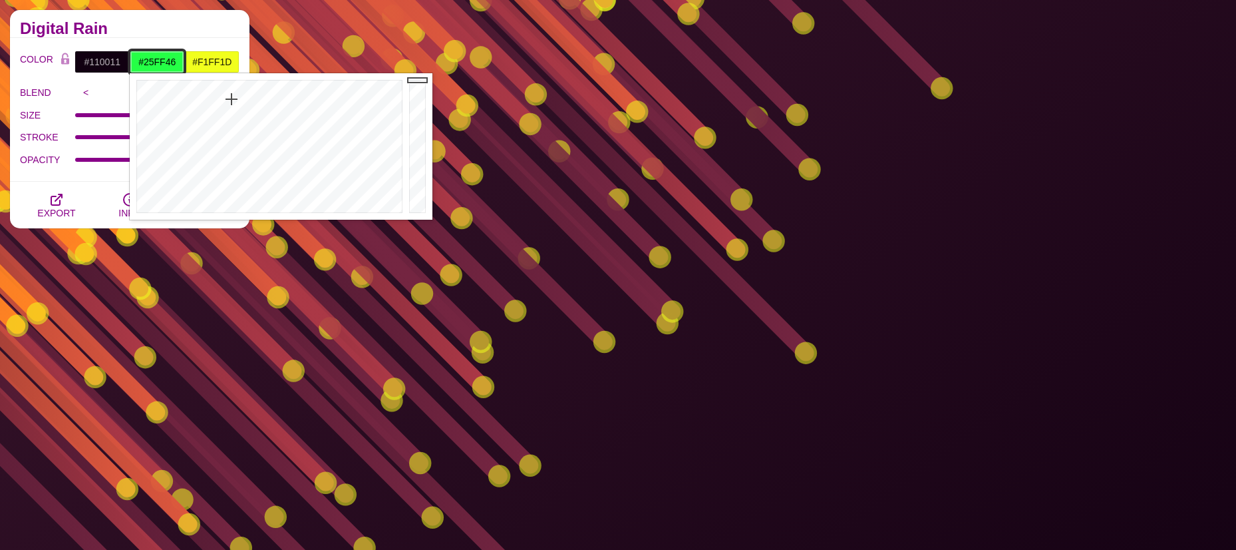
drag, startPoint x: 154, startPoint y: 98, endPoint x: 232, endPoint y: 99, distance: 77.9
click at [232, 99] on div at bounding box center [268, 146] width 276 height 146
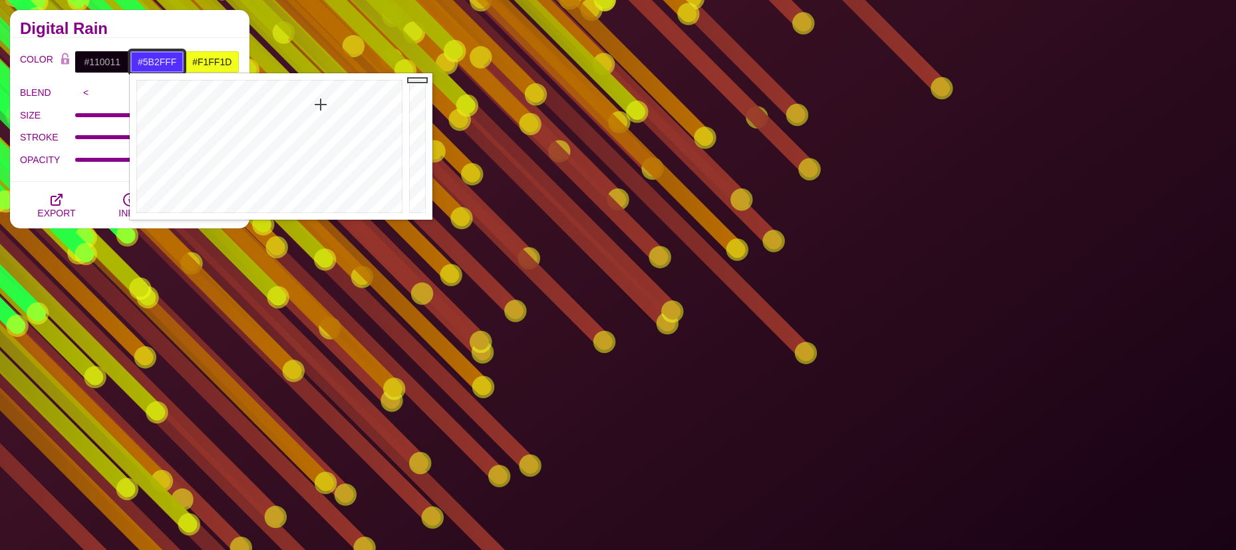
drag, startPoint x: 232, startPoint y: 99, endPoint x: 323, endPoint y: 104, distance: 91.3
click at [323, 104] on div at bounding box center [268, 146] width 276 height 146
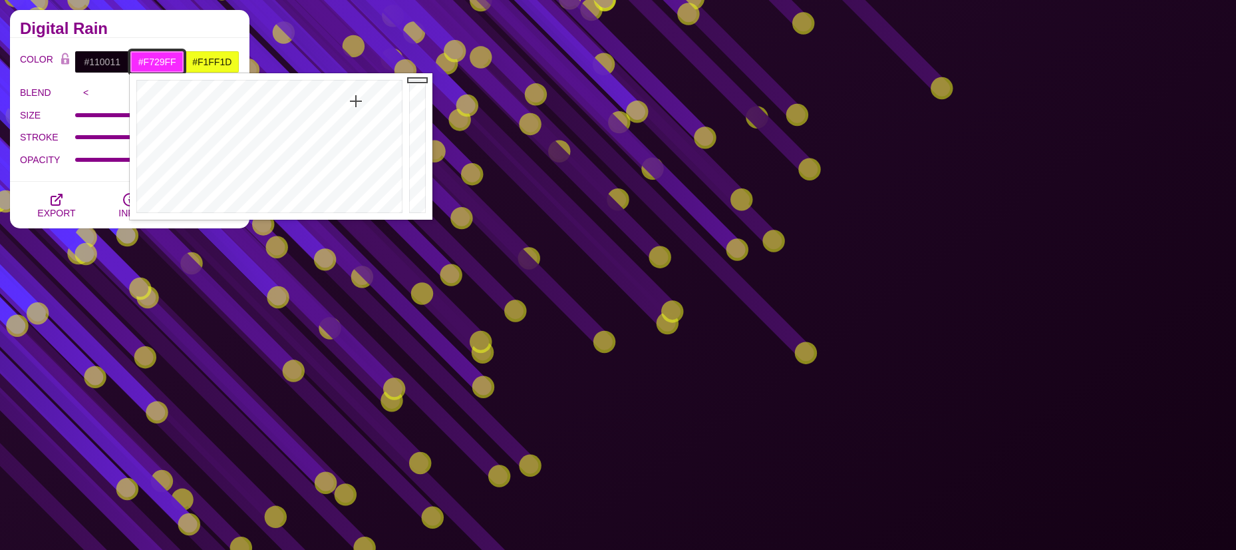
drag, startPoint x: 323, startPoint y: 104, endPoint x: 356, endPoint y: 101, distance: 33.4
click at [356, 101] on div at bounding box center [268, 146] width 276 height 146
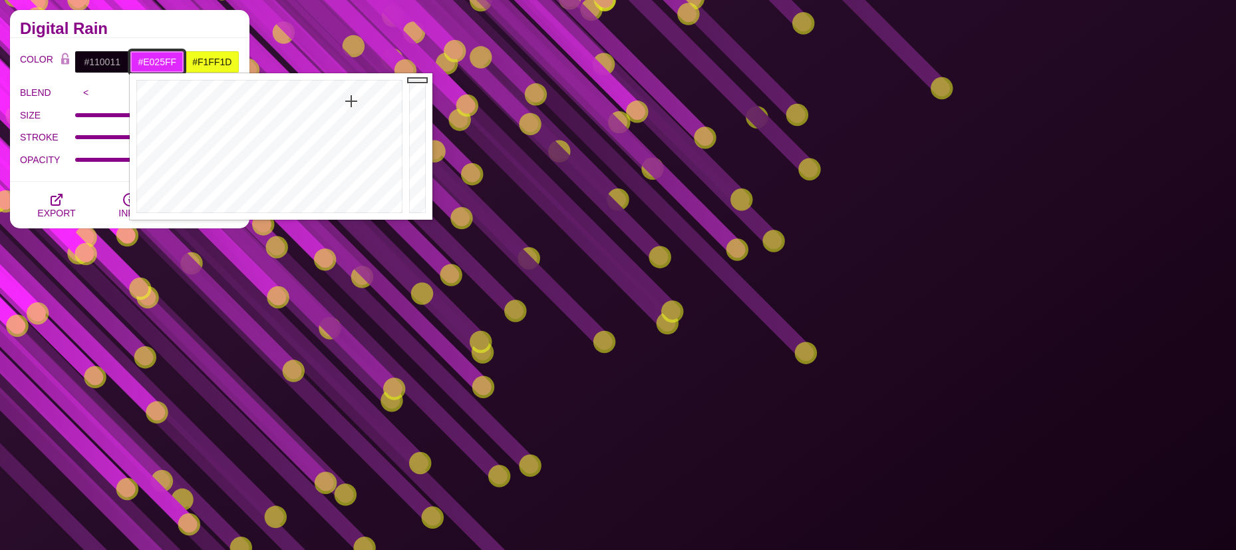
type input "#E024FF"
click at [351, 98] on div at bounding box center [268, 146] width 276 height 146
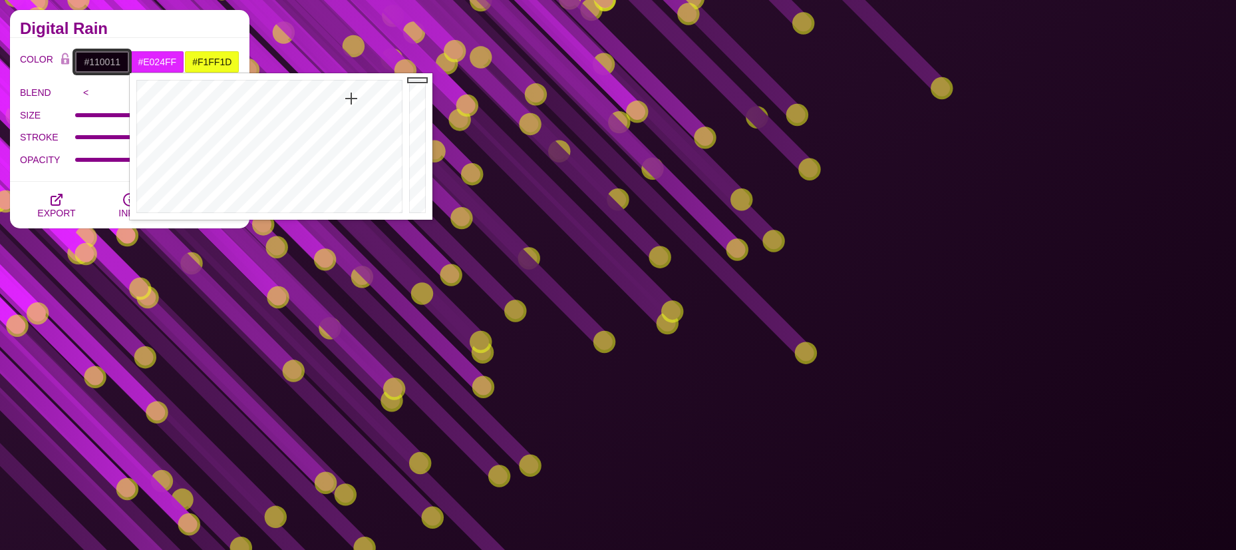
click at [103, 61] on input "#110011" at bounding box center [102, 62] width 55 height 23
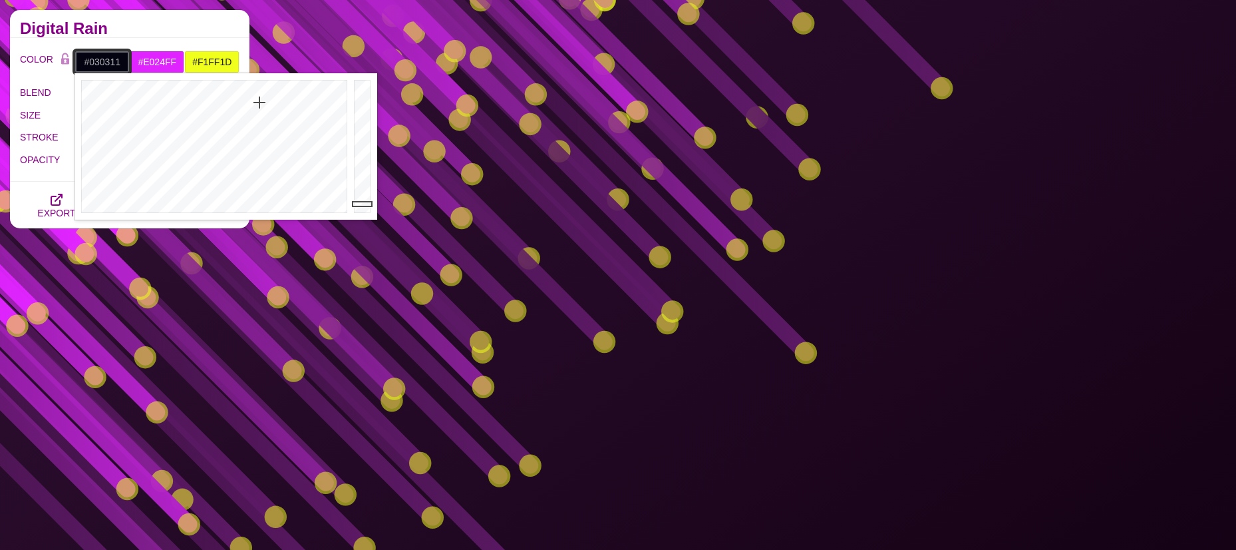
drag, startPoint x: 279, startPoint y: 99, endPoint x: 259, endPoint y: 102, distance: 20.2
click at [259, 102] on div at bounding box center [213, 146] width 276 height 146
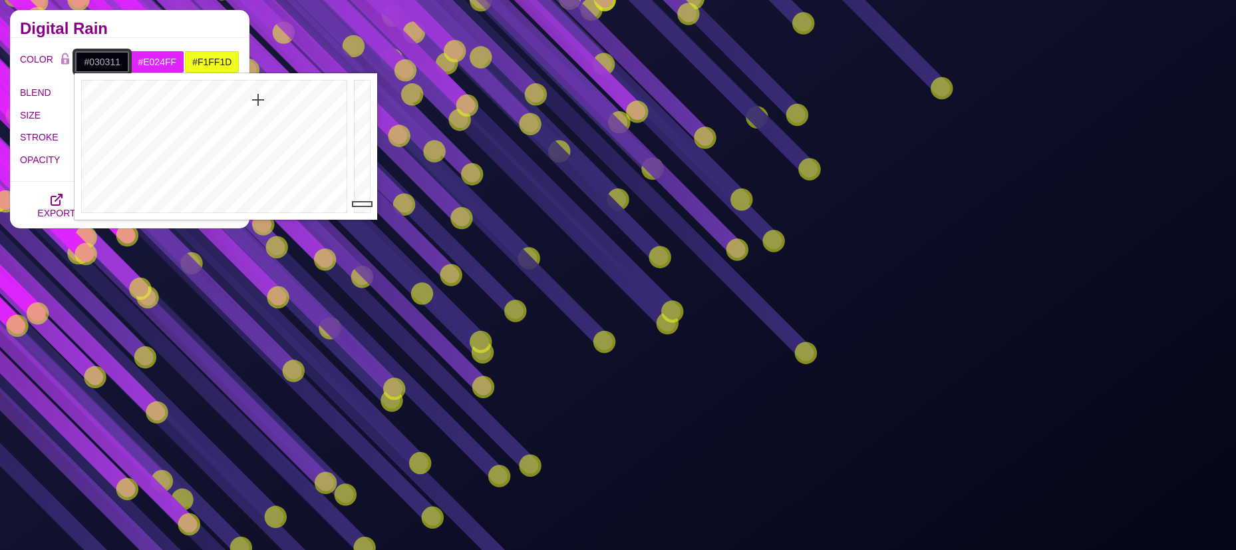
click at [258, 100] on div at bounding box center [213, 146] width 276 height 146
drag, startPoint x: 363, startPoint y: 156, endPoint x: 365, endPoint y: 147, distance: 9.4
click at [365, 147] on div at bounding box center [364, 146] width 27 height 146
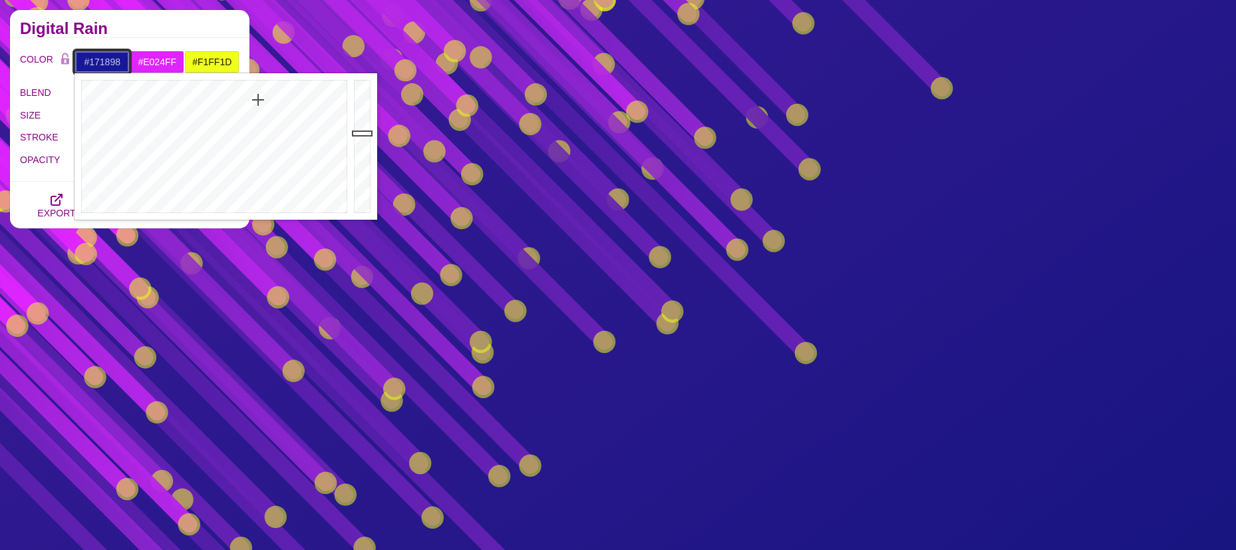
drag, startPoint x: 365, startPoint y: 147, endPoint x: 365, endPoint y: 133, distance: 14.0
click at [365, 133] on div at bounding box center [364, 146] width 27 height 146
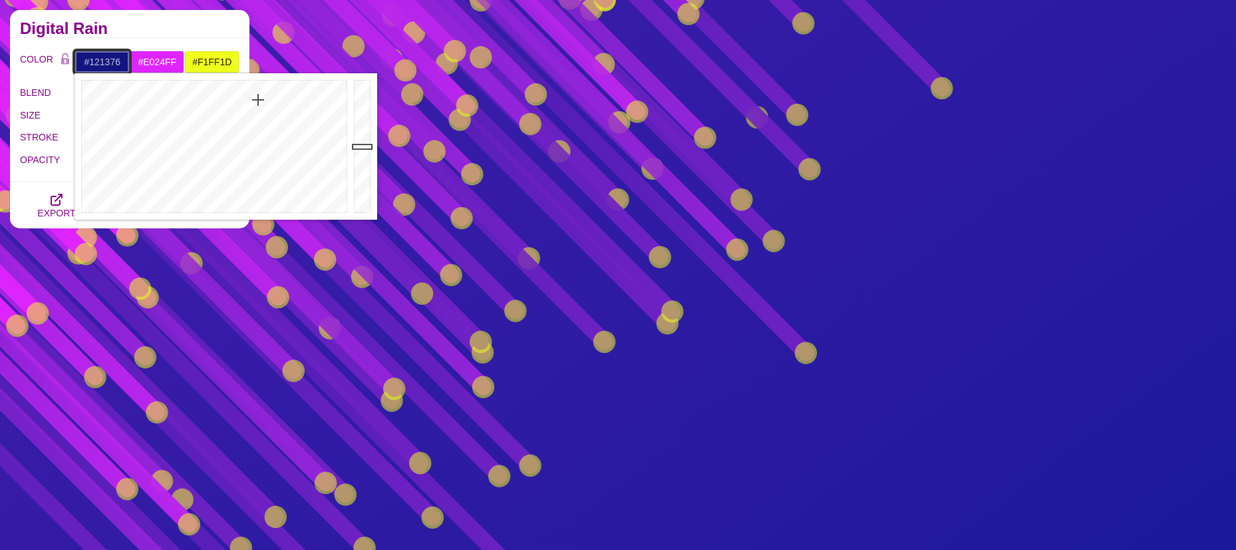
type input "#121275"
drag, startPoint x: 365, startPoint y: 133, endPoint x: 363, endPoint y: 152, distance: 18.7
click at [363, 152] on div at bounding box center [364, 146] width 27 height 146
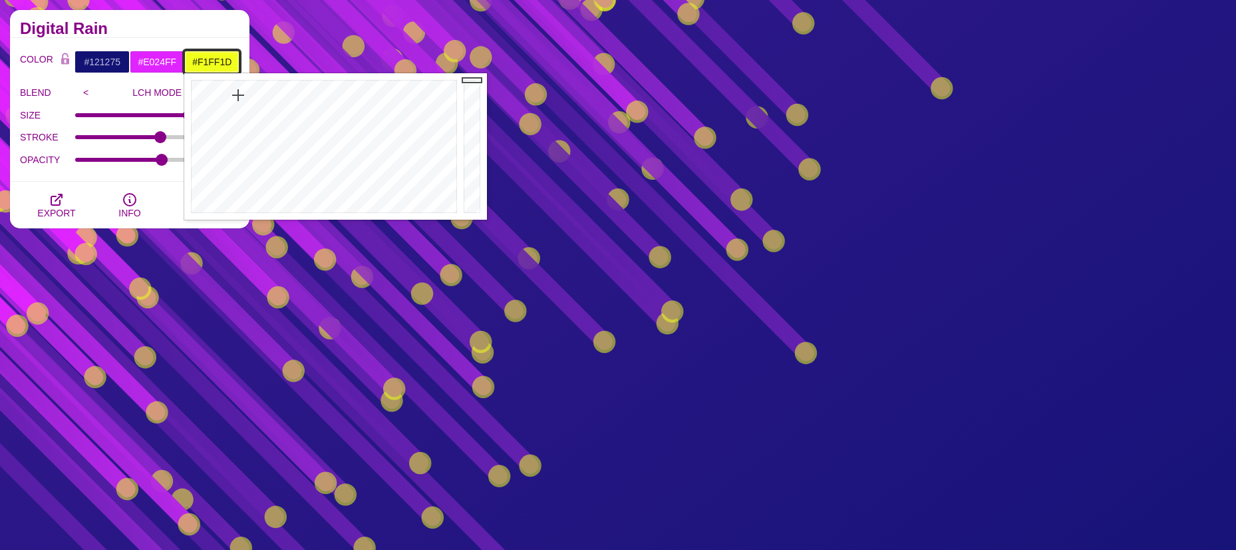
click at [214, 61] on input "#F1FF1D" at bounding box center [211, 62] width 55 height 23
drag, startPoint x: 238, startPoint y: 96, endPoint x: 227, endPoint y: 96, distance: 10.7
click at [227, 96] on div at bounding box center [322, 146] width 276 height 146
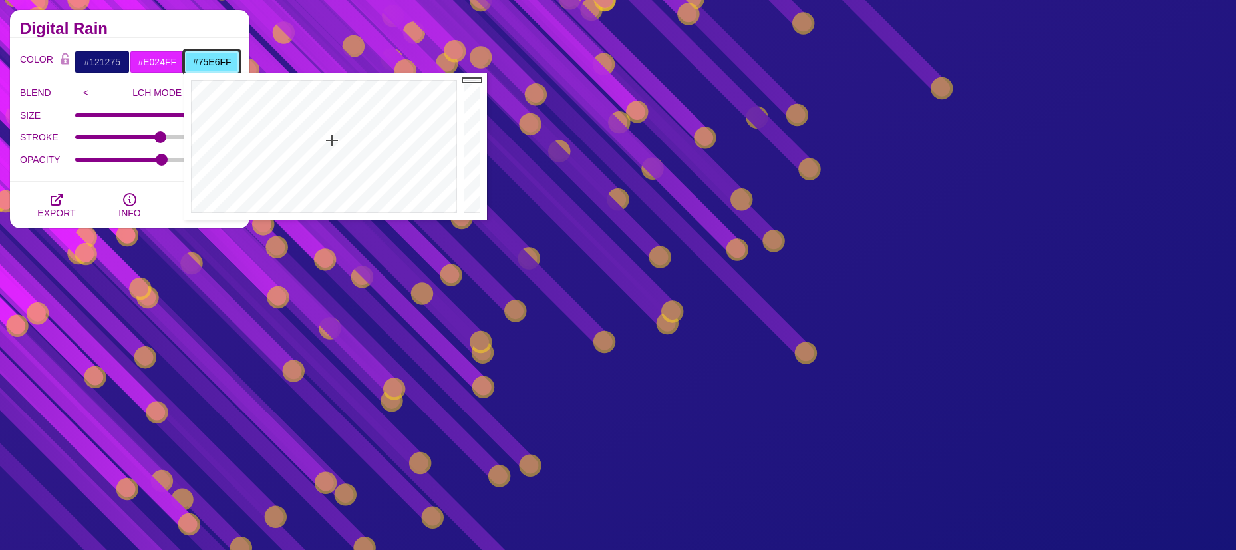
drag, startPoint x: 227, startPoint y: 96, endPoint x: 332, endPoint y: 140, distance: 114.2
click at [332, 140] on div at bounding box center [322, 146] width 276 height 146
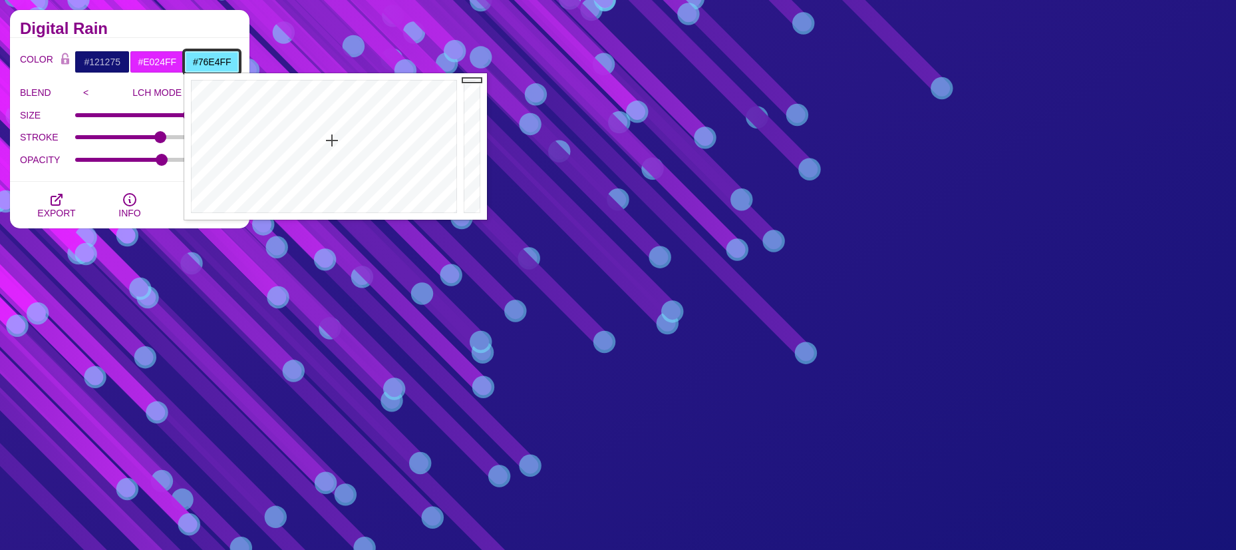
type input "#77E4FF"
click at [333, 142] on div at bounding box center [322, 146] width 276 height 146
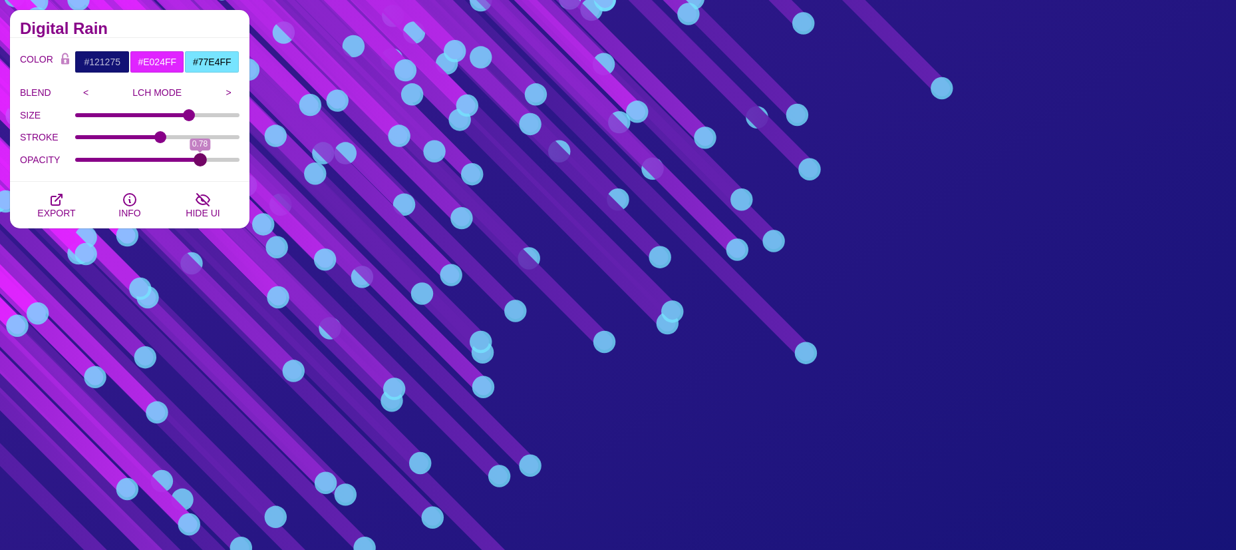
drag, startPoint x: 167, startPoint y: 158, endPoint x: 200, endPoint y: 168, distance: 33.9
type input "0.78"
click at [200, 162] on input "OPACITY" at bounding box center [157, 159] width 165 height 5
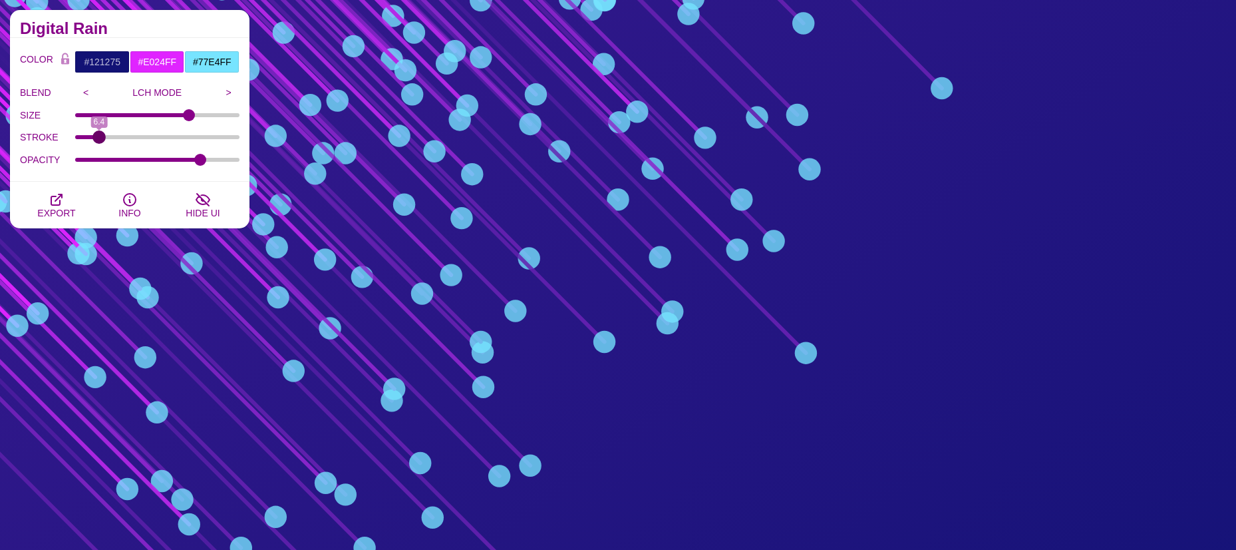
drag, startPoint x: 156, startPoint y: 137, endPoint x: 200, endPoint y: 126, distance: 46.0
type input "6.4"
click at [99, 138] on input "STROKE" at bounding box center [157, 136] width 165 height 5
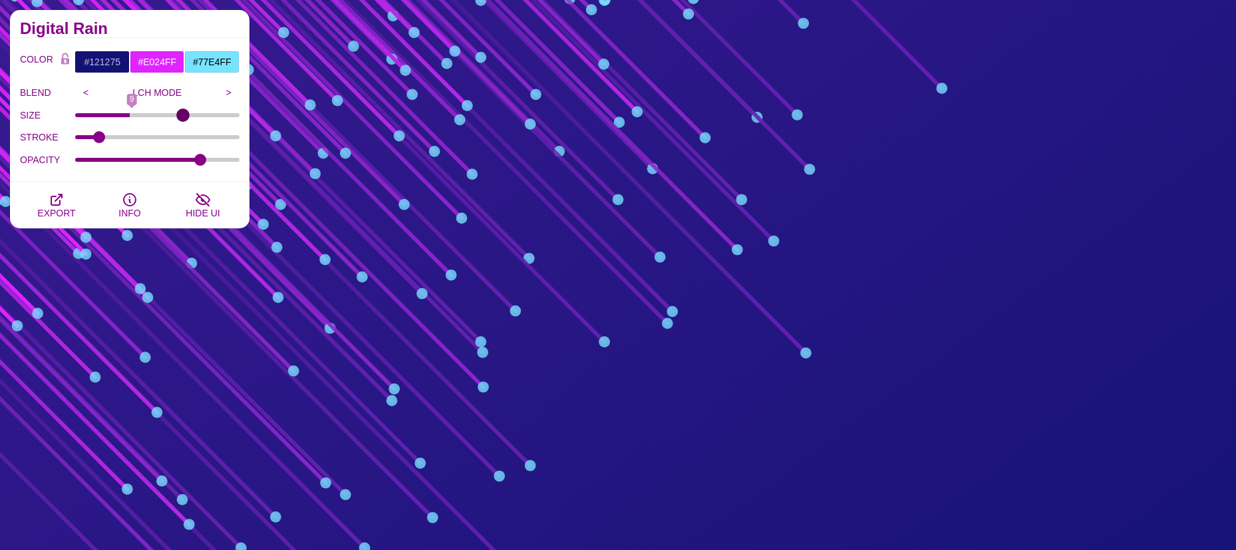
type input "18"
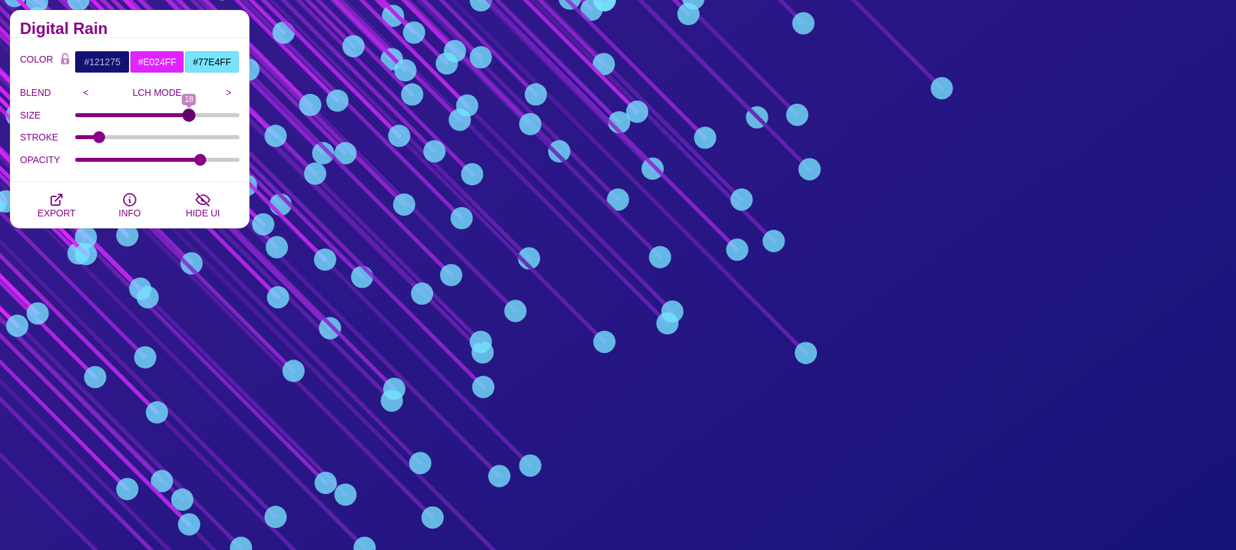
drag, startPoint x: 190, startPoint y: 116, endPoint x: 190, endPoint y: 132, distance: 16.6
click at [190, 118] on input "SIZE" at bounding box center [157, 114] width 165 height 5
click at [52, 198] on icon "button" at bounding box center [56, 199] width 11 height 11
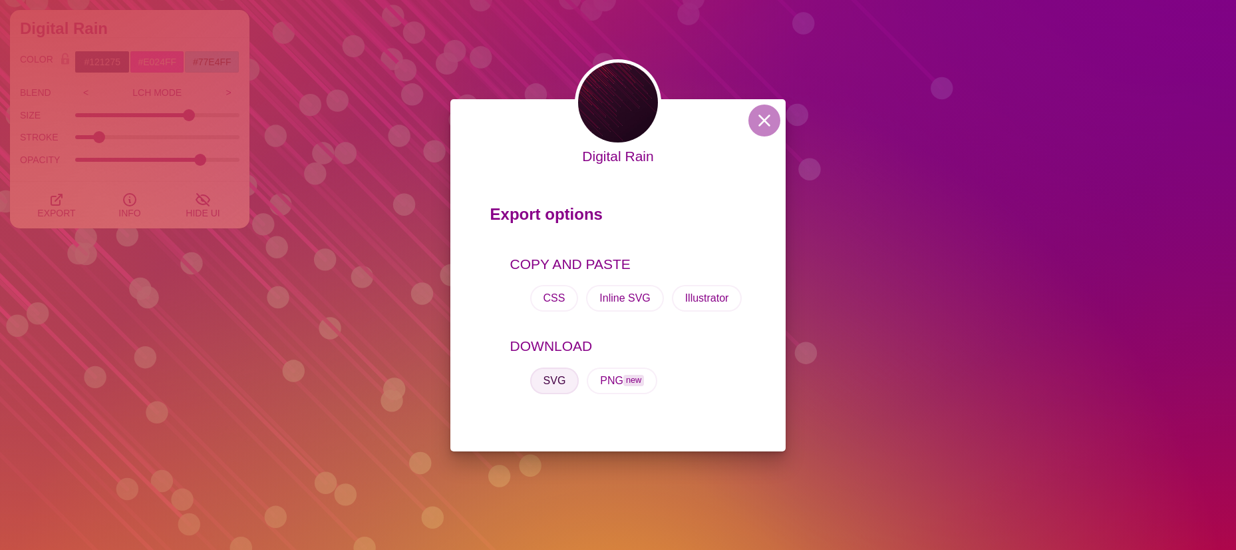
click at [558, 374] on button "SVG" at bounding box center [554, 380] width 49 height 27
click at [770, 119] on button at bounding box center [764, 120] width 32 height 32
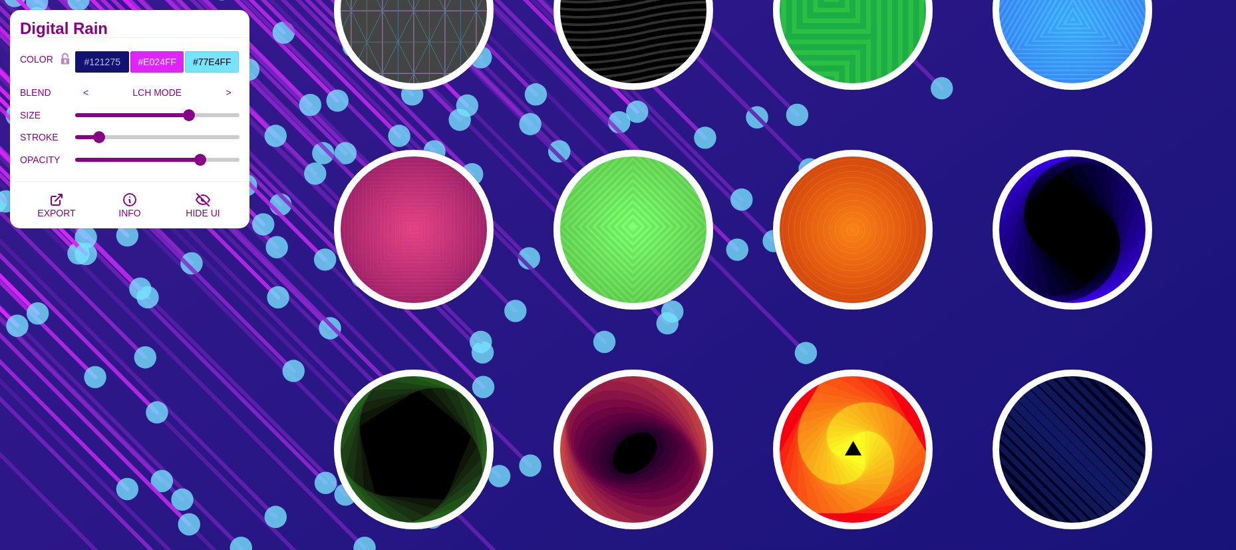
scroll to position [0, 0]
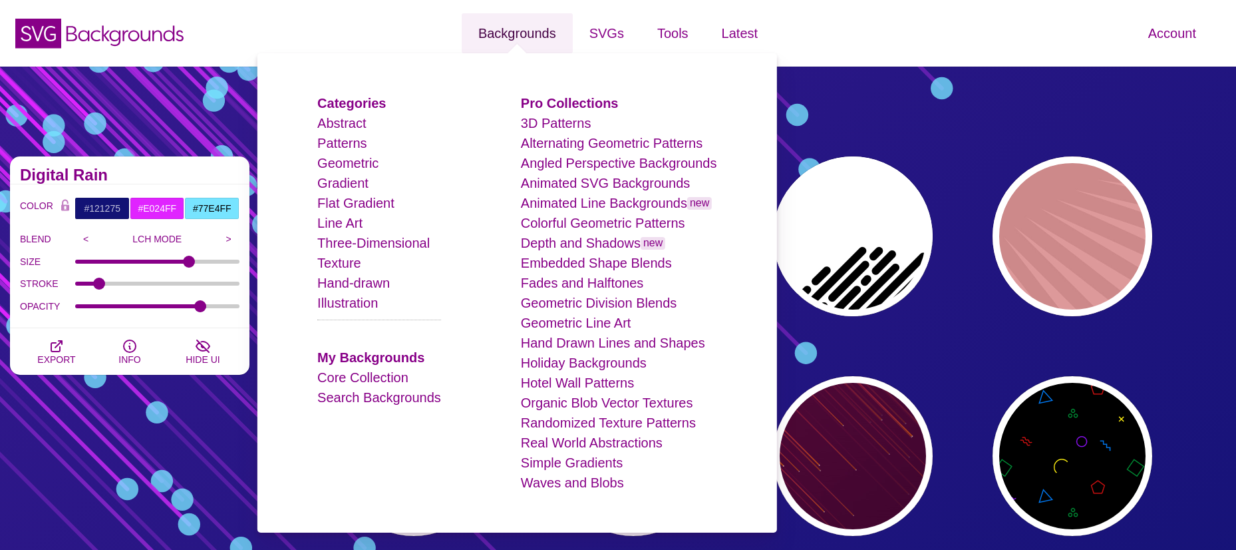
click at [508, 32] on link "Backgrounds" at bounding box center [517, 33] width 111 height 40
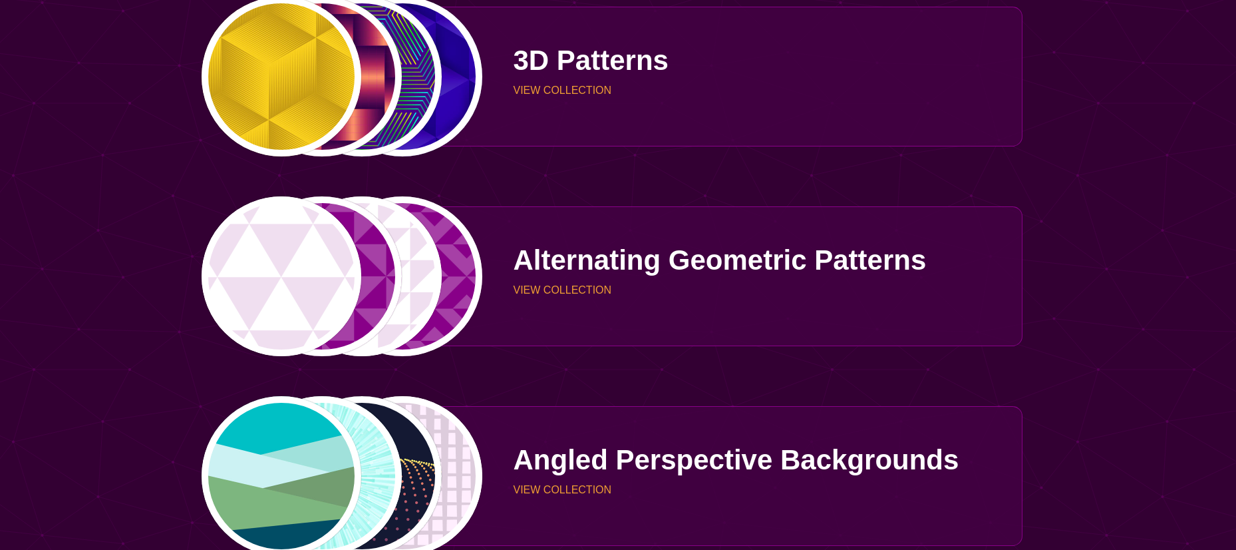
scroll to position [1065, 0]
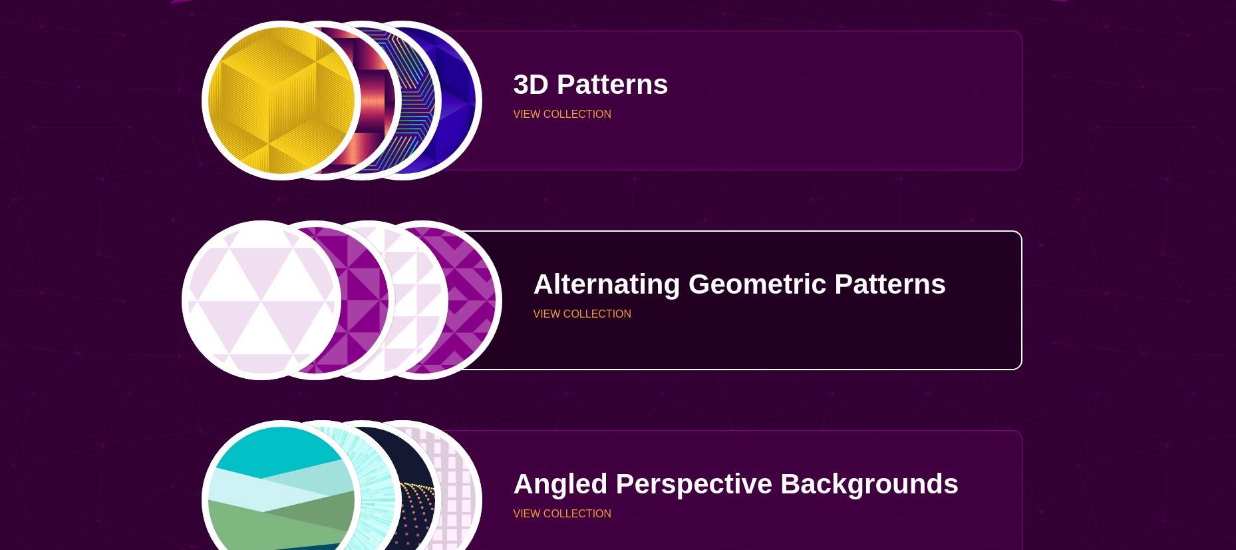
click at [719, 285] on p "Alternating Geometric Patterns" at bounding box center [773, 284] width 479 height 28
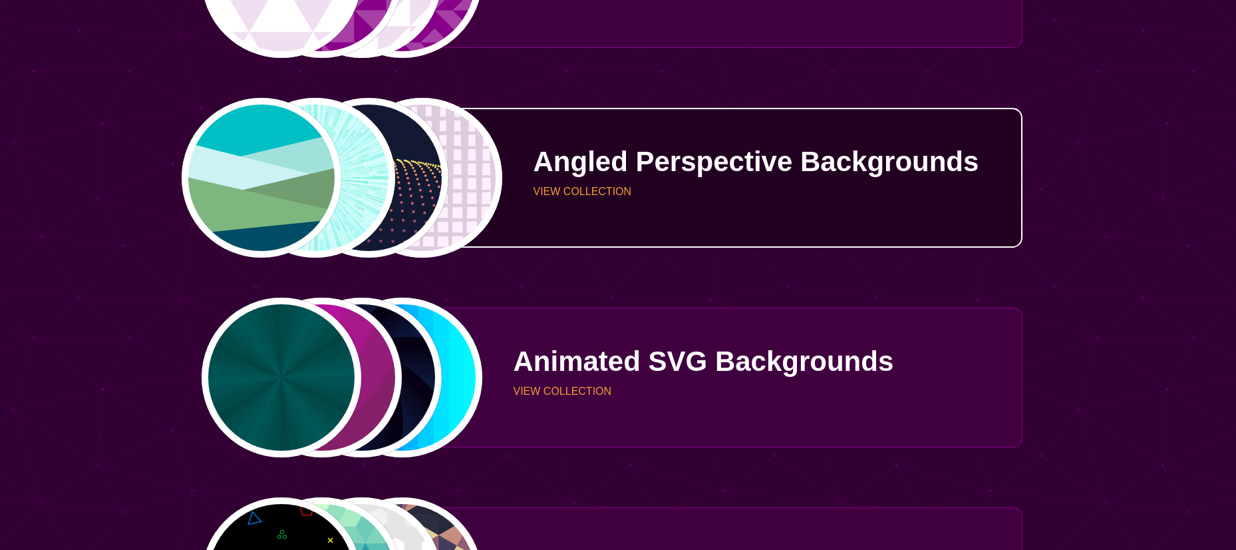
scroll to position [1663, 0]
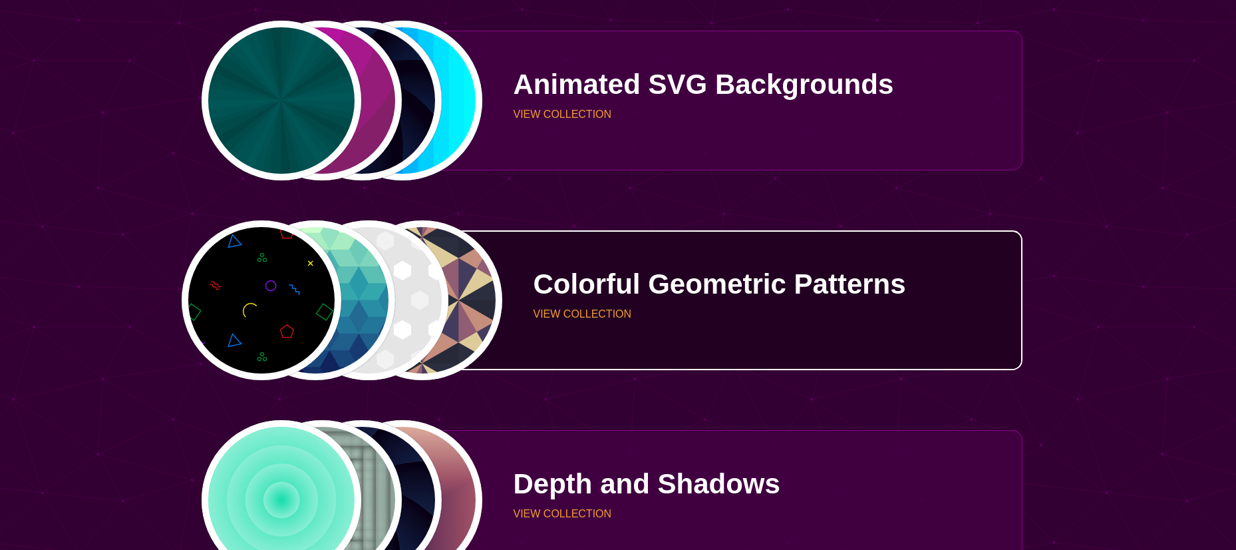
click at [798, 283] on p "Colorful Geometric Patterns" at bounding box center [773, 284] width 479 height 28
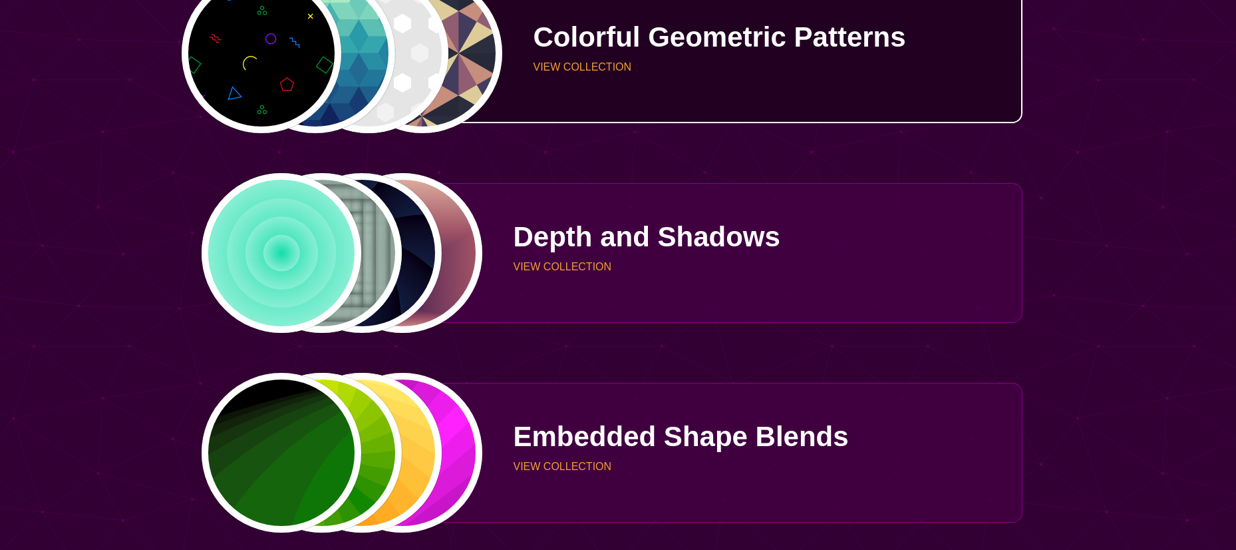
scroll to position [1929, 0]
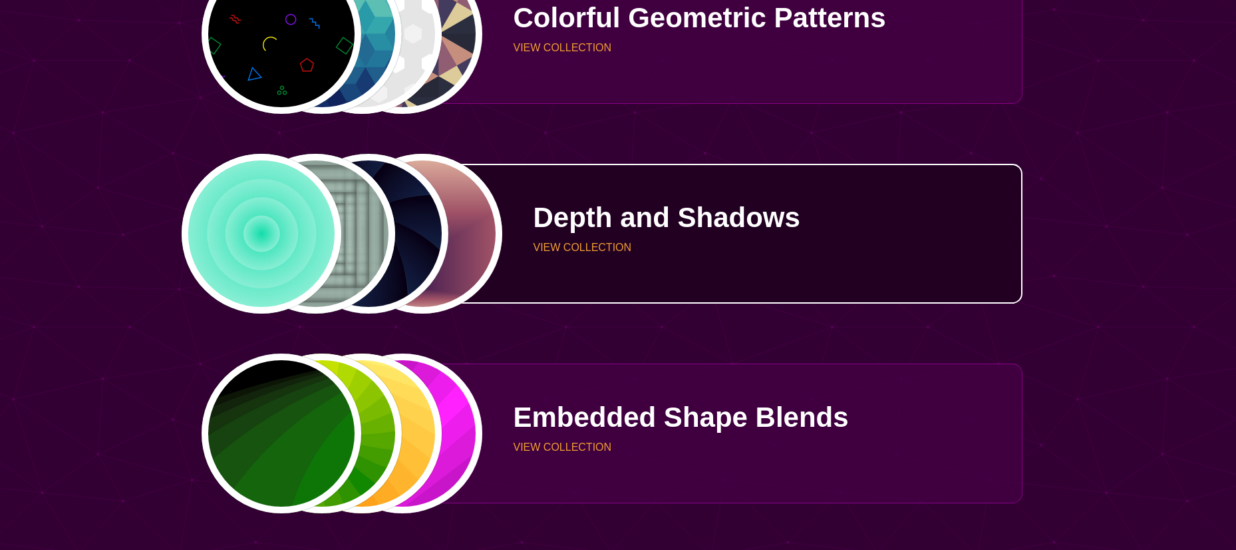
click at [671, 216] on p "Depth and Shadows" at bounding box center [773, 218] width 479 height 28
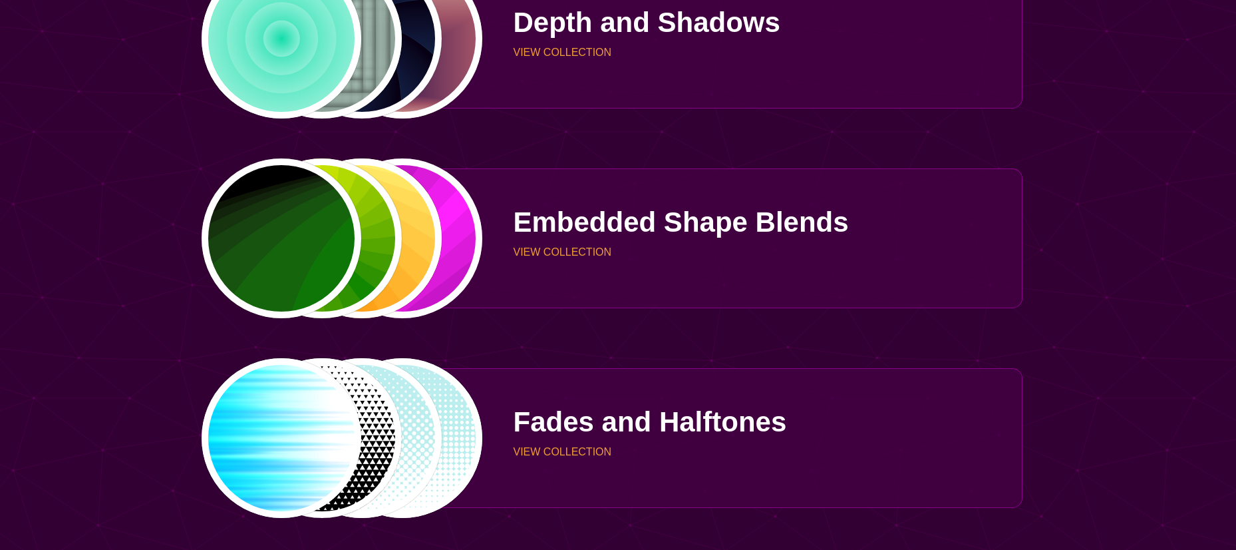
scroll to position [2129, 0]
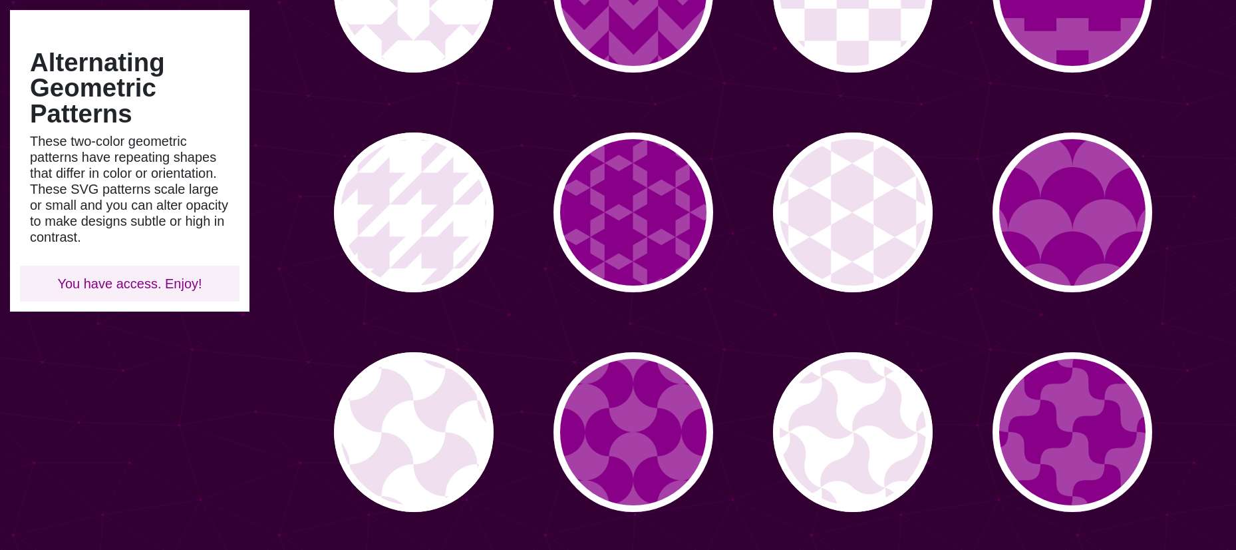
scroll to position [466, 0]
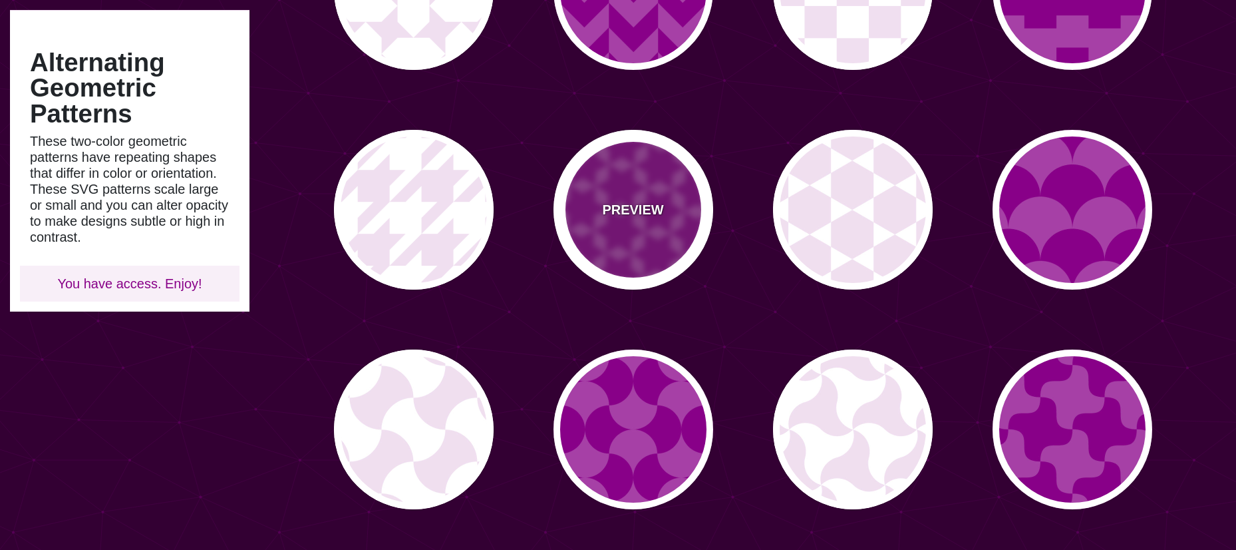
click at [643, 210] on p "PREVIEW" at bounding box center [632, 210] width 61 height 20
type input "#A640A6"
type input "#880088"
type input "0"
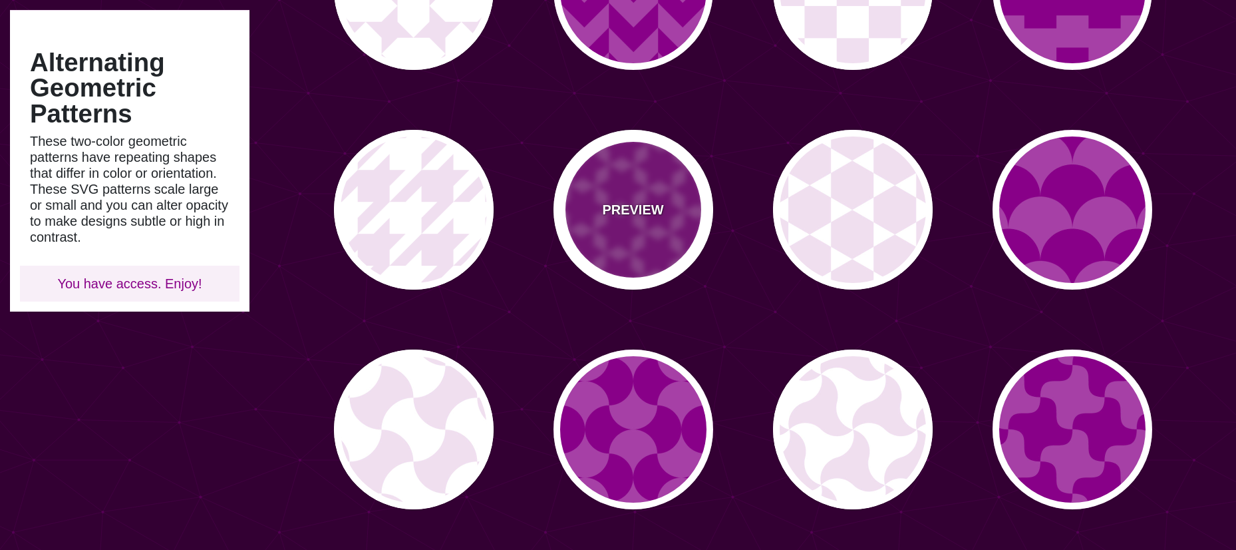
type input "0.2"
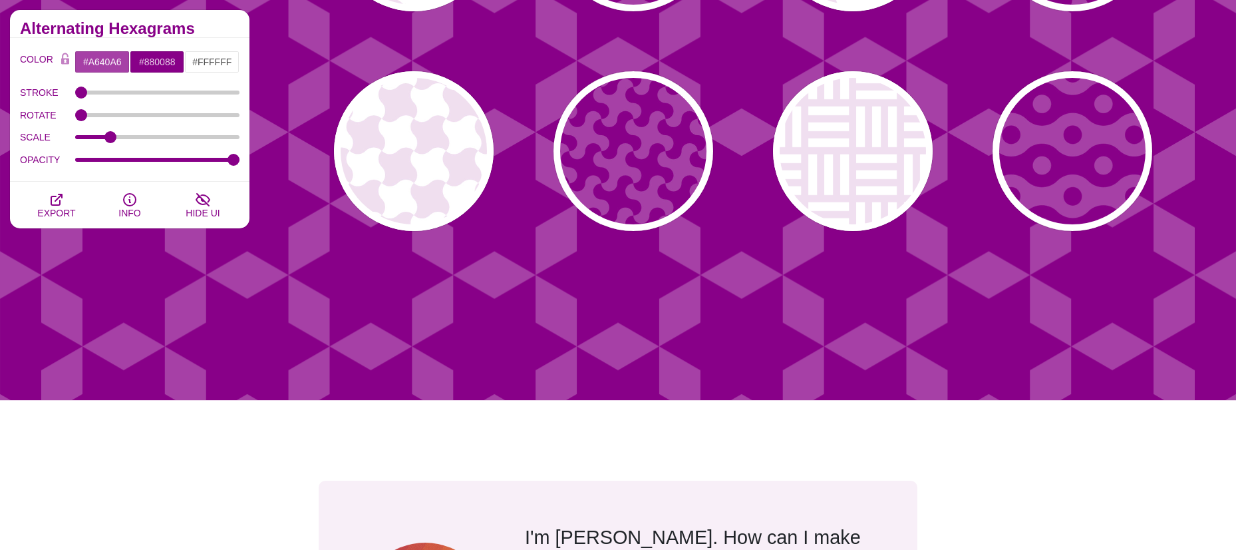
scroll to position [998, 0]
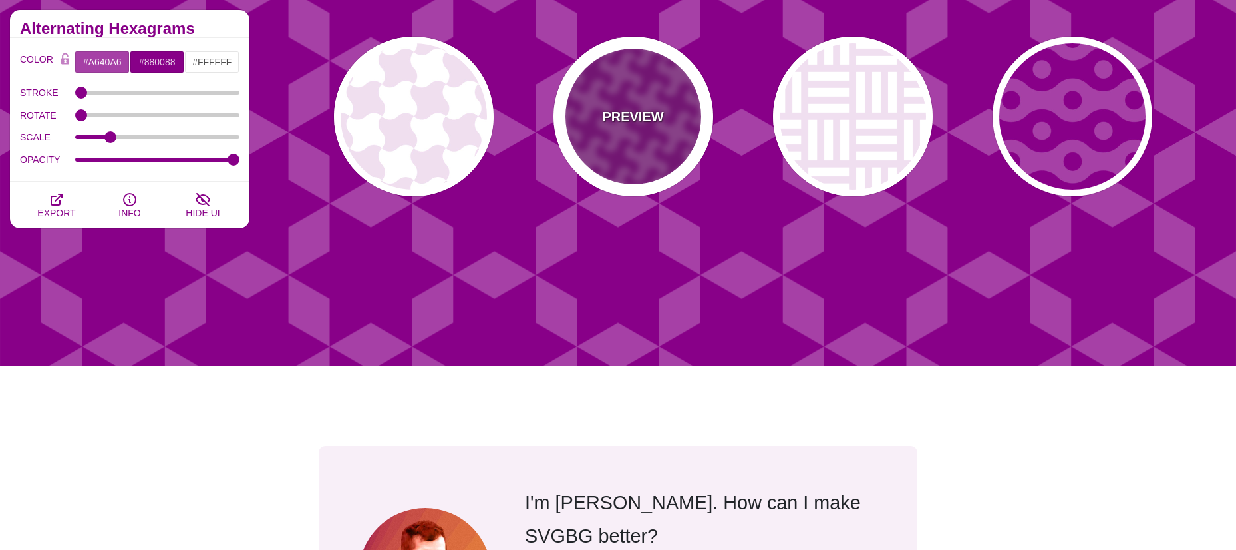
click at [643, 122] on p "PREVIEW" at bounding box center [632, 116] width 61 height 20
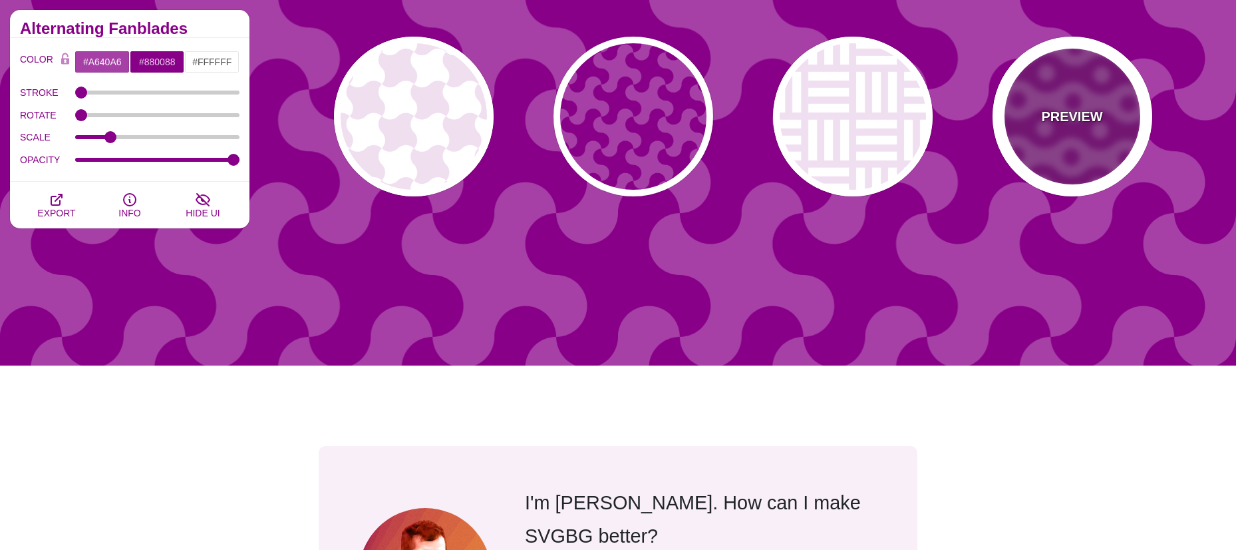
click at [1085, 113] on p "PREVIEW" at bounding box center [1071, 116] width 61 height 20
type input "1"
type input "30"
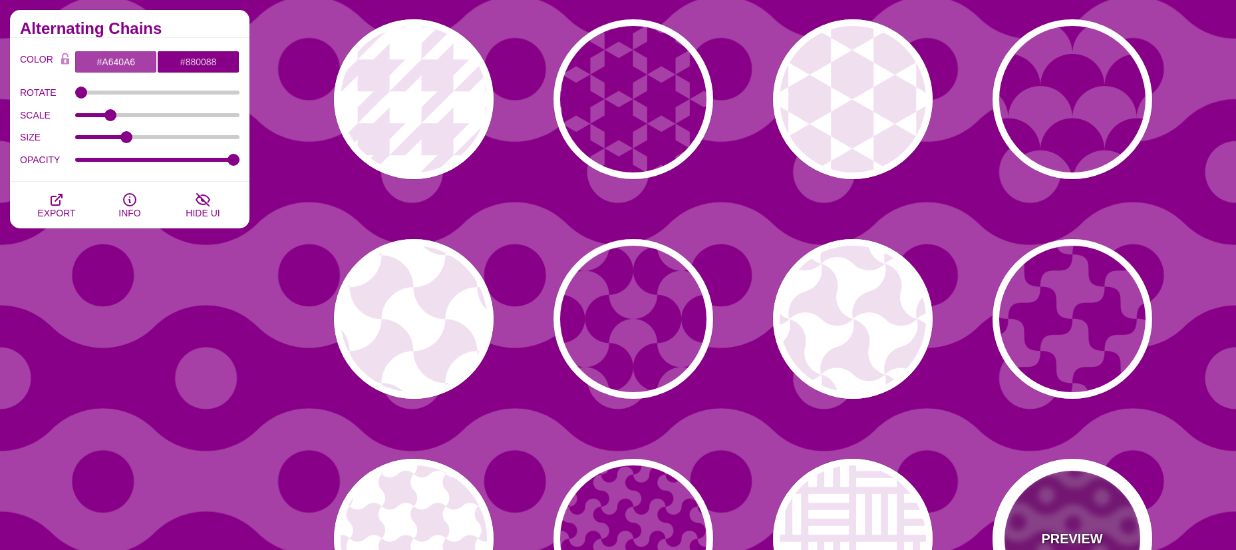
scroll to position [532, 0]
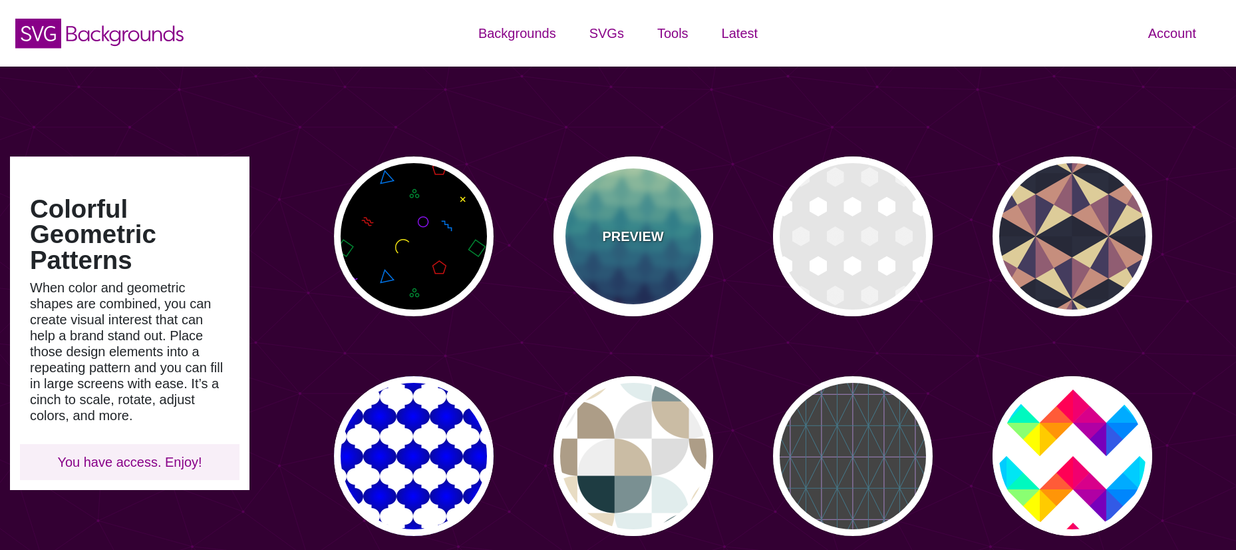
click at [637, 224] on div "PREVIEW" at bounding box center [634, 236] width 160 height 160
type input "#CCFFCC"
type input "#111144"
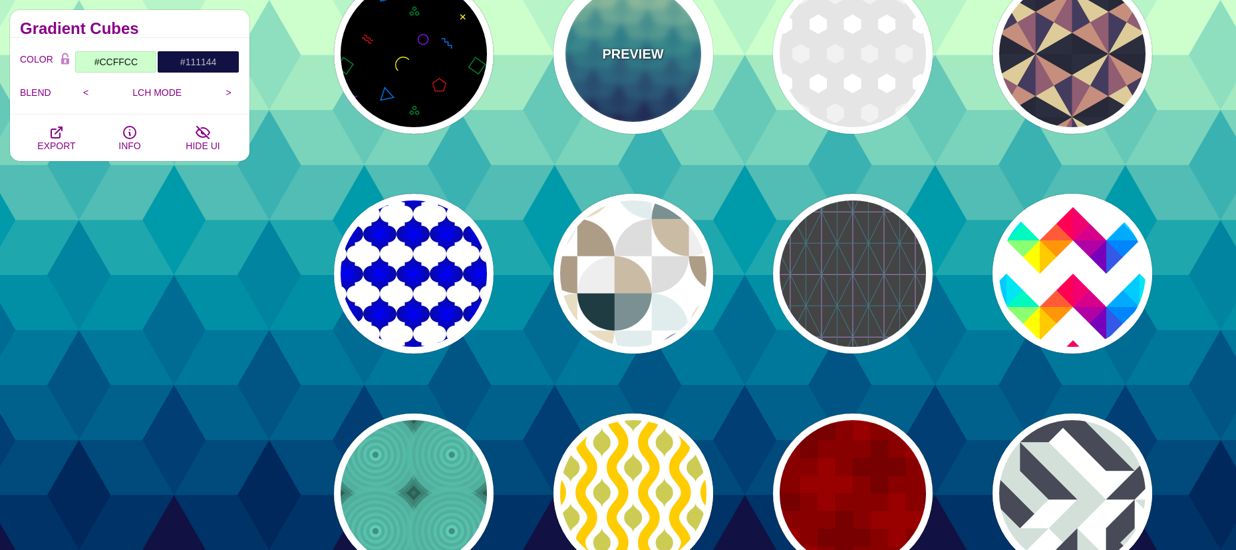
scroll to position [200, 0]
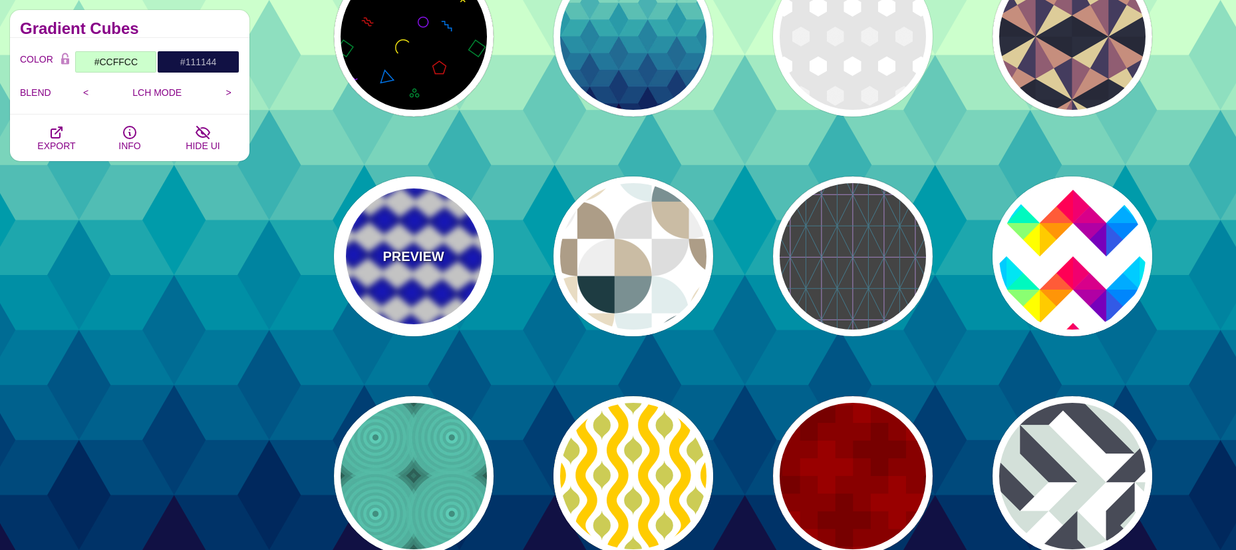
click at [418, 267] on div "PREVIEW" at bounding box center [414, 256] width 160 height 160
type input "#FFFFFF"
type input "#0000FF"
type input "#111144"
type input "#00BBFF"
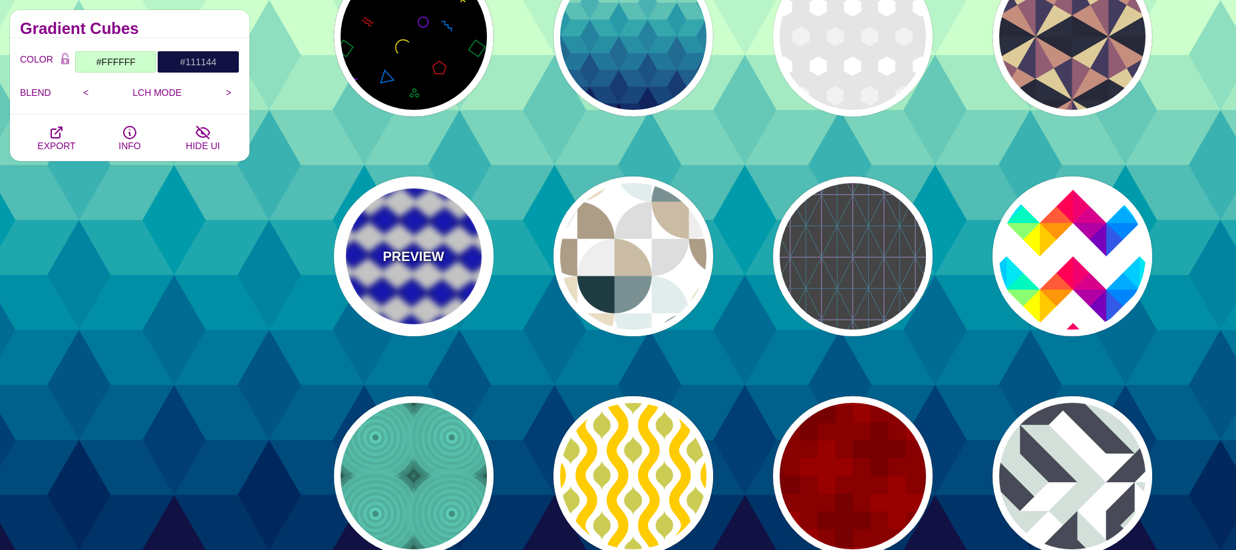
type input "100"
type input "50"
type input "10"
type input "0"
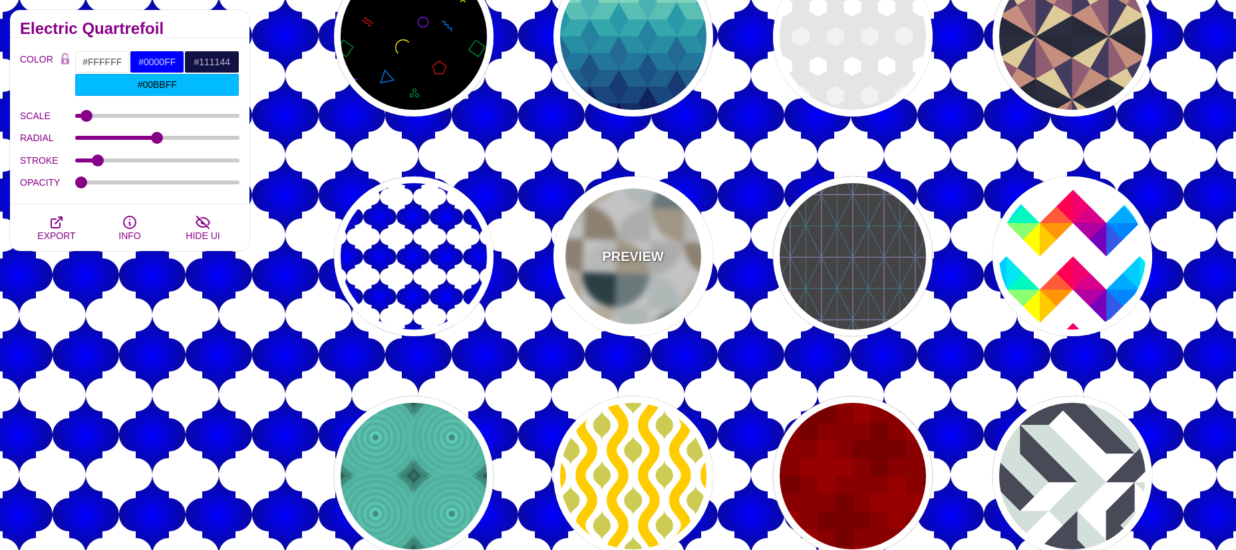
click at [643, 267] on div "PREVIEW" at bounding box center [634, 256] width 160 height 160
type input "#E8DCC3"
type input "#E1EDED"
type input "#DDDDDD"
type input "#AD9D87"
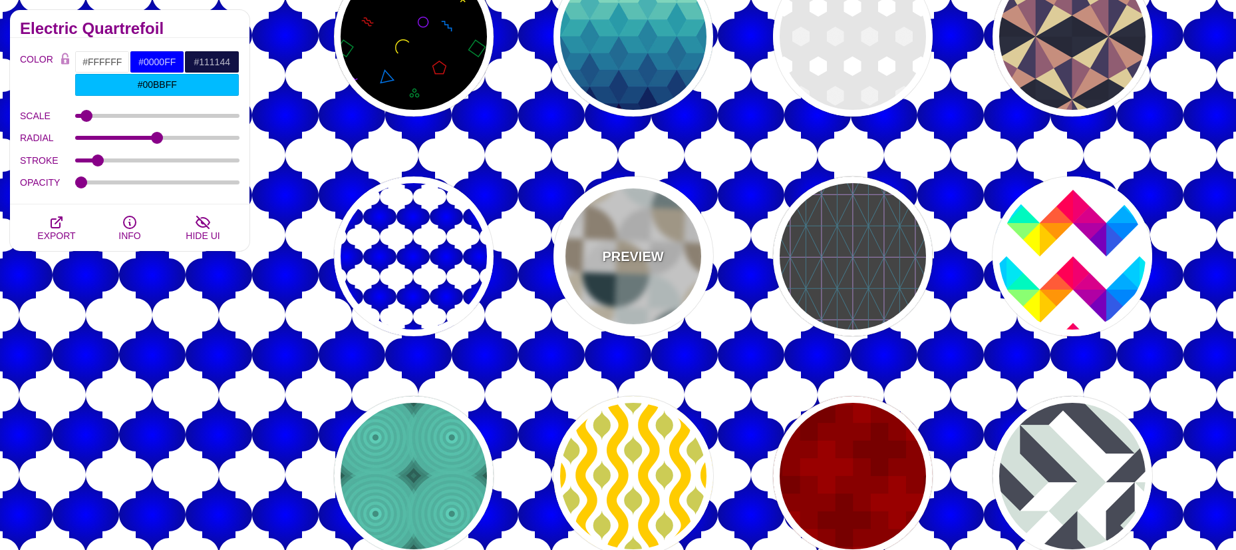
type input "#1E3C42"
type input "0"
type input "1"
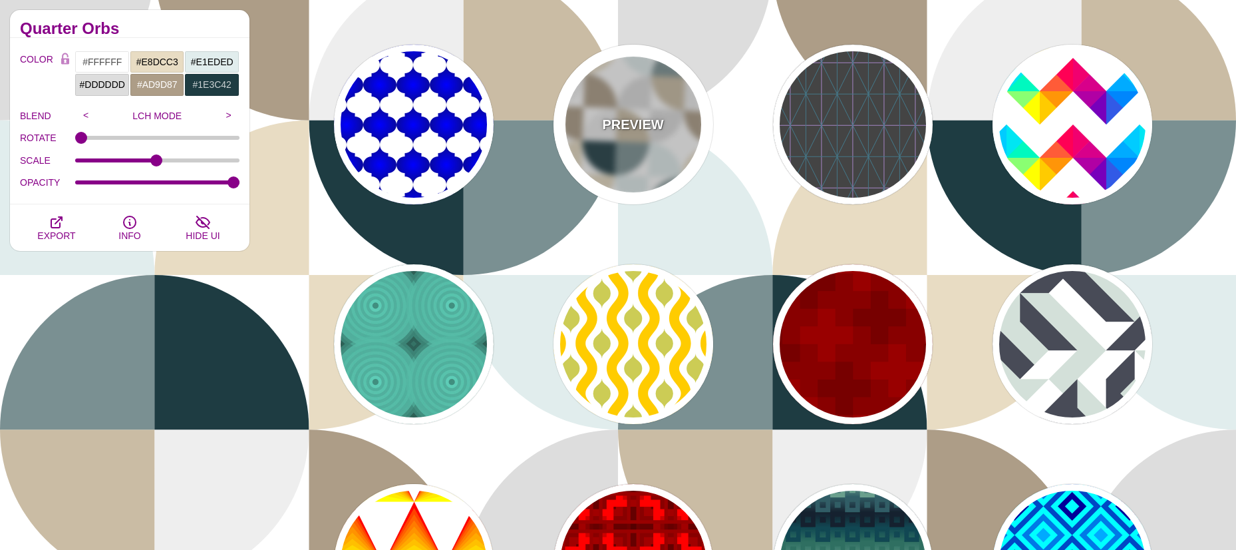
scroll to position [266, 0]
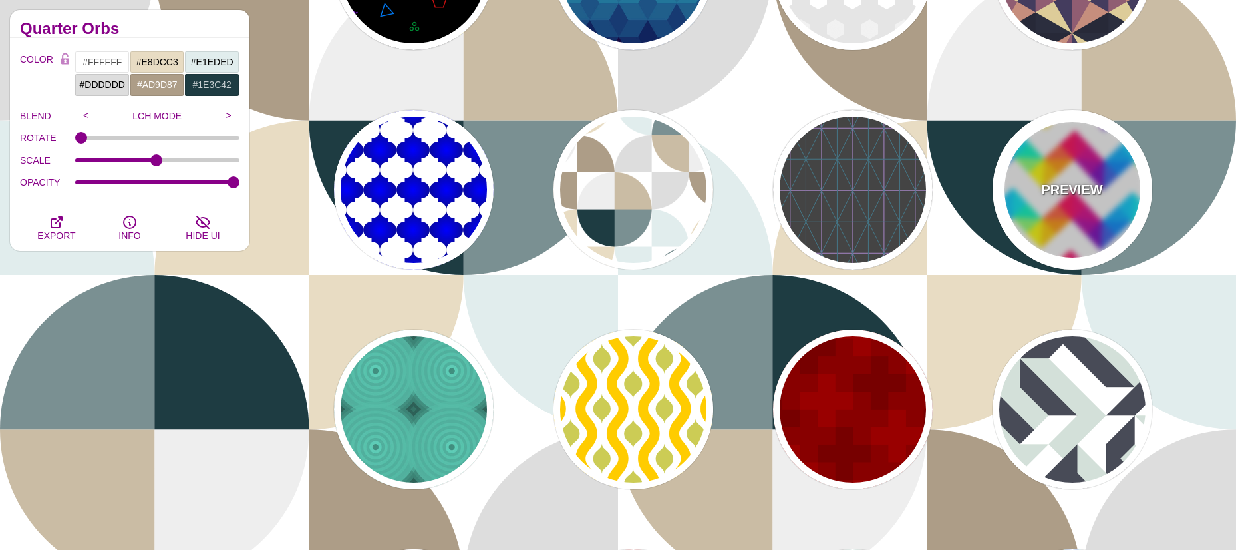
click at [1093, 181] on p "PREVIEW" at bounding box center [1071, 190] width 61 height 20
type input "#FF0055"
type input "#FFFF00"
type input "#00CCFF"
type input "#7700BB"
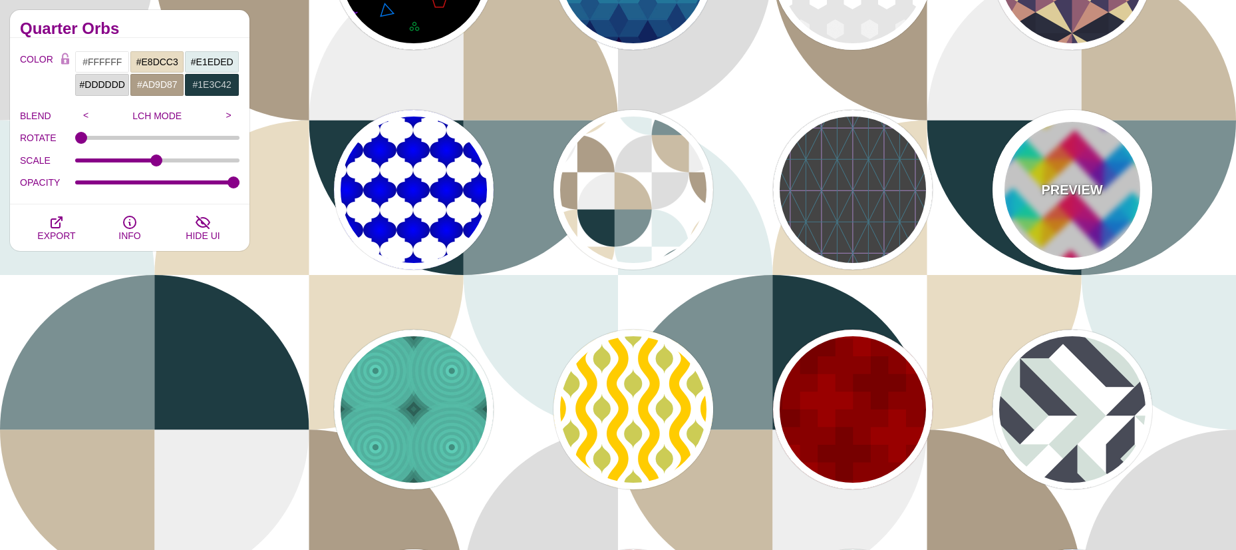
type input "400"
type input "0"
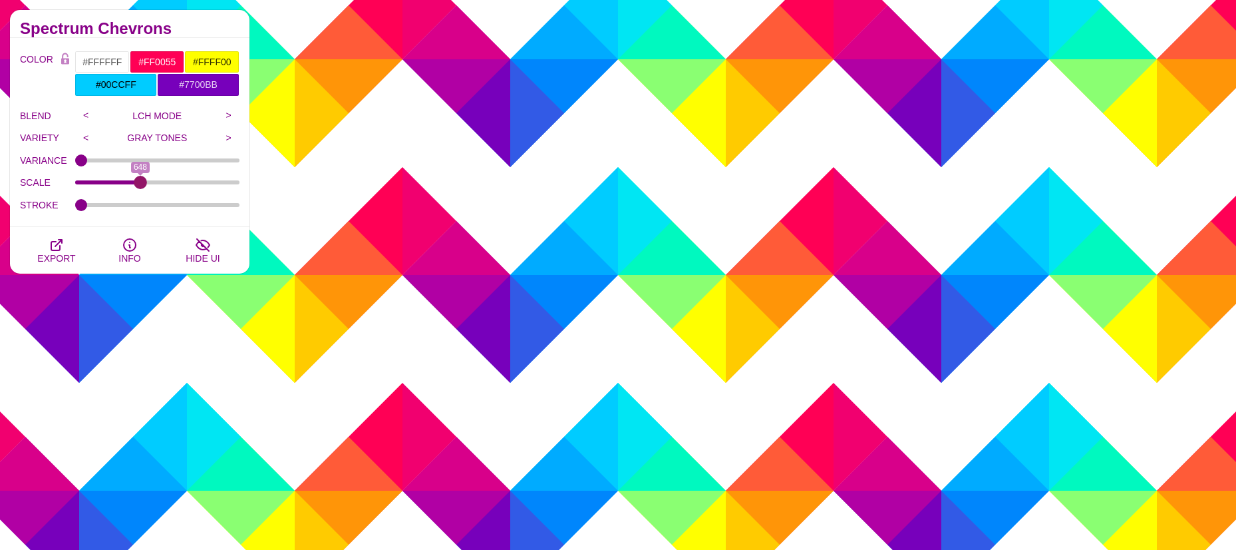
drag, startPoint x: 116, startPoint y: 183, endPoint x: 140, endPoint y: 192, distance: 25.7
type input "648"
click at [140, 185] on input "SCALE" at bounding box center [157, 182] width 165 height 5
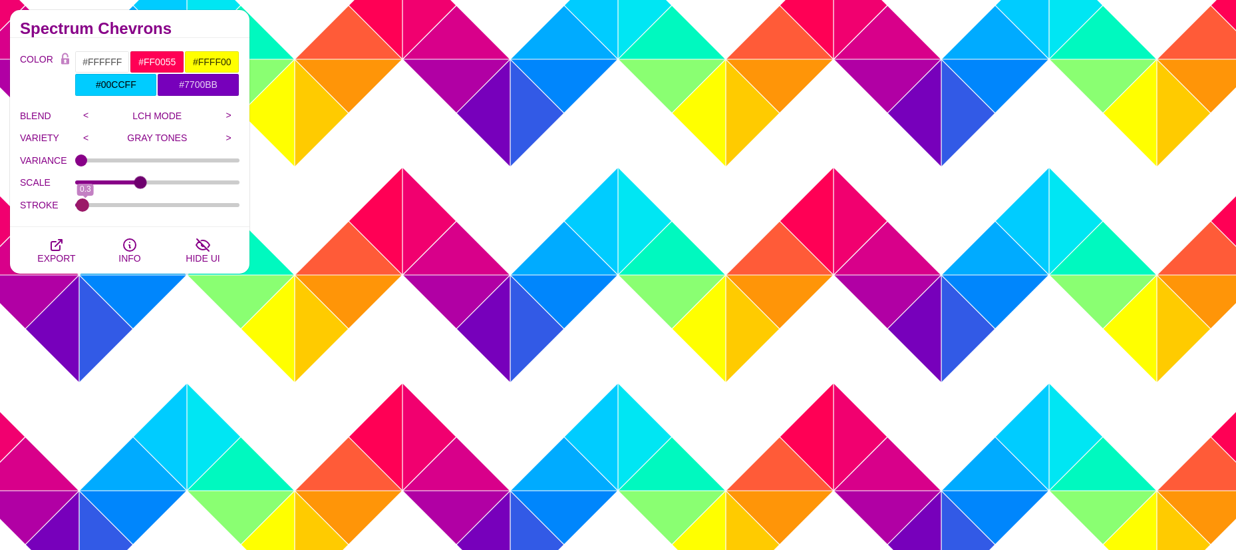
type input "0"
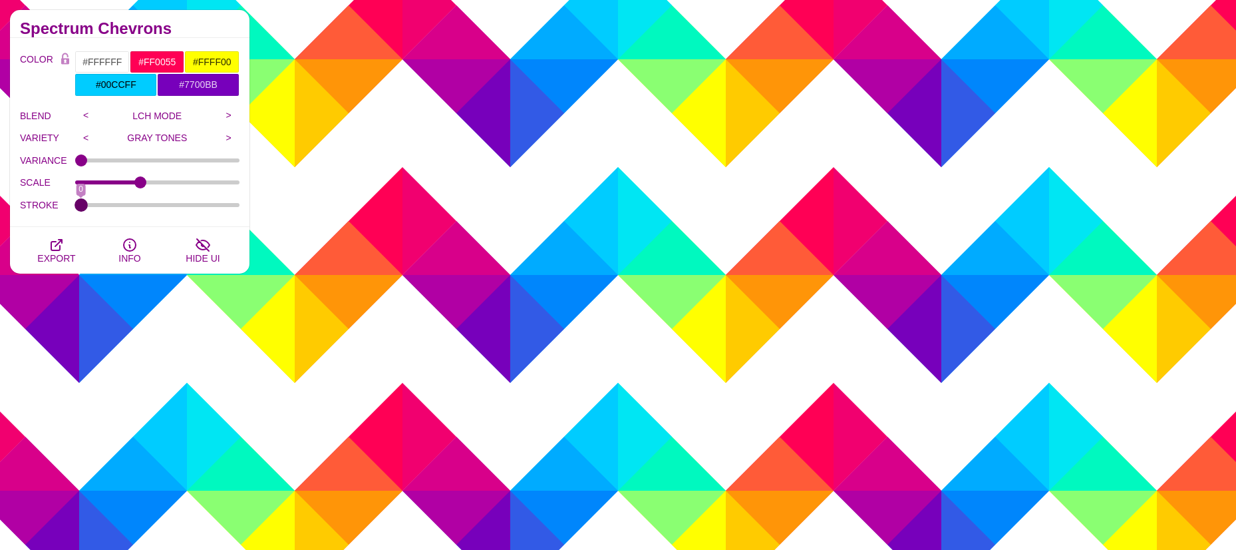
drag, startPoint x: 80, startPoint y: 205, endPoint x: 36, endPoint y: 198, distance: 44.4
click at [75, 202] on input "STROKE" at bounding box center [157, 204] width 165 height 5
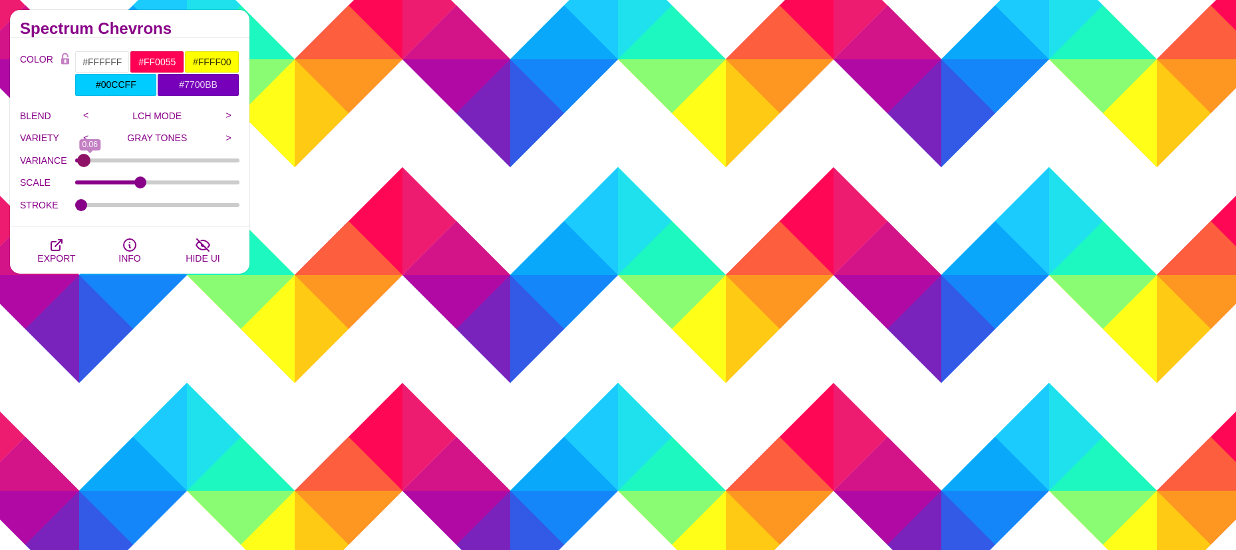
type input "0"
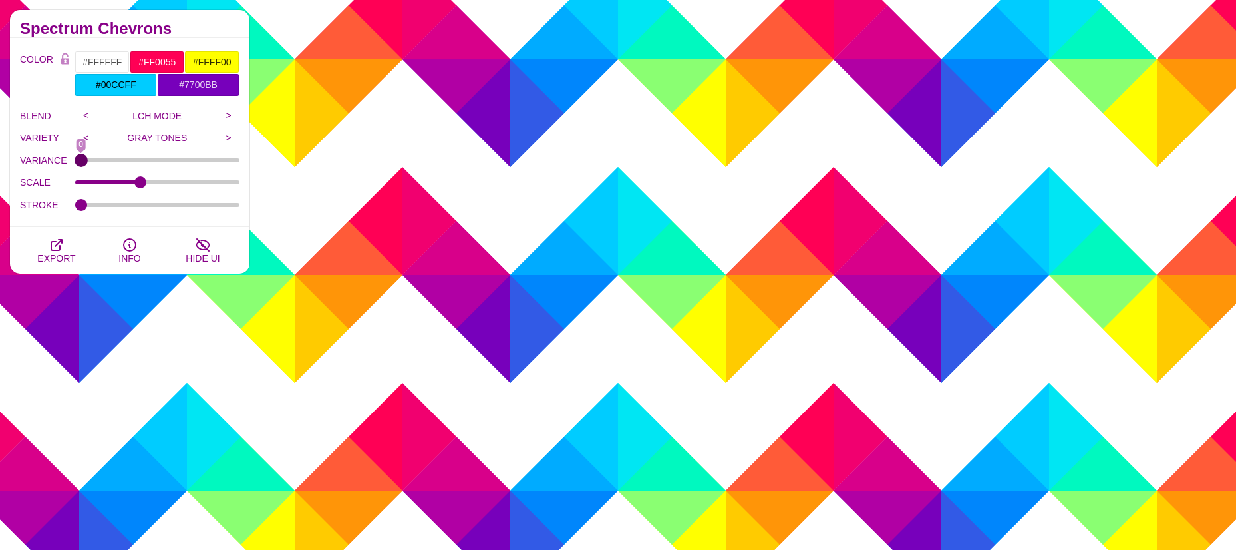
drag, startPoint x: 82, startPoint y: 161, endPoint x: 59, endPoint y: 154, distance: 23.6
click at [75, 158] on input "VARIANCE" at bounding box center [157, 160] width 165 height 5
click at [148, 137] on input "GRAY TONES" at bounding box center [157, 138] width 121 height 20
click at [226, 137] on input ">" at bounding box center [229, 138] width 22 height 20
type input "RED TONES"
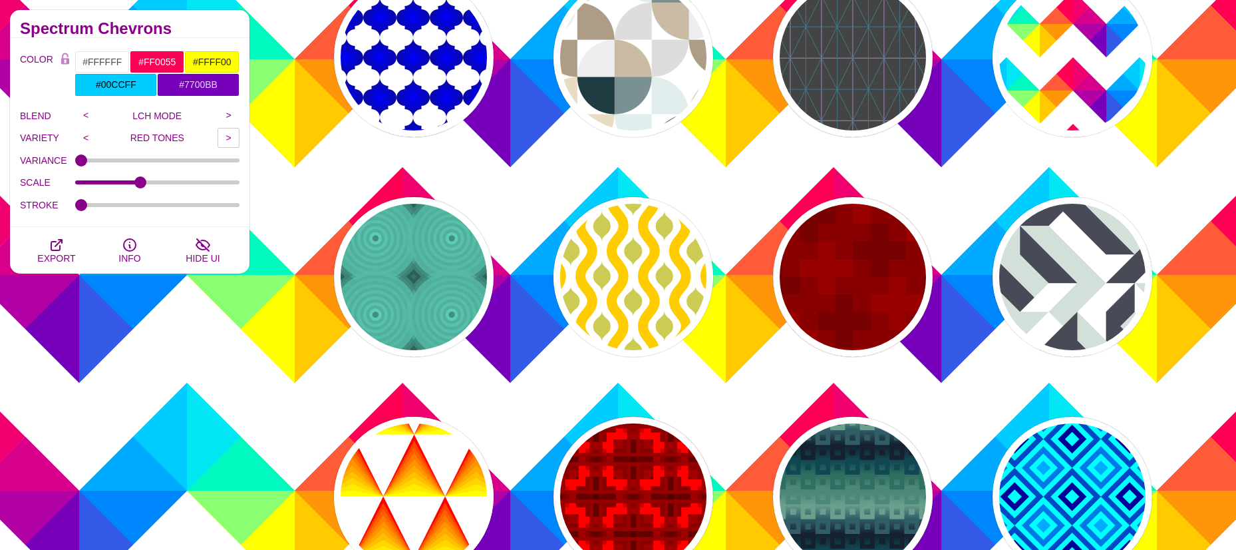
scroll to position [466, 0]
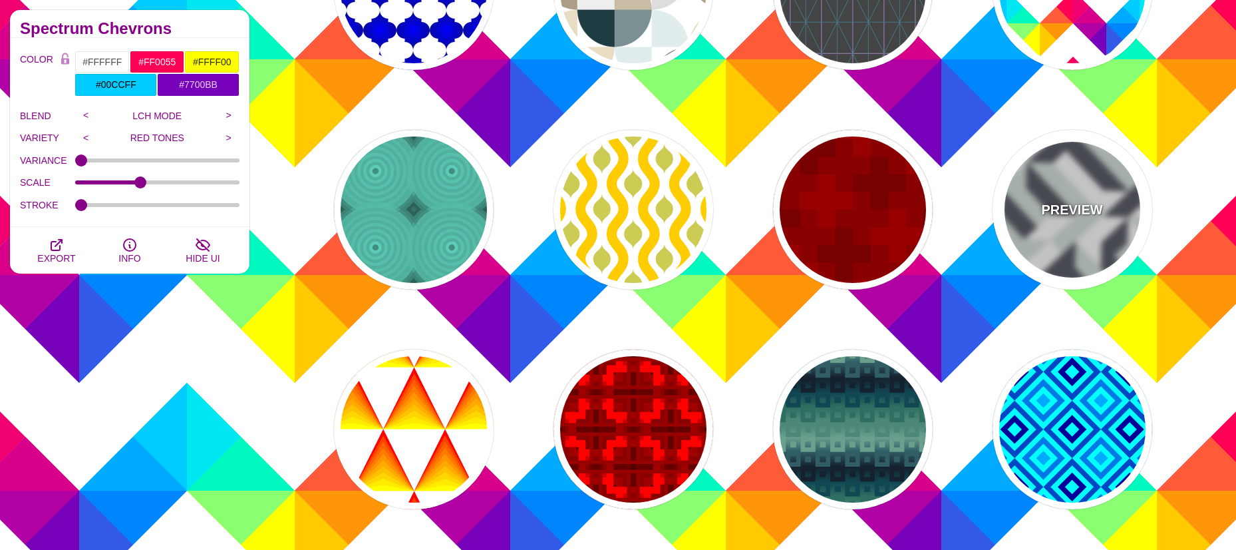
click at [1053, 207] on p "PREVIEW" at bounding box center [1071, 210] width 61 height 20
type input "#D3E0D9"
type input "#484B57"
type input "1"
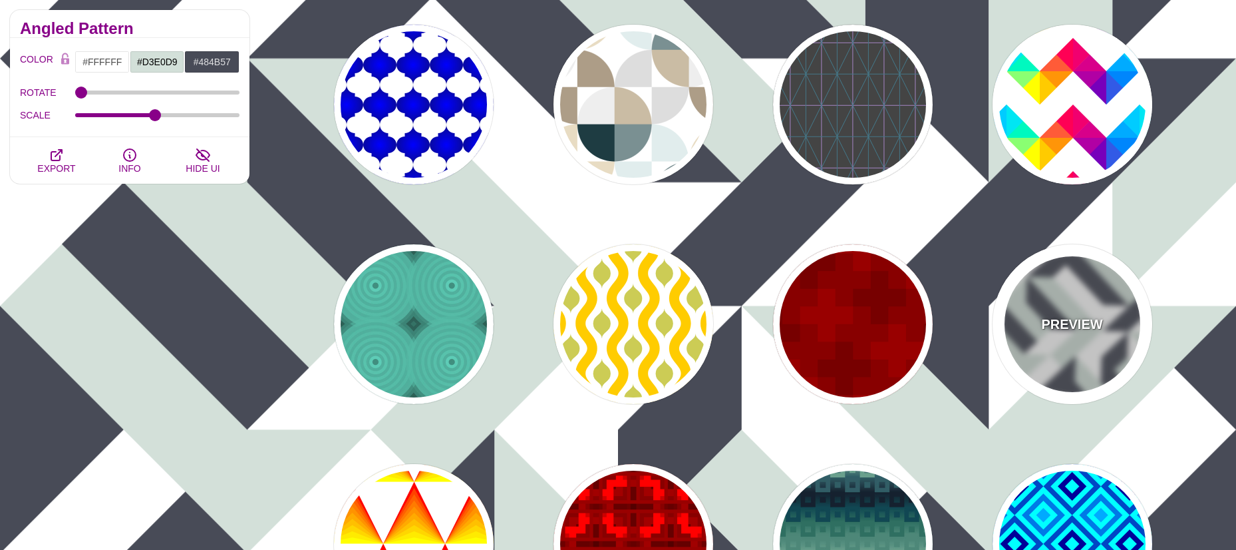
scroll to position [333, 0]
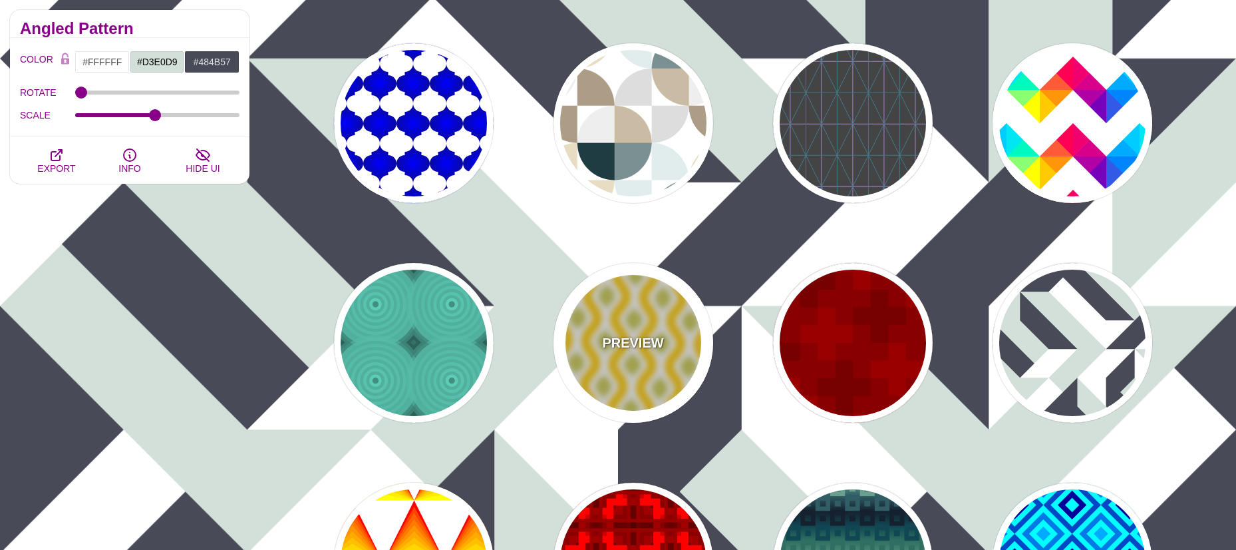
click at [615, 337] on p "PREVIEW" at bounding box center [632, 343] width 61 height 20
type input "#FFCC00"
type input "#CCCC55"
type input "80"
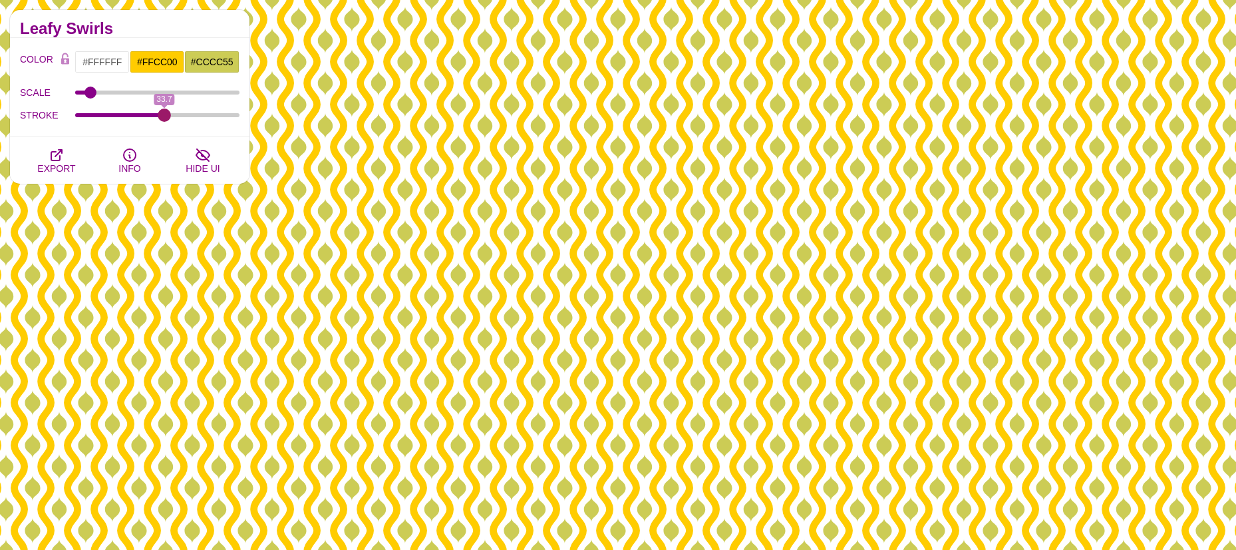
drag, startPoint x: 178, startPoint y: 116, endPoint x: 164, endPoint y: 112, distance: 14.5
type input "33.7"
click at [164, 112] on input "STROKE" at bounding box center [157, 114] width 165 height 5
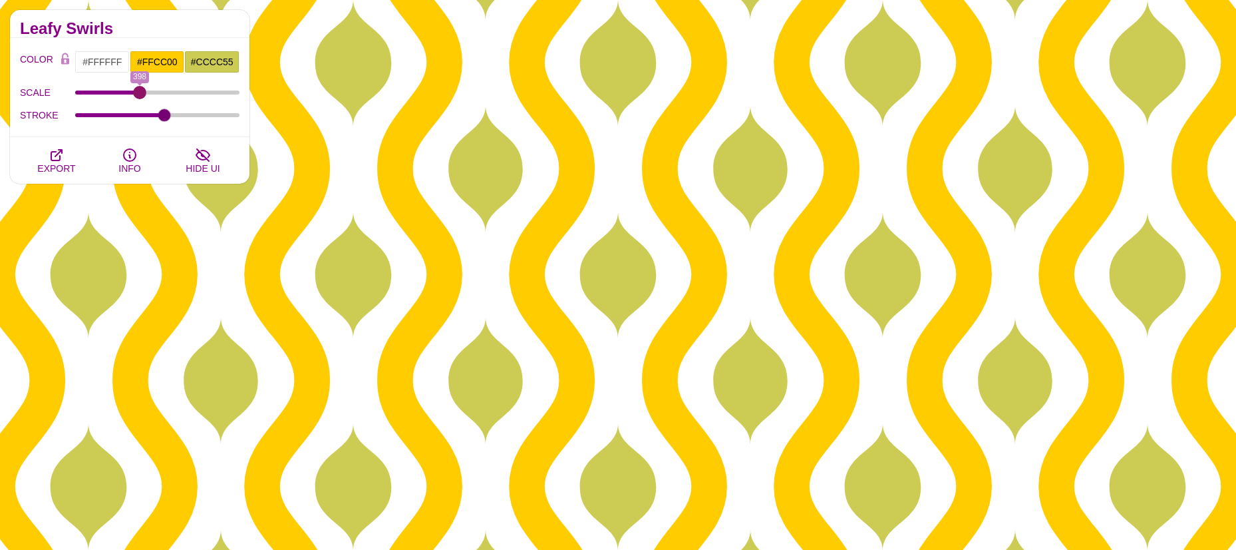
drag, startPoint x: 92, startPoint y: 91, endPoint x: 140, endPoint y: 90, distance: 47.2
type input "398"
click at [140, 90] on input "SCALE" at bounding box center [157, 92] width 165 height 5
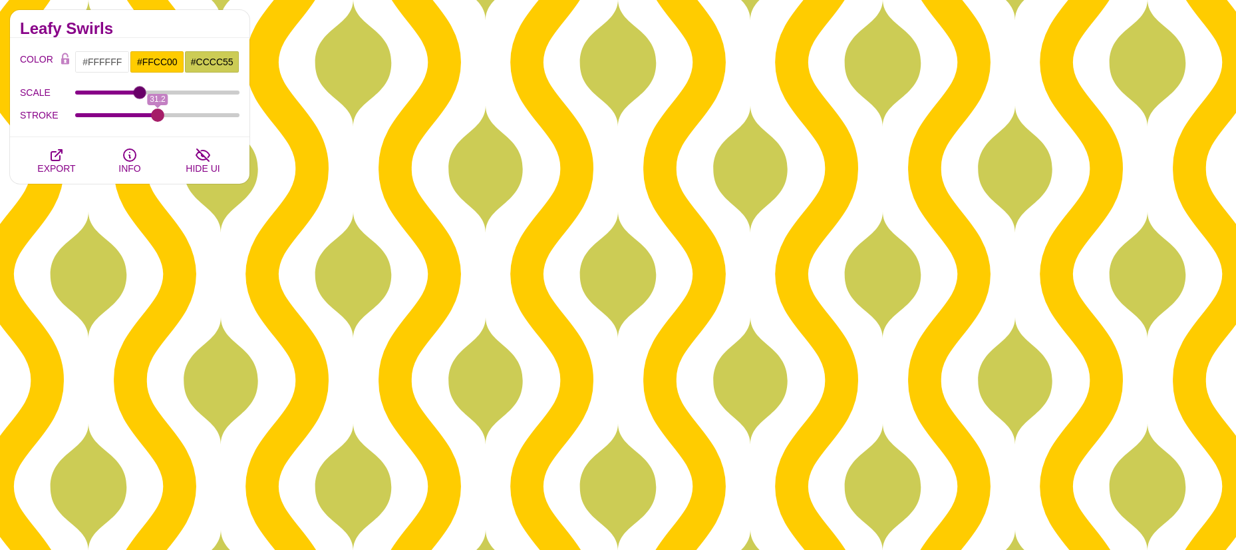
drag, startPoint x: 164, startPoint y: 116, endPoint x: 158, endPoint y: 121, distance: 7.6
type input "31.2"
click at [158, 118] on input "STROKE" at bounding box center [157, 114] width 165 height 5
click at [211, 62] on input "#CCCC55" at bounding box center [211, 62] width 55 height 23
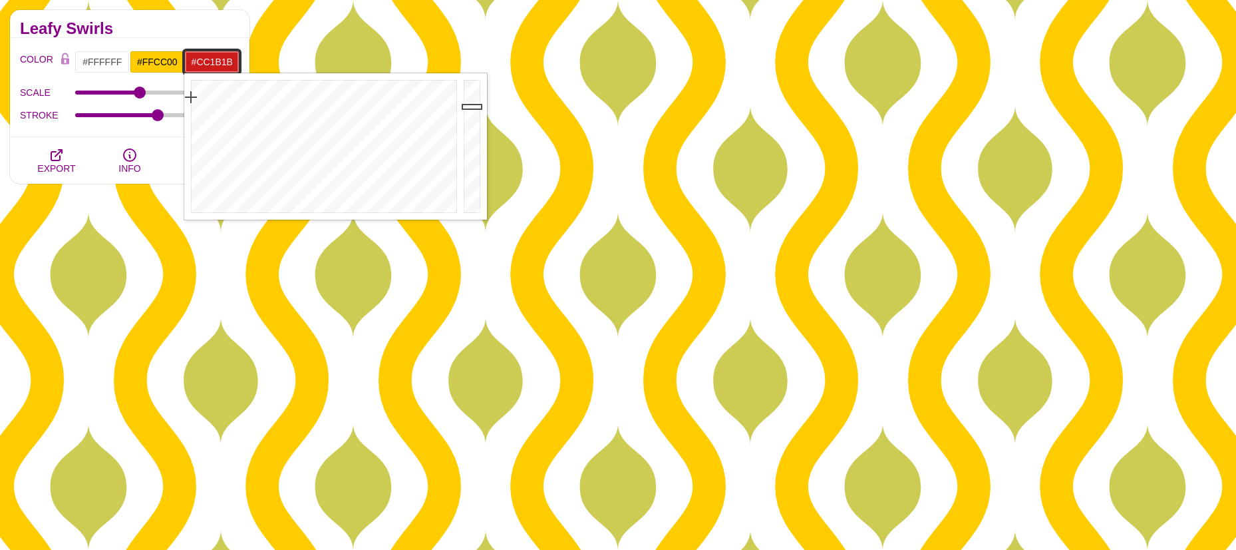
drag, startPoint x: 218, startPoint y: 116, endPoint x: 183, endPoint y: 97, distance: 39.9
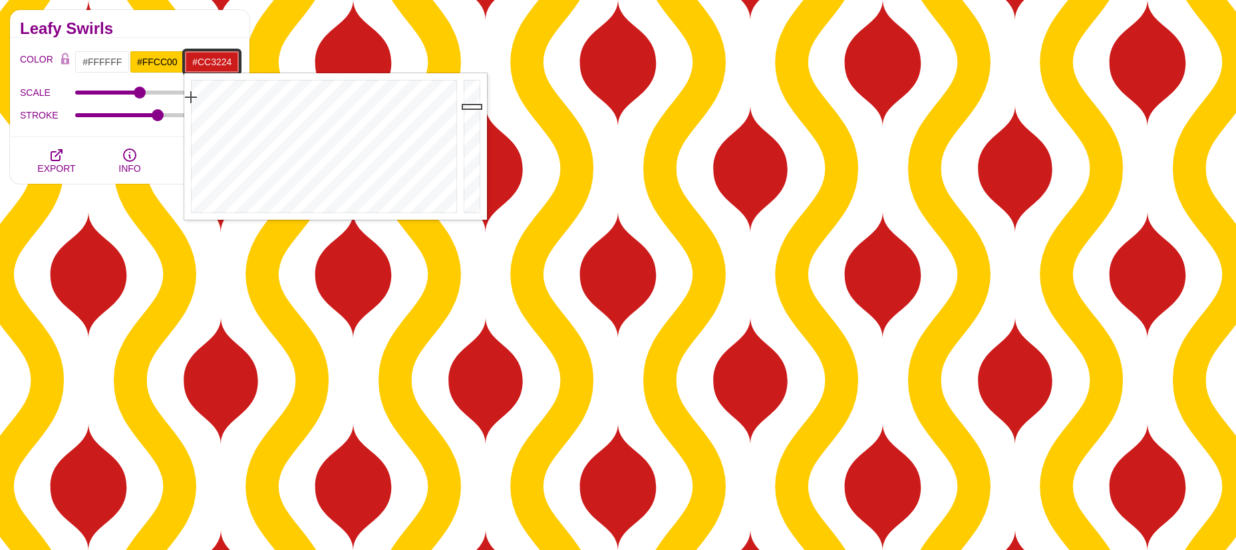
type input "#CC3424"
click at [196, 103] on div at bounding box center [322, 146] width 276 height 146
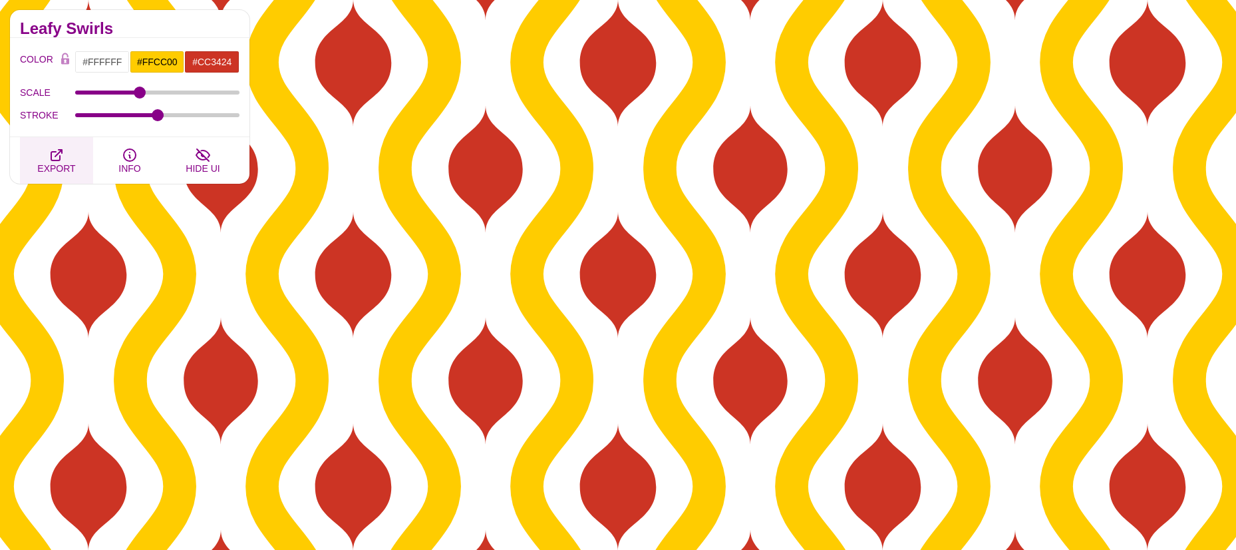
click at [51, 157] on icon "button" at bounding box center [56, 155] width 11 height 11
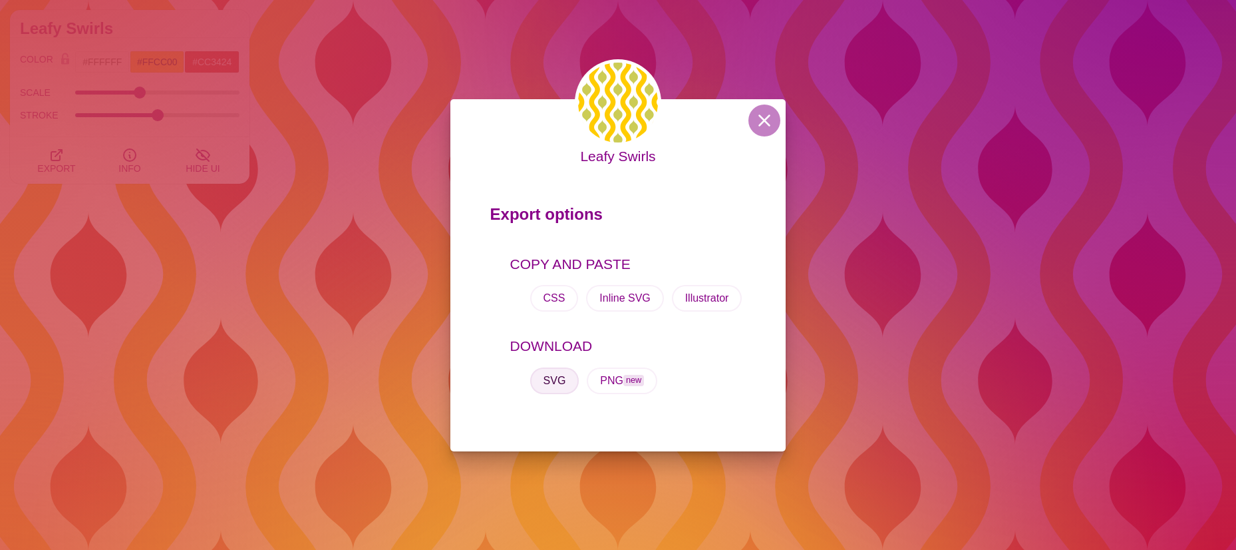
click at [553, 375] on button "SVG" at bounding box center [554, 380] width 49 height 27
click at [766, 121] on button at bounding box center [764, 120] width 32 height 32
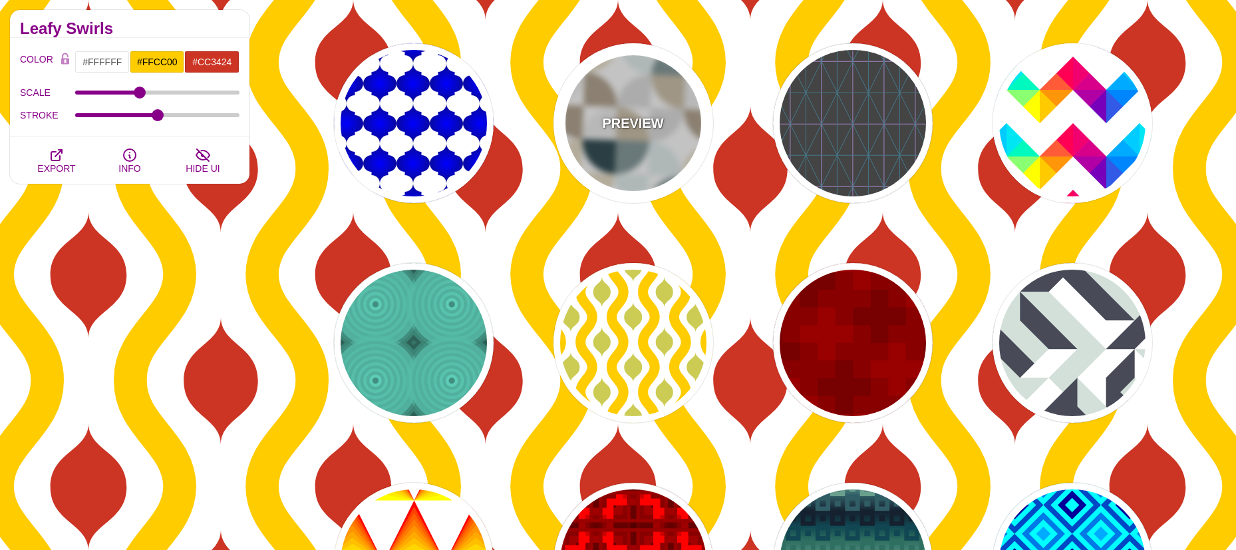
click at [618, 99] on div "PREVIEW" at bounding box center [634, 123] width 160 height 160
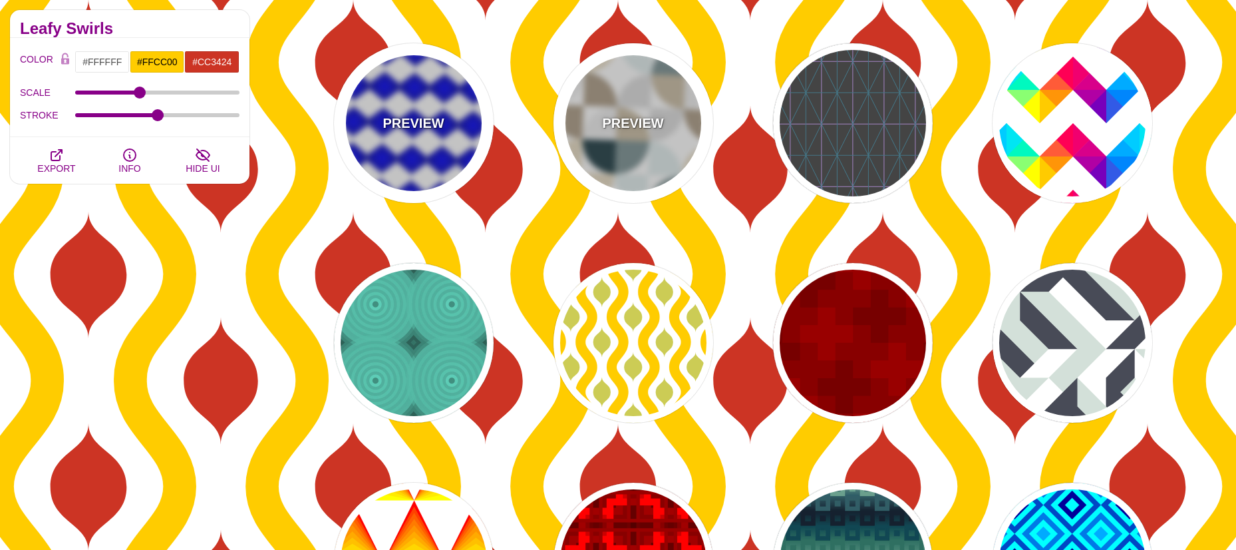
type input "#E8DCC3"
type input "#E1EDED"
type input "#DDDDDD"
type input "#AD9D87"
type input "0"
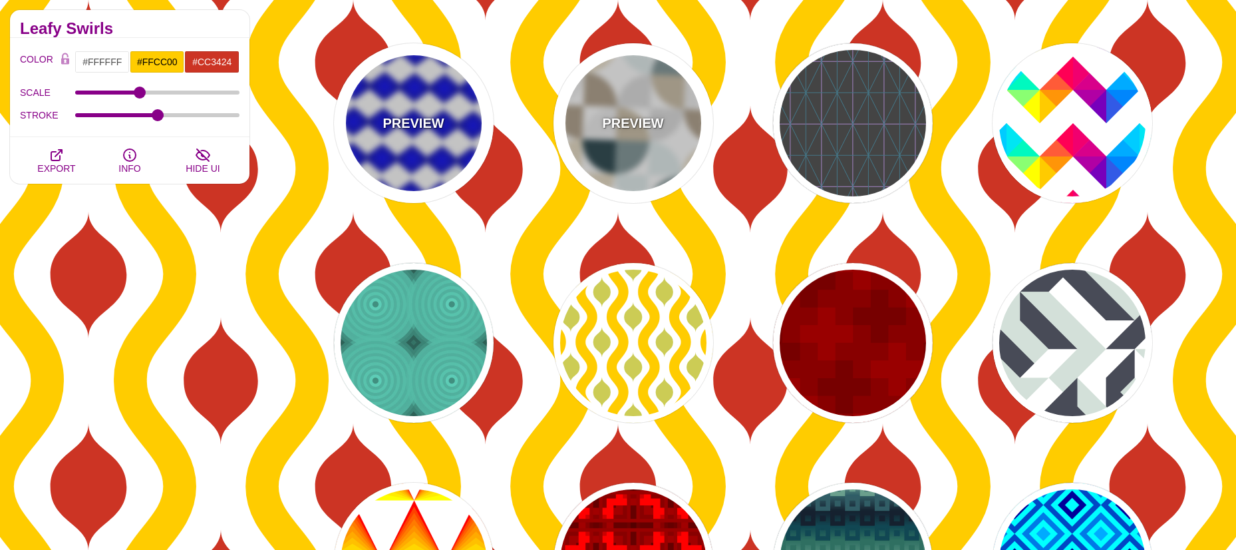
type input "1"
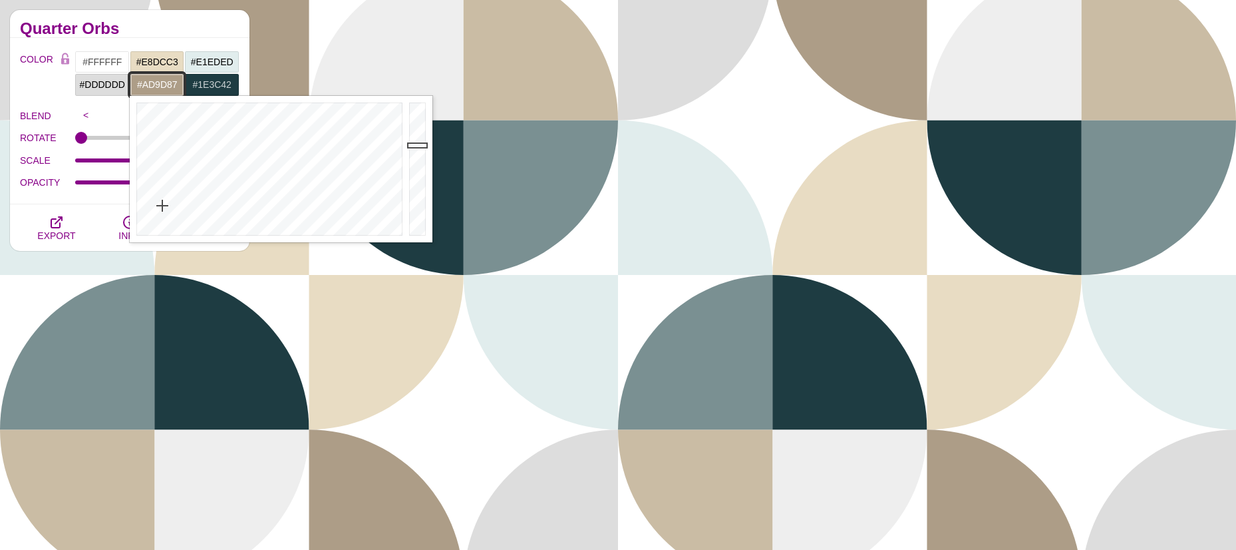
click at [161, 83] on input "#AD9D87" at bounding box center [157, 84] width 55 height 23
drag, startPoint x: 281, startPoint y: 143, endPoint x: 293, endPoint y: 132, distance: 16.0
click at [293, 132] on div at bounding box center [268, 169] width 276 height 146
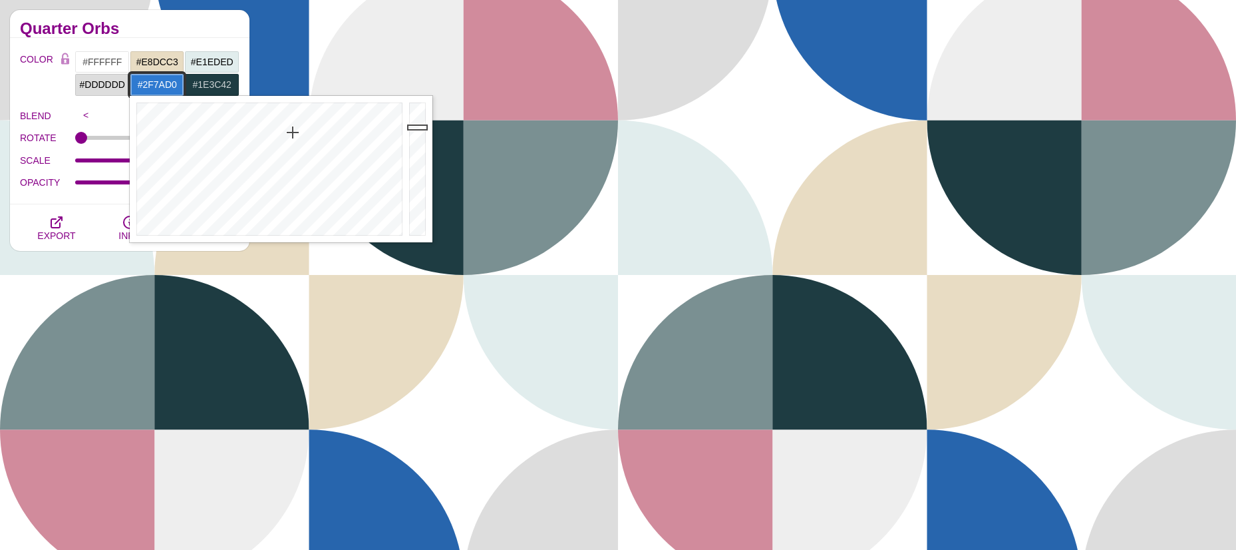
drag, startPoint x: 420, startPoint y: 144, endPoint x: 423, endPoint y: 127, distance: 16.8
click at [423, 127] on div at bounding box center [419, 169] width 27 height 146
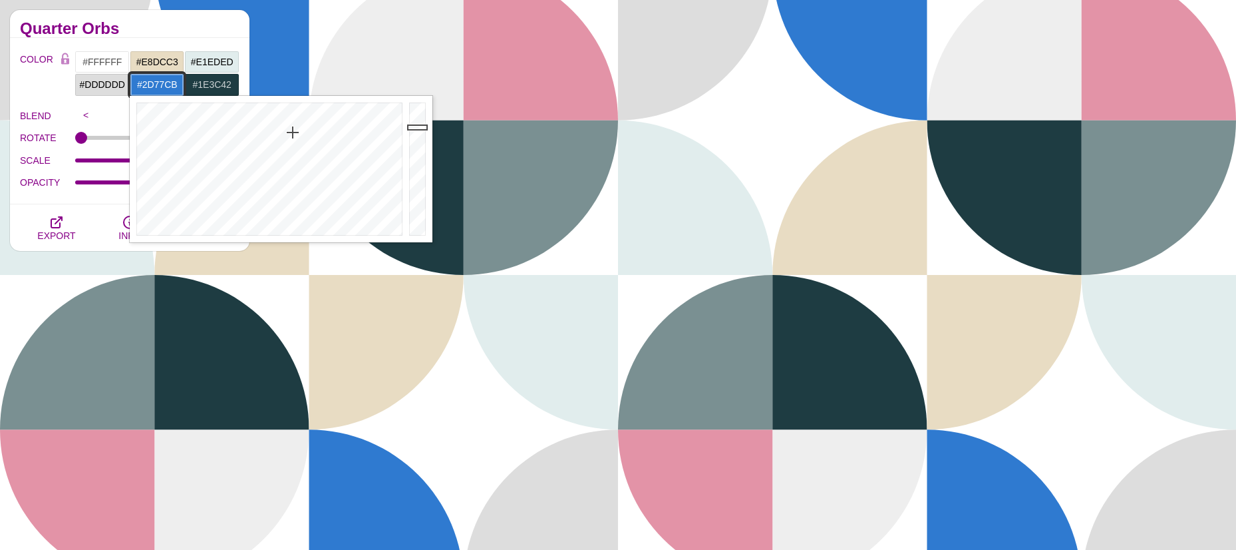
type input "#2D76CA"
click at [423, 130] on div at bounding box center [419, 169] width 27 height 146
click at [206, 59] on input "#E1EDED" at bounding box center [211, 62] width 55 height 23
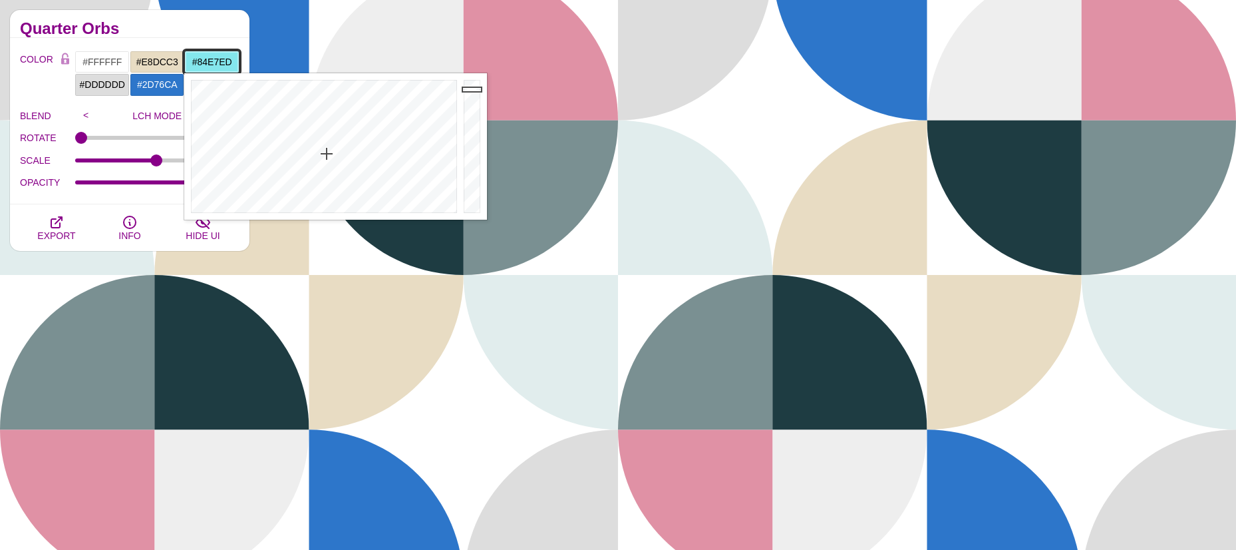
drag, startPoint x: 326, startPoint y: 203, endPoint x: 327, endPoint y: 154, distance: 49.2
click at [327, 154] on div at bounding box center [322, 146] width 276 height 146
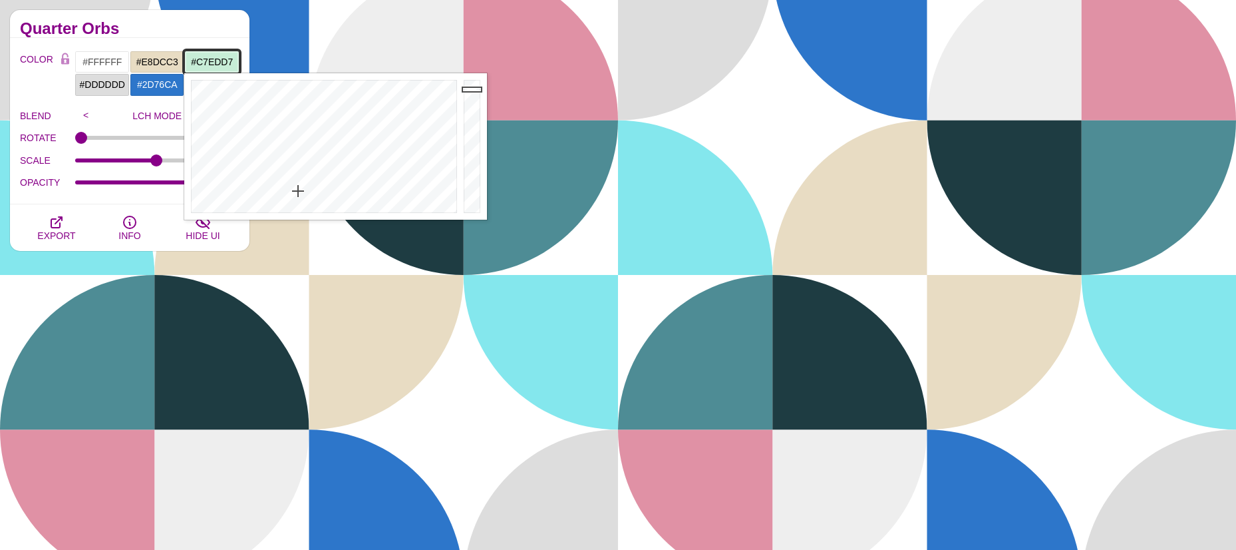
drag, startPoint x: 327, startPoint y: 154, endPoint x: 298, endPoint y: 191, distance: 47.0
click at [298, 191] on div at bounding box center [322, 146] width 276 height 146
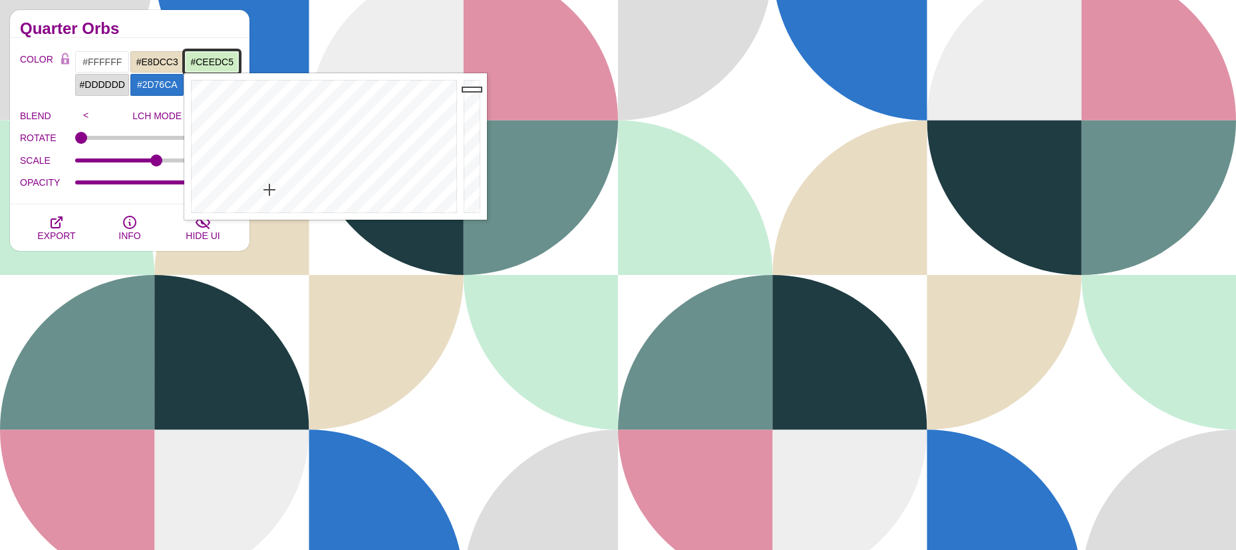
drag, startPoint x: 298, startPoint y: 190, endPoint x: 269, endPoint y: 190, distance: 28.6
click at [269, 190] on div at bounding box center [322, 146] width 276 height 146
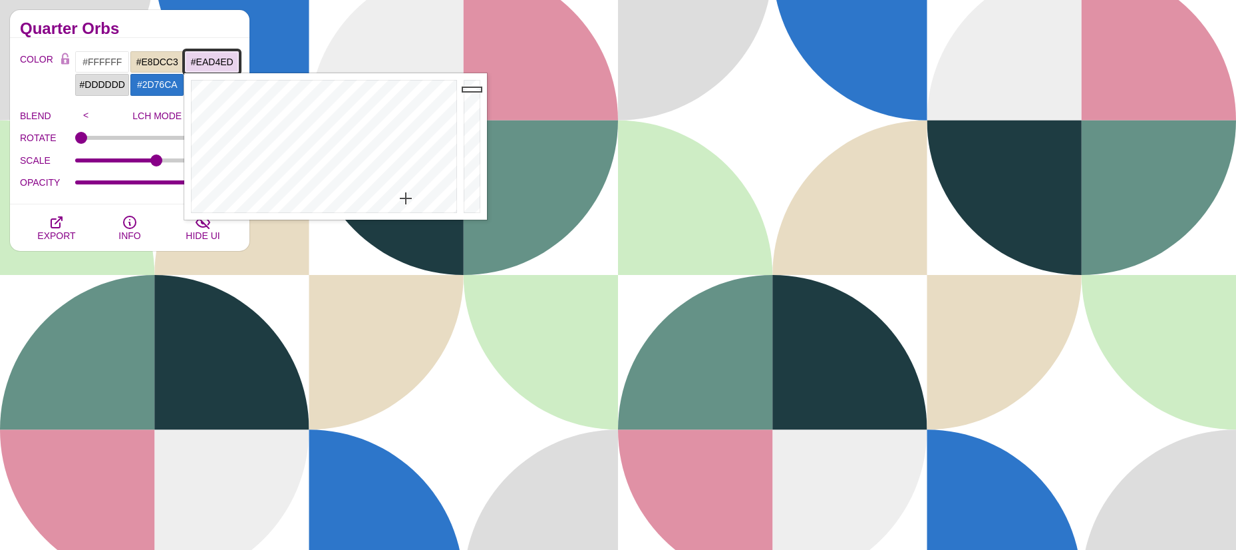
drag, startPoint x: 269, startPoint y: 190, endPoint x: 407, endPoint y: 198, distance: 137.3
click at [407, 198] on div at bounding box center [322, 146] width 276 height 146
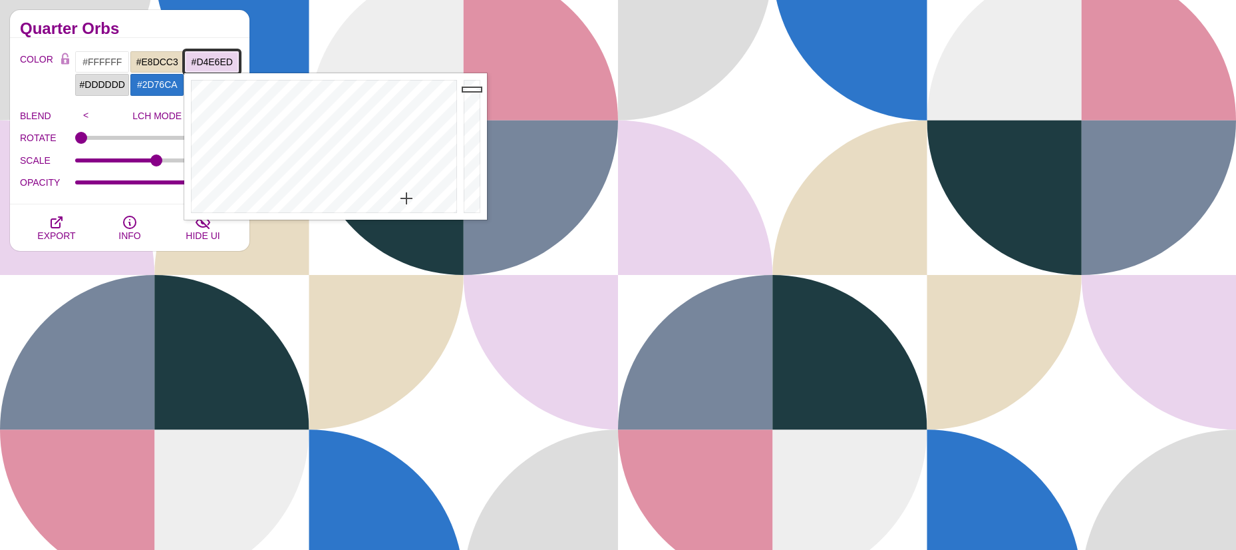
type input "#D4E7ED"
drag, startPoint x: 407, startPoint y: 198, endPoint x: 335, endPoint y: 198, distance: 71.2
click at [335, 198] on div at bounding box center [322, 146] width 276 height 146
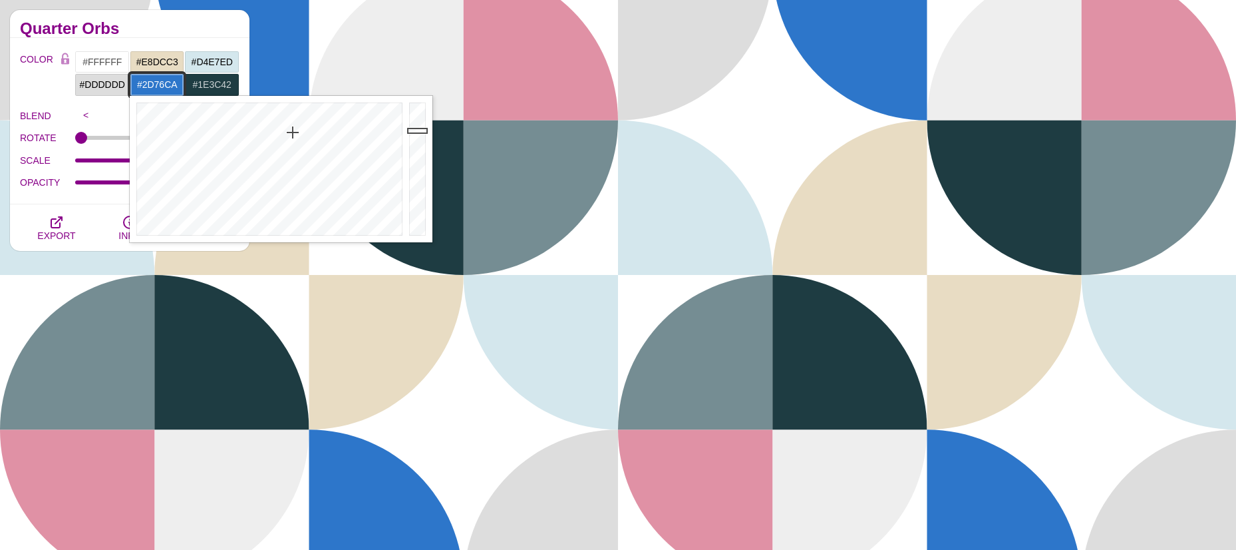
click at [160, 80] on input "#2D76CA" at bounding box center [157, 84] width 55 height 23
drag, startPoint x: 414, startPoint y: 126, endPoint x: 415, endPoint y: 110, distance: 15.4
click at [415, 110] on div at bounding box center [419, 169] width 27 height 146
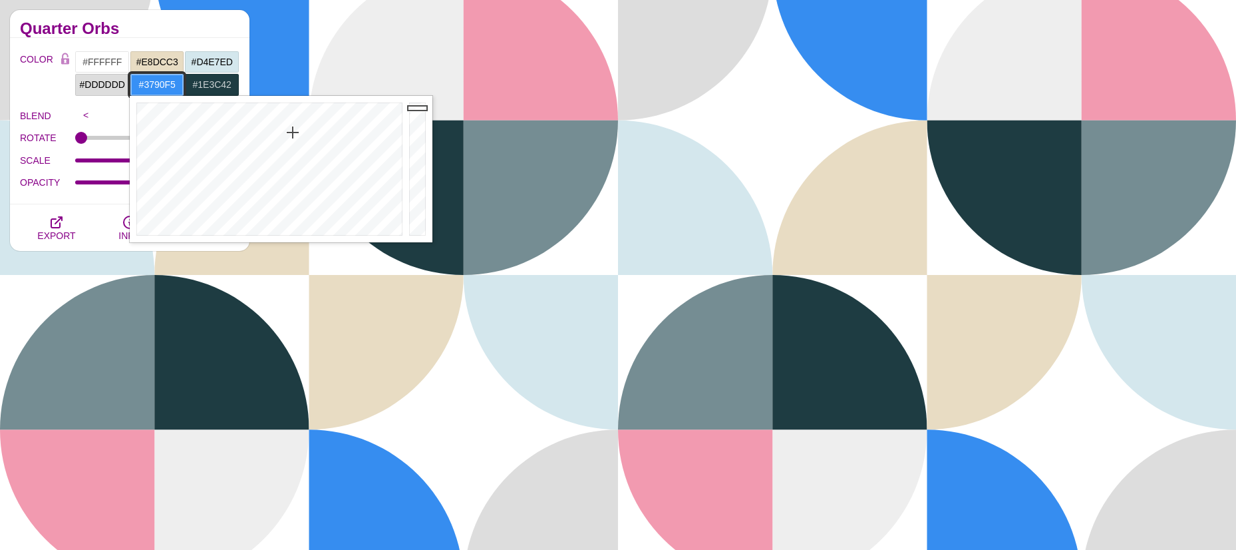
click at [415, 108] on div at bounding box center [419, 169] width 27 height 146
drag, startPoint x: 275, startPoint y: 169, endPoint x: 289, endPoint y: 194, distance: 28.6
click at [289, 194] on div at bounding box center [268, 169] width 276 height 146
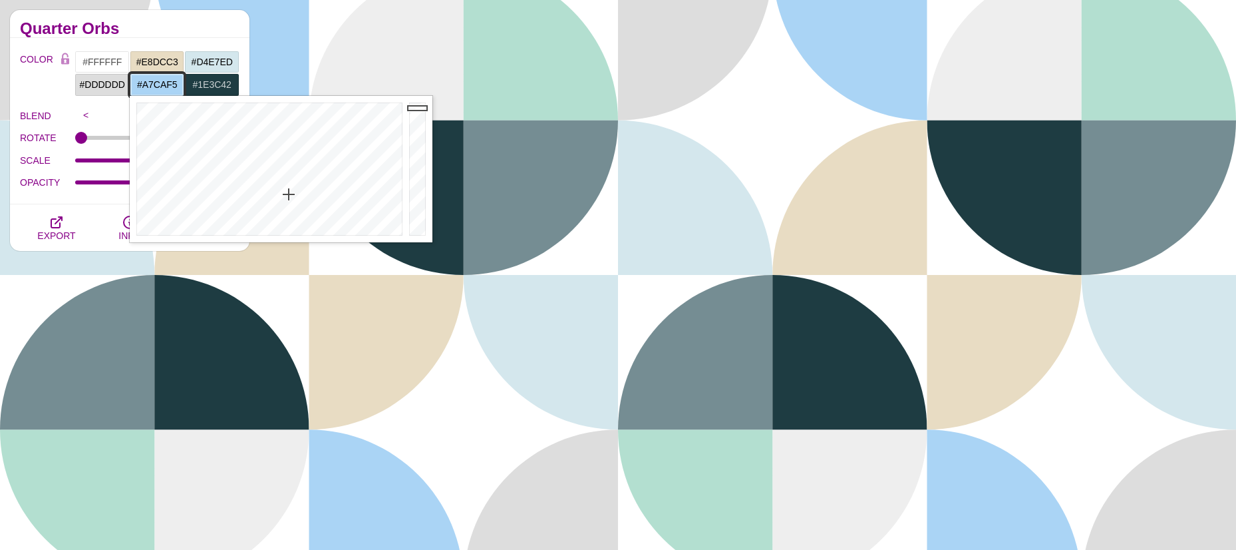
type input "#A7C9F5"
click at [294, 193] on div at bounding box center [268, 169] width 276 height 146
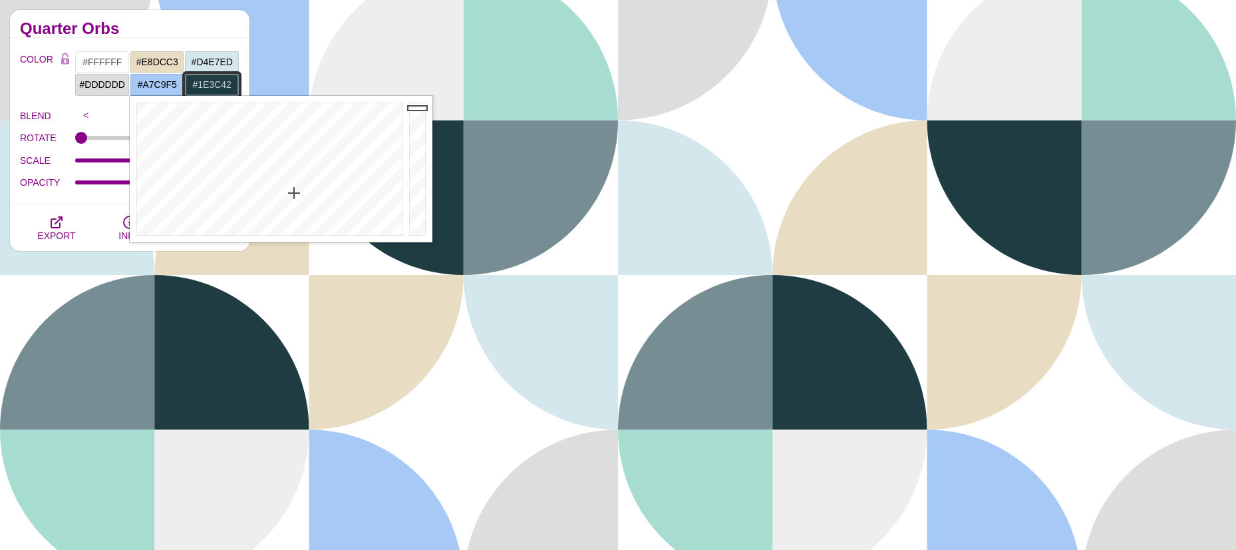
click at [211, 86] on input "#1E3C42" at bounding box center [211, 84] width 55 height 23
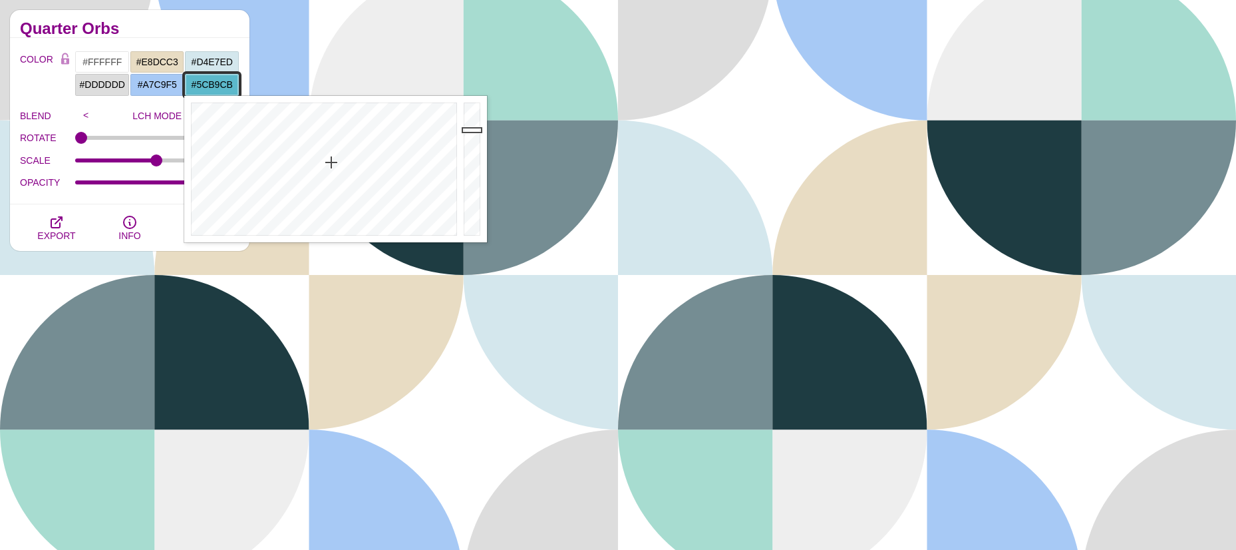
drag, startPoint x: 472, startPoint y: 171, endPoint x: 472, endPoint y: 130, distance: 41.2
click at [472, 130] on div at bounding box center [473, 169] width 27 height 146
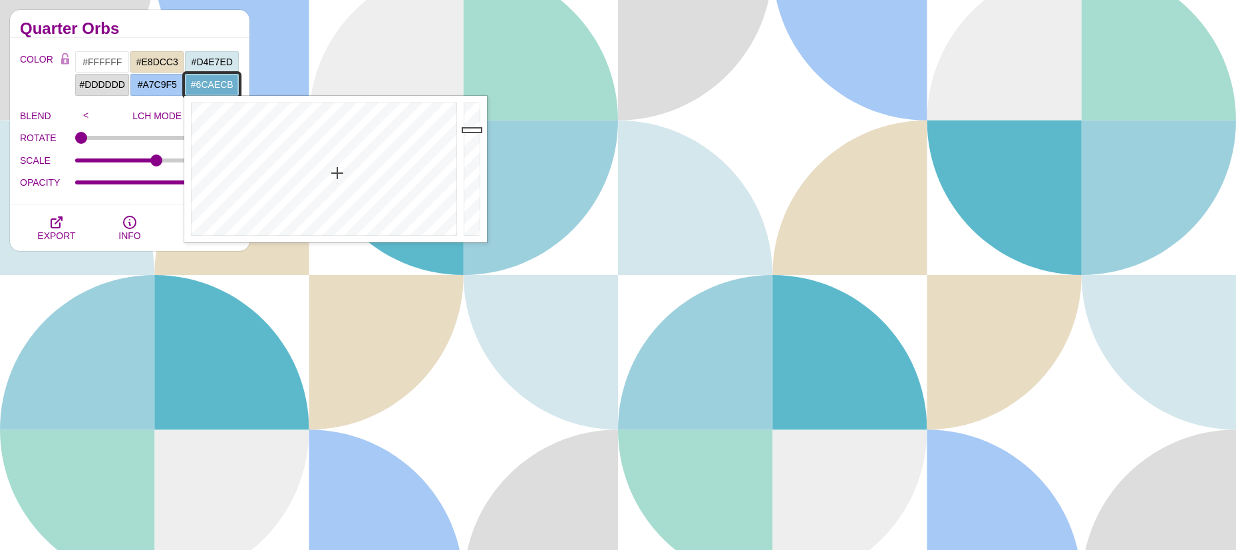
drag, startPoint x: 333, startPoint y: 164, endPoint x: 337, endPoint y: 173, distance: 10.1
click at [337, 173] on div at bounding box center [322, 169] width 276 height 146
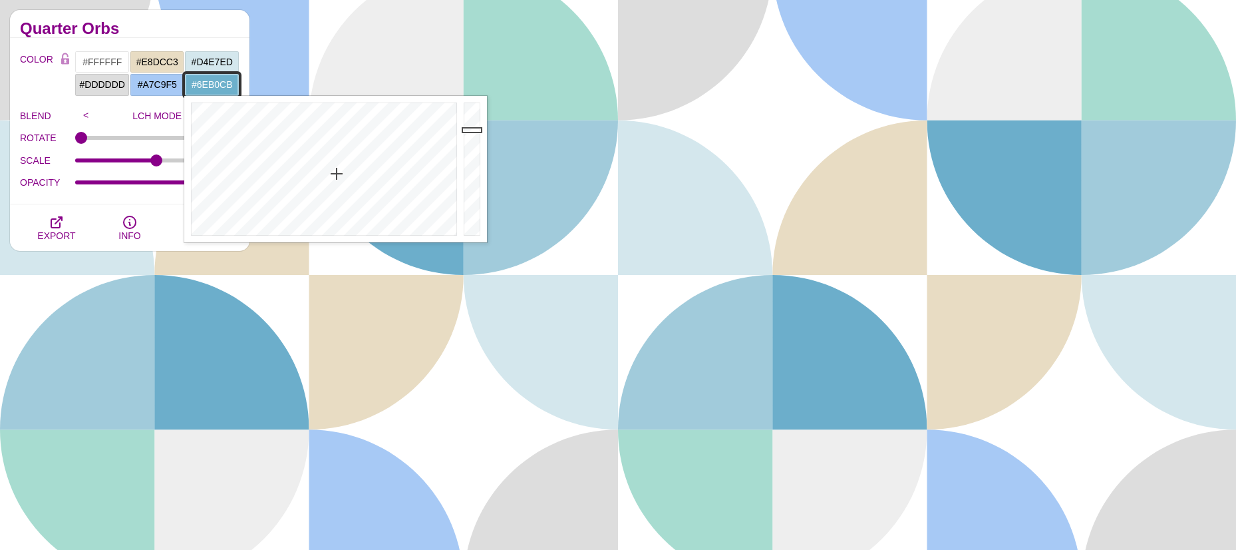
type input "#6FB1CB"
click at [337, 175] on div at bounding box center [322, 169] width 276 height 146
click at [149, 63] on input "#E8DCC3" at bounding box center [157, 62] width 55 height 23
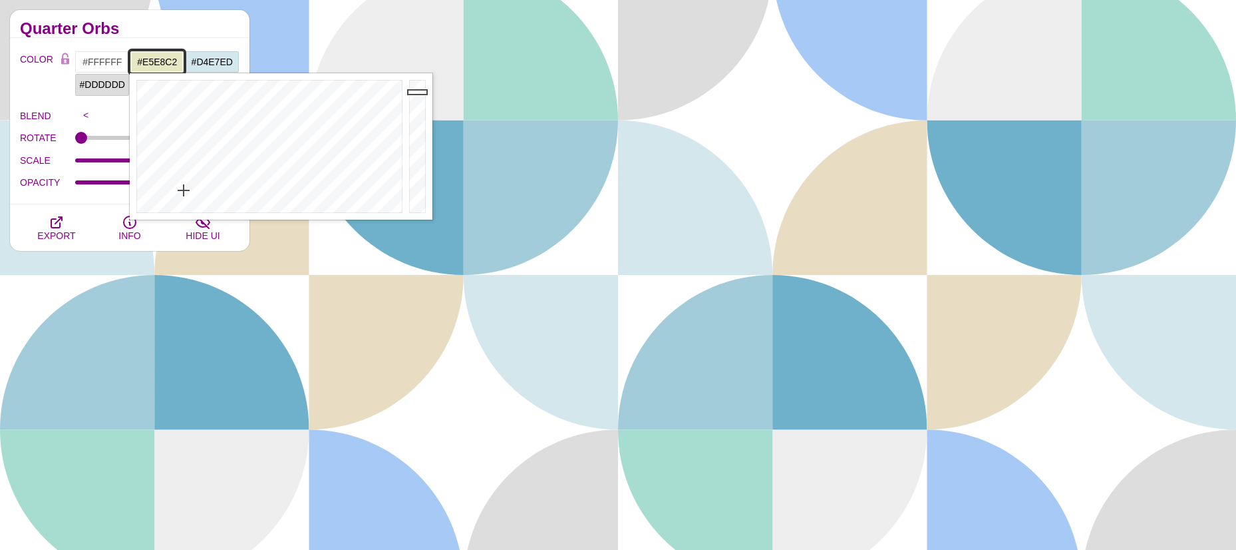
drag, startPoint x: 173, startPoint y: 190, endPoint x: 184, endPoint y: 190, distance: 11.3
click at [184, 190] on div at bounding box center [268, 146] width 276 height 146
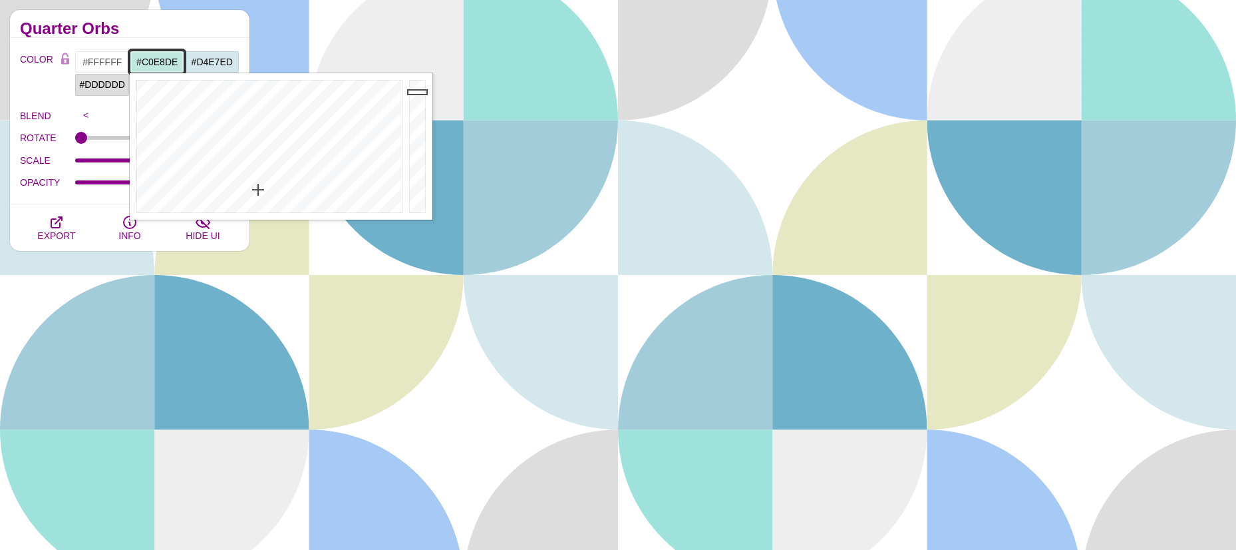
drag, startPoint x: 184, startPoint y: 190, endPoint x: 258, endPoint y: 190, distance: 73.9
click at [258, 190] on div at bounding box center [268, 146] width 276 height 146
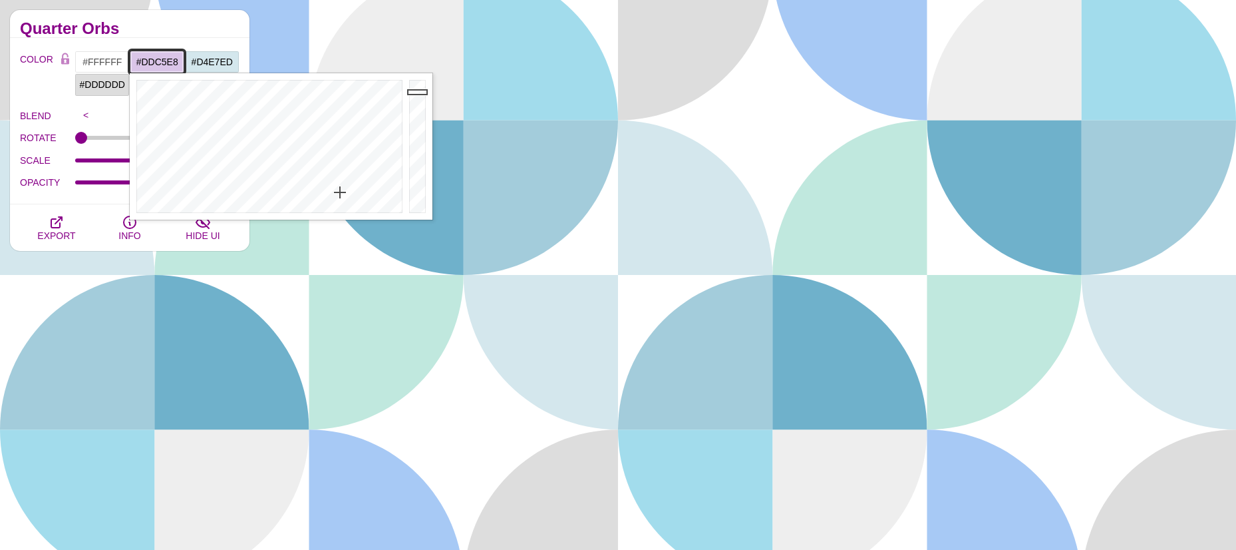
drag, startPoint x: 258, startPoint y: 190, endPoint x: 343, endPoint y: 192, distance: 85.2
click at [343, 192] on div at bounding box center [268, 146] width 276 height 146
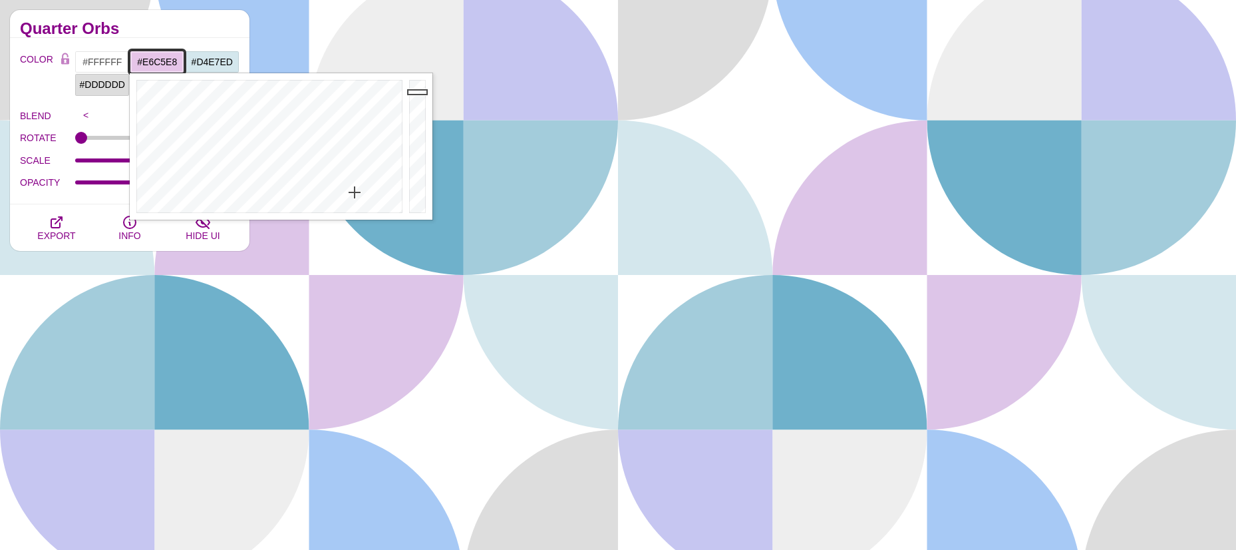
drag, startPoint x: 343, startPoint y: 192, endPoint x: 355, endPoint y: 192, distance: 11.3
click at [355, 192] on div at bounding box center [268, 146] width 276 height 146
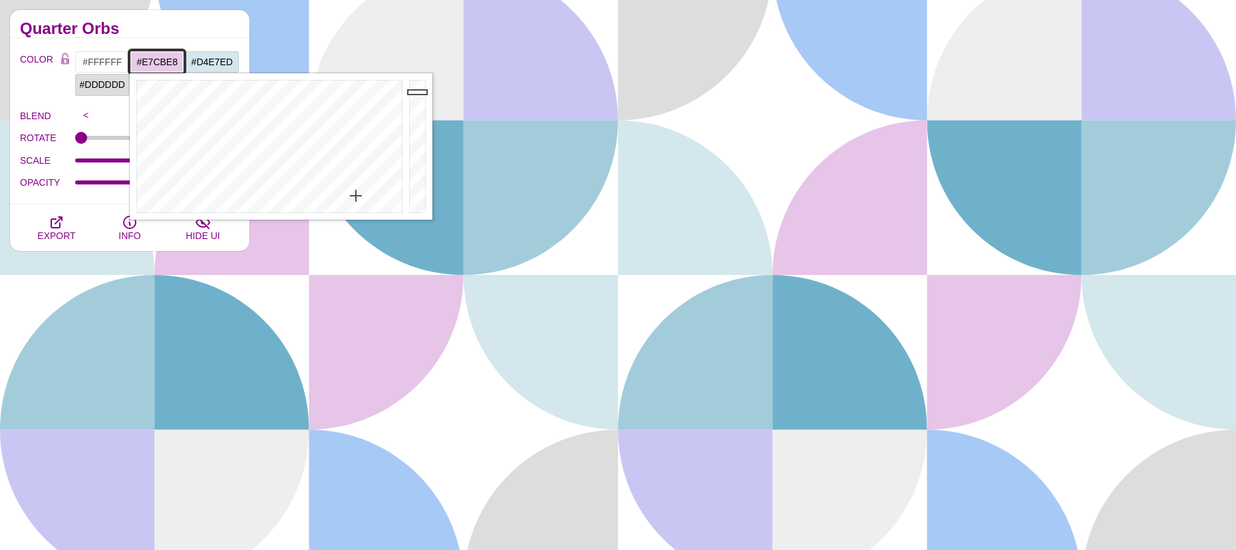
click at [356, 196] on div at bounding box center [268, 146] width 276 height 146
drag, startPoint x: 356, startPoint y: 196, endPoint x: 364, endPoint y: 196, distance: 8.0
click at [364, 196] on div at bounding box center [268, 146] width 276 height 146
drag, startPoint x: 364, startPoint y: 196, endPoint x: 372, endPoint y: 198, distance: 8.1
click at [372, 198] on div at bounding box center [268, 146] width 276 height 146
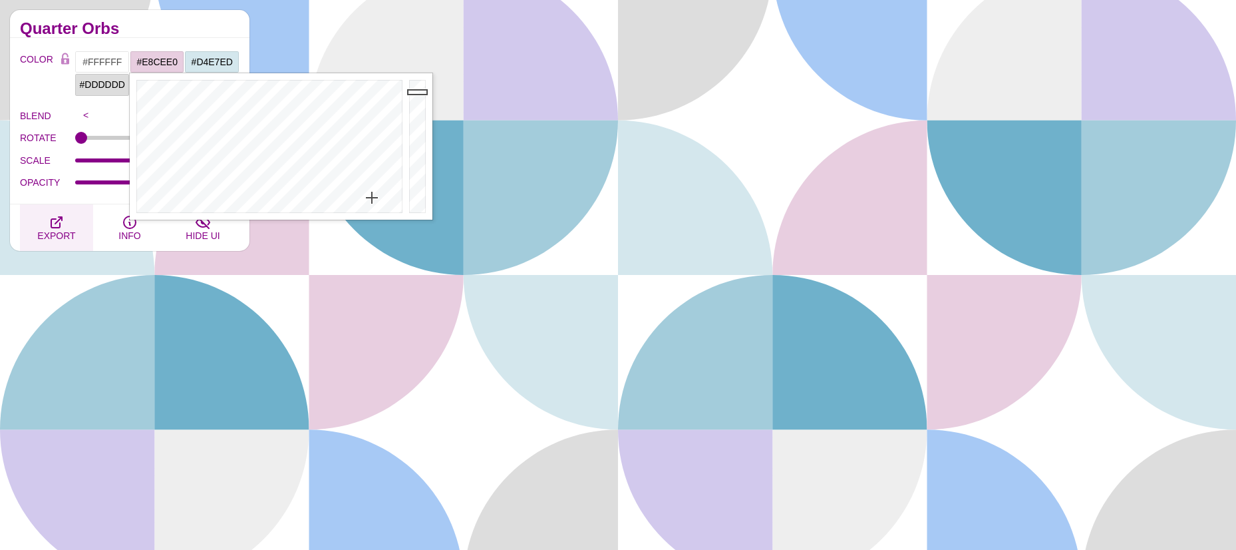
click at [59, 227] on icon "button" at bounding box center [57, 222] width 16 height 16
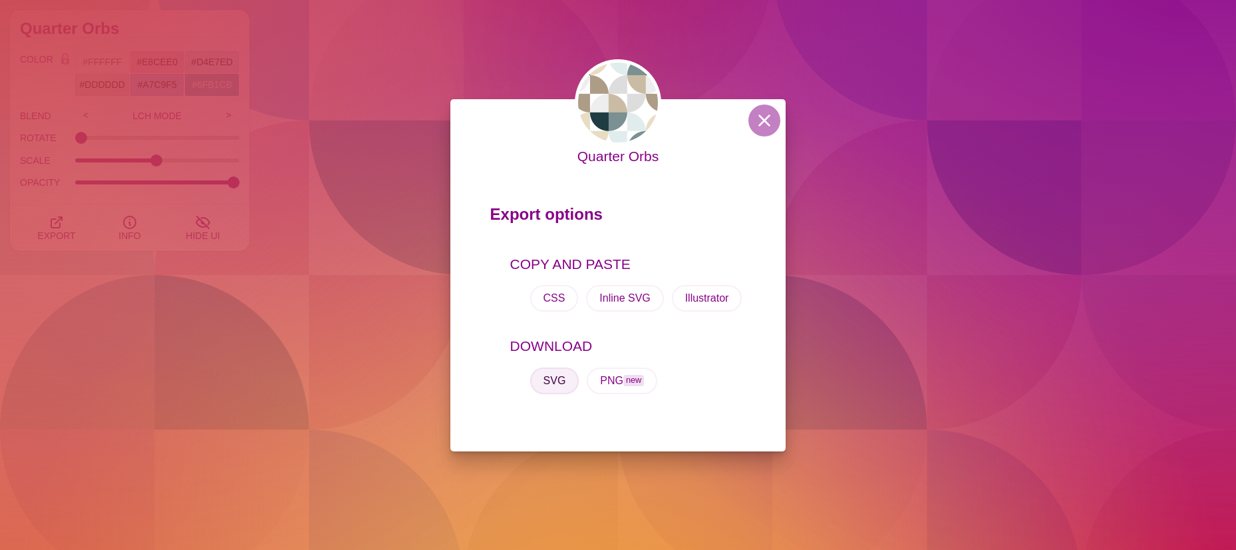
click at [554, 379] on button "SVG" at bounding box center [554, 380] width 49 height 27
click at [757, 119] on button at bounding box center [764, 120] width 32 height 32
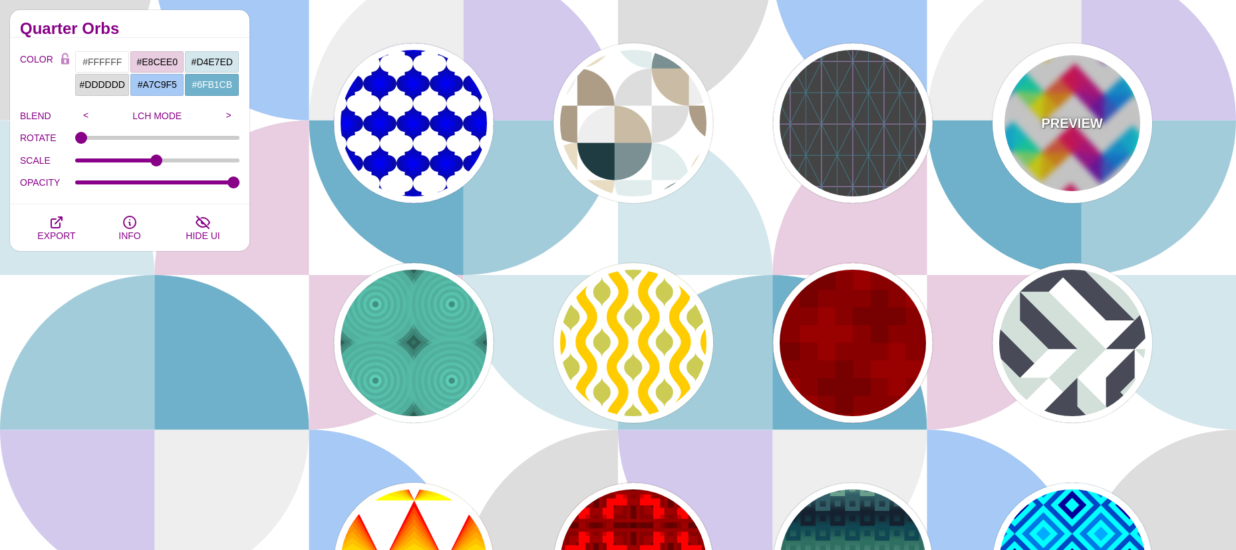
click at [1077, 116] on p "PREVIEW" at bounding box center [1071, 123] width 61 height 20
type input "#FF0055"
type input "#FFFF00"
type input "#00CCFF"
type input "#7700BB"
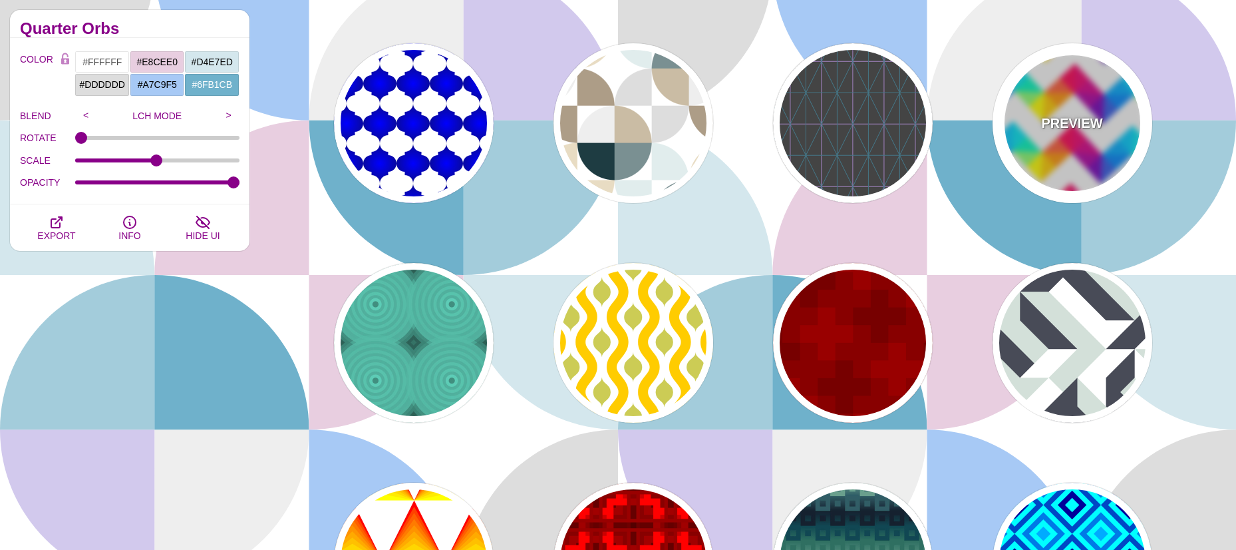
type input "GRAY TONES"
type input "400"
type input "0"
